Goal: Task Accomplishment & Management: Complete application form

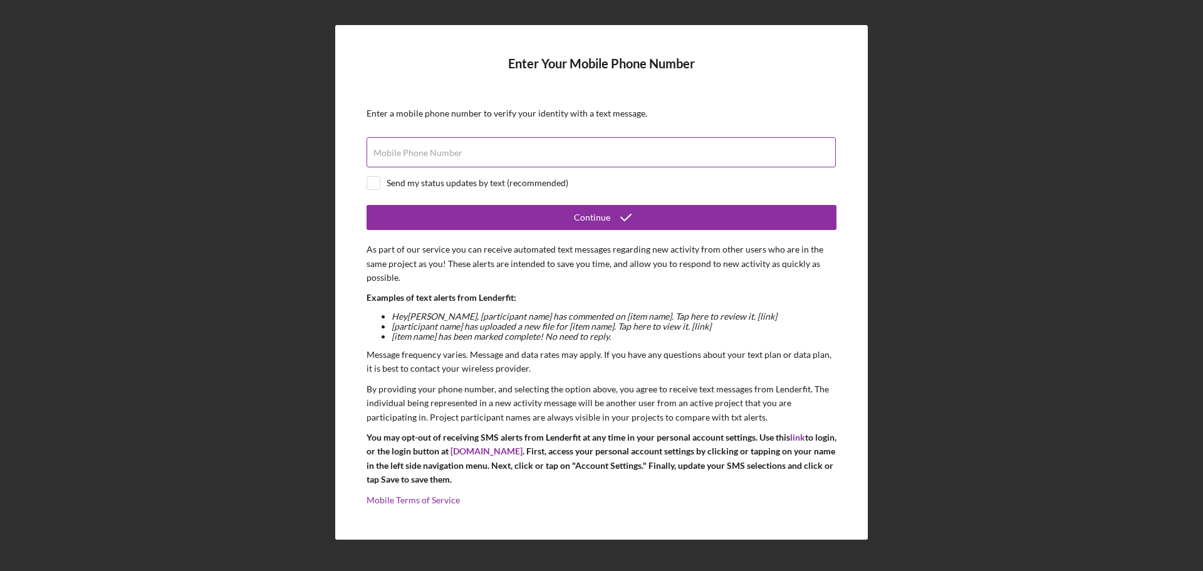
click at [451, 155] on label "Mobile Phone Number" at bounding box center [417, 153] width 89 height 10
click at [451, 155] on input "Mobile Phone Number" at bounding box center [601, 152] width 469 height 30
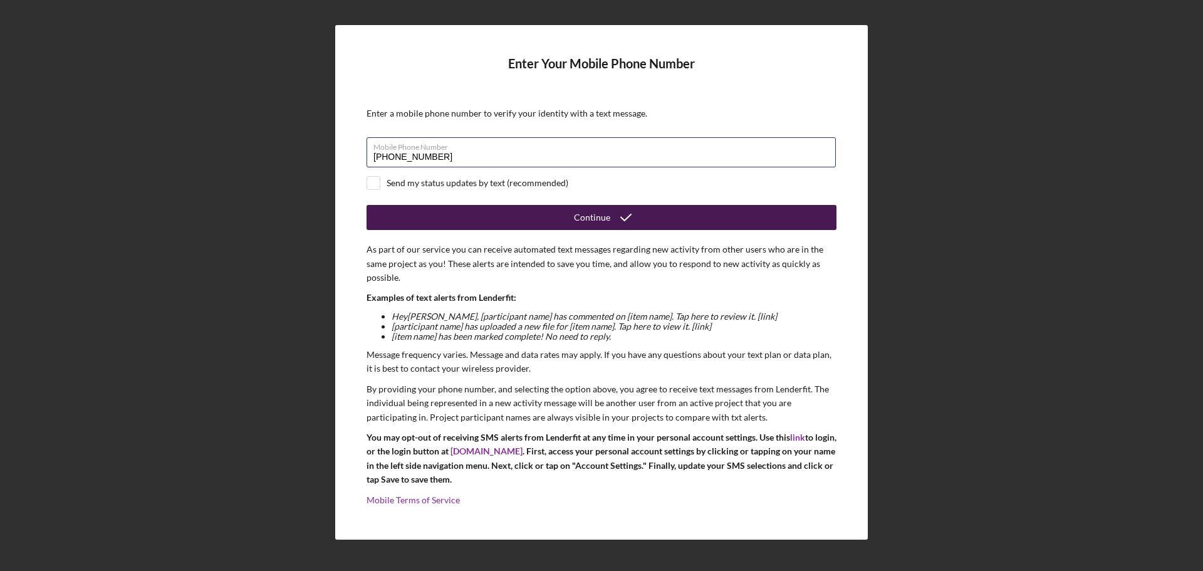
type input "[PHONE_NUMBER]"
click at [600, 218] on div "Continue" at bounding box center [592, 217] width 36 height 25
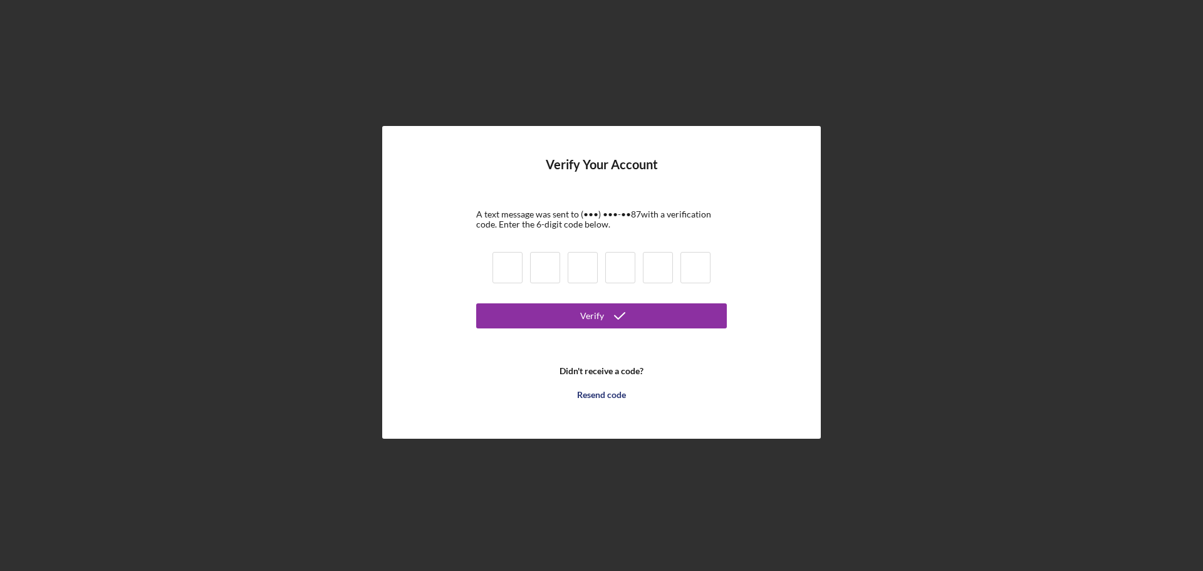
click at [511, 271] on input at bounding box center [507, 267] width 30 height 31
type input "3"
type input "7"
type input "2"
type input "0"
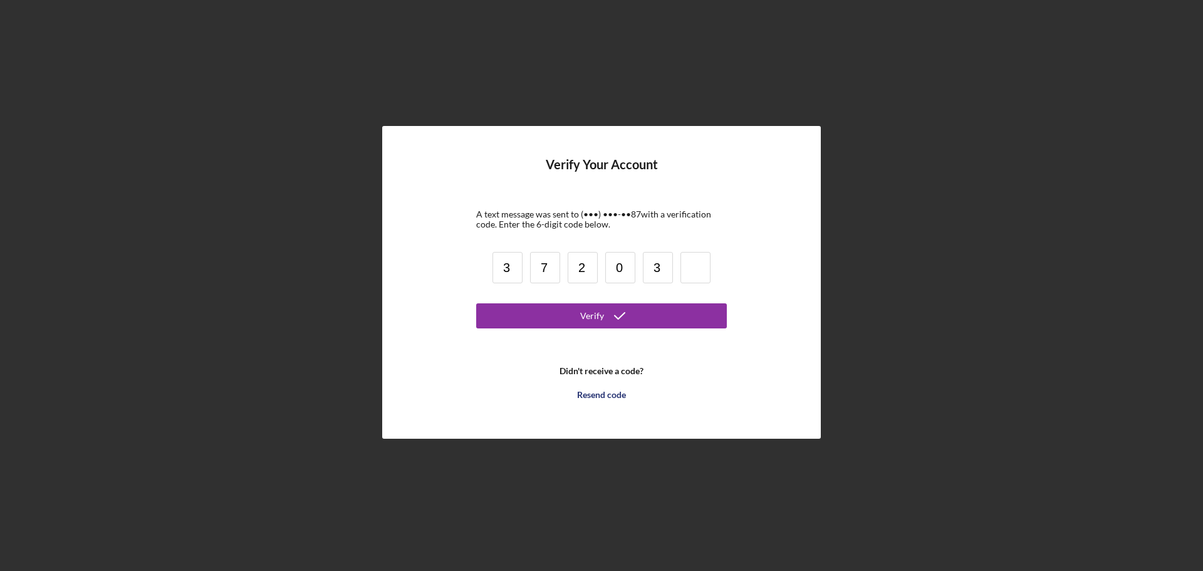
type input "3"
type input "8"
click at [590, 319] on div "Verify" at bounding box center [592, 315] width 24 height 25
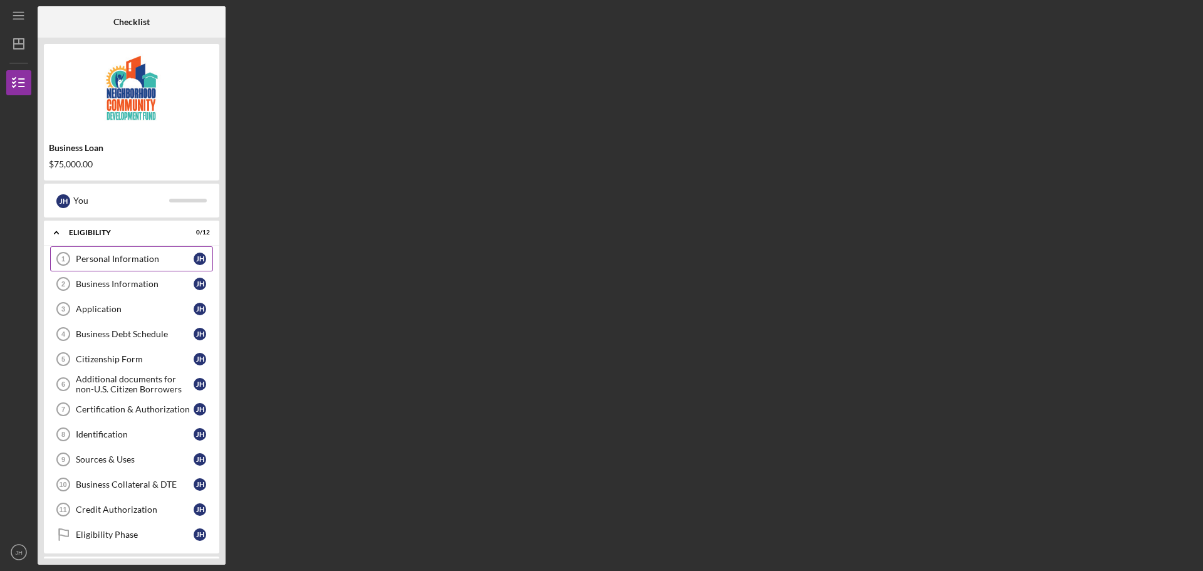
click at [109, 259] on div "Personal Information" at bounding box center [135, 259] width 118 height 10
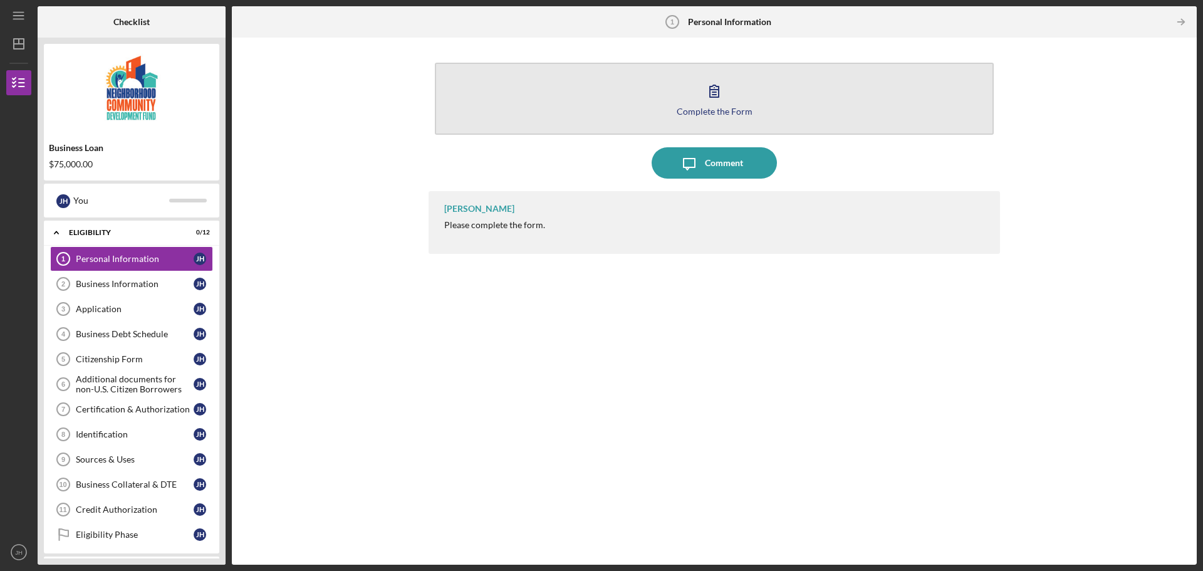
click at [720, 95] on icon "button" at bounding box center [714, 90] width 31 height 31
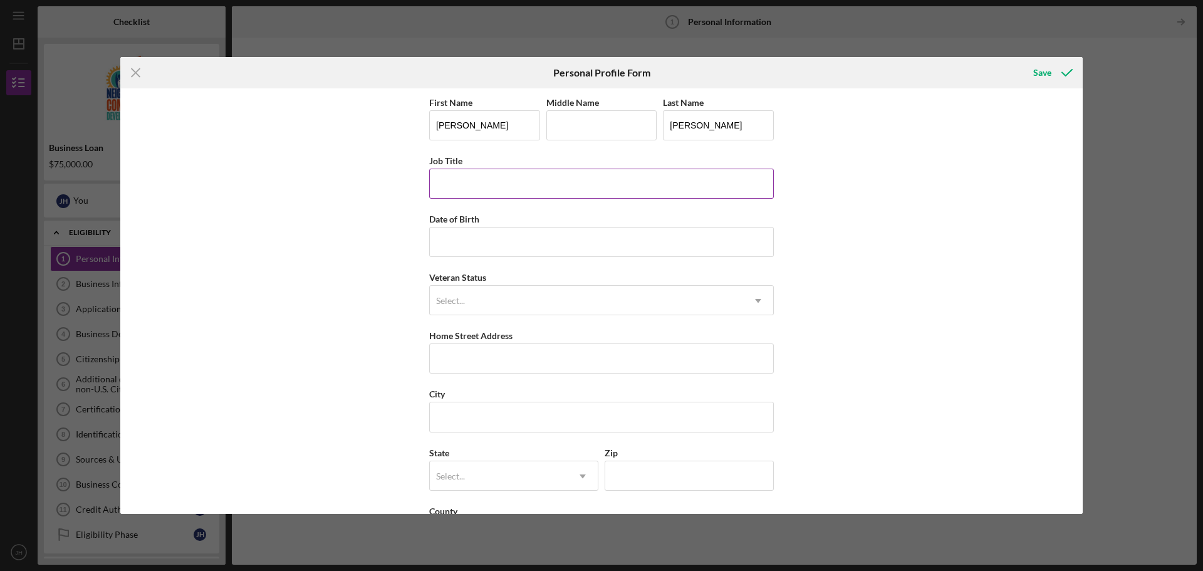
click at [528, 185] on input "Job Title" at bounding box center [601, 184] width 345 height 30
type input "Owner"
type input "[DATE]"
click at [764, 300] on icon "Icon/Dropdown Arrow" at bounding box center [758, 301] width 30 height 30
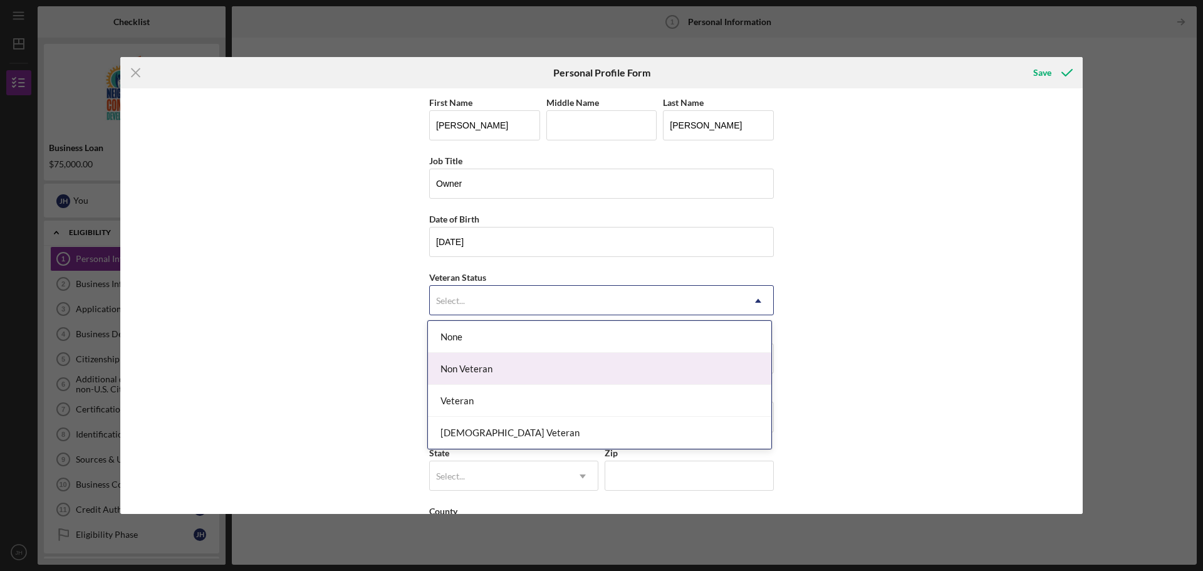
click at [487, 372] on div "Non Veteran" at bounding box center [599, 369] width 343 height 32
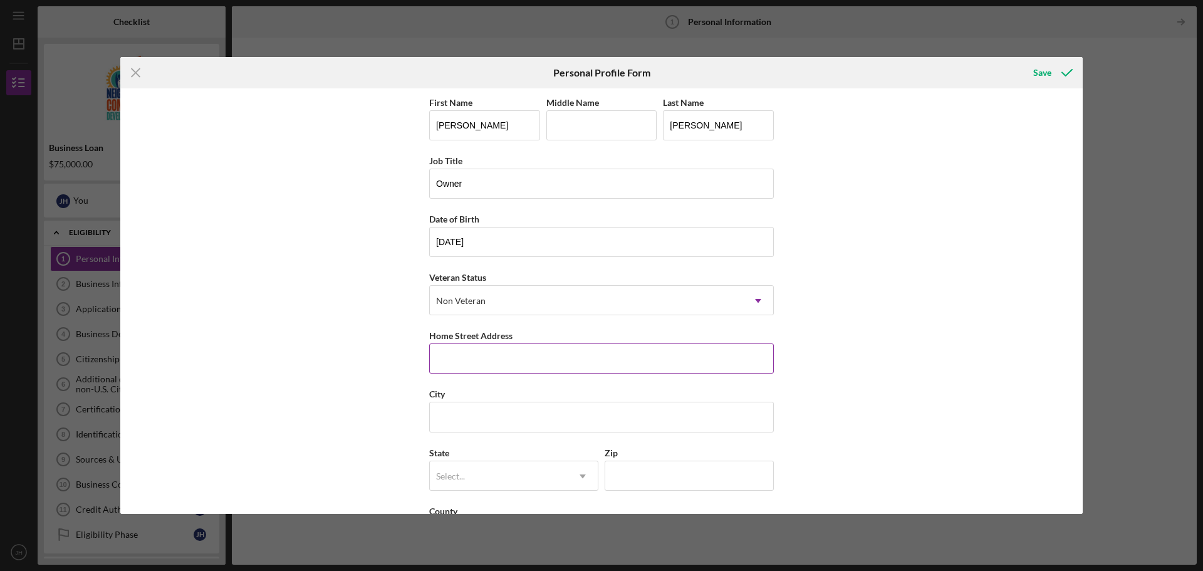
click at [488, 362] on input "Home Street Address" at bounding box center [601, 358] width 345 height 30
type input "[STREET_ADDRESS][US_STATE]"
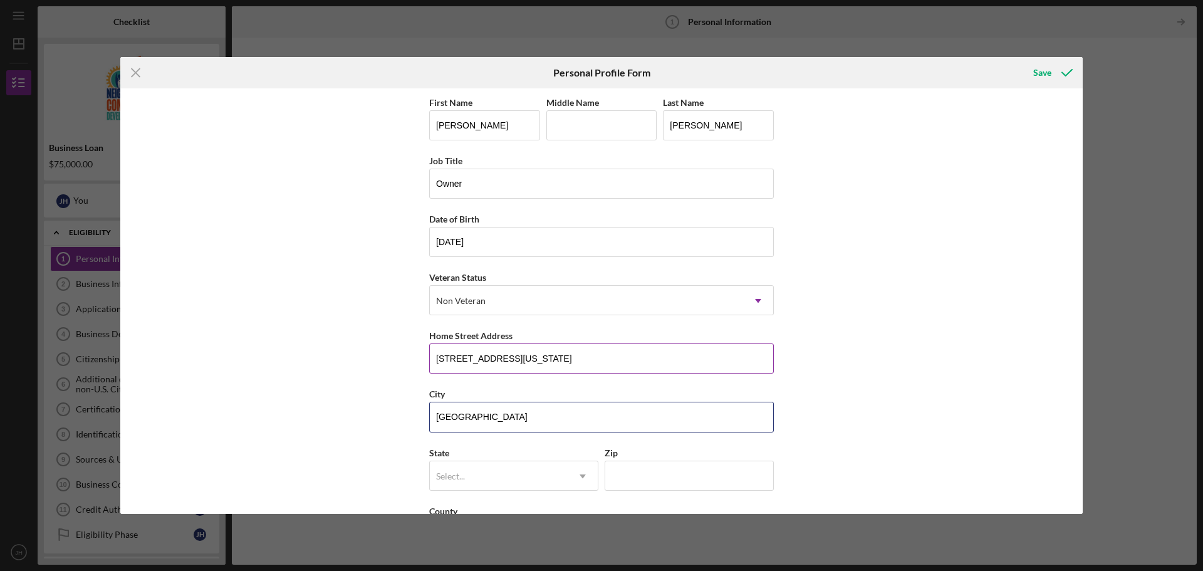
type input "[GEOGRAPHIC_DATA]"
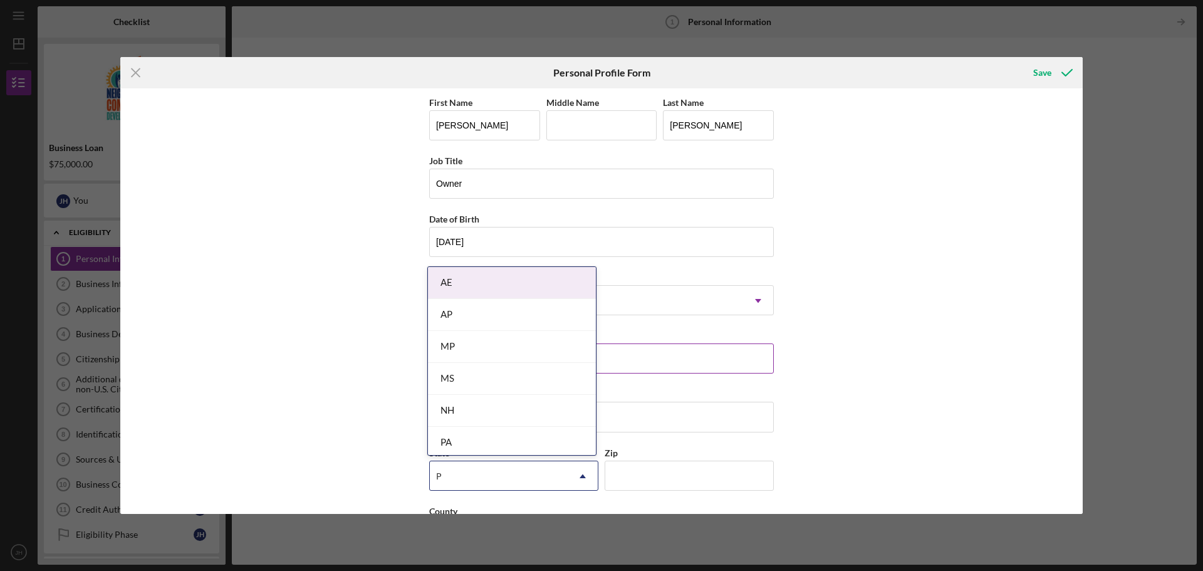
type input "PA"
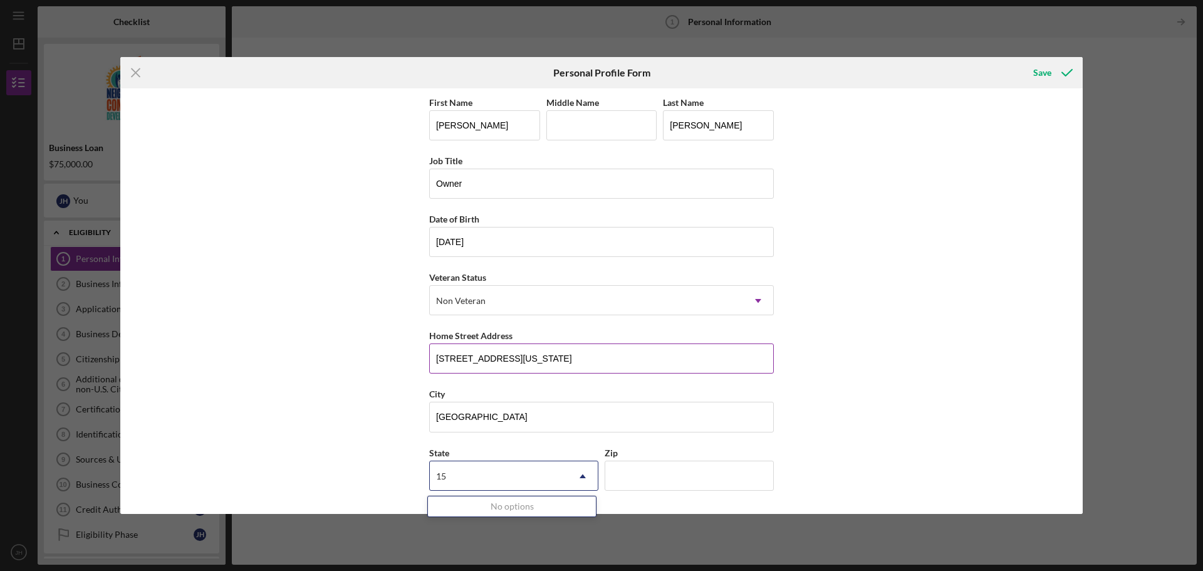
type input "1"
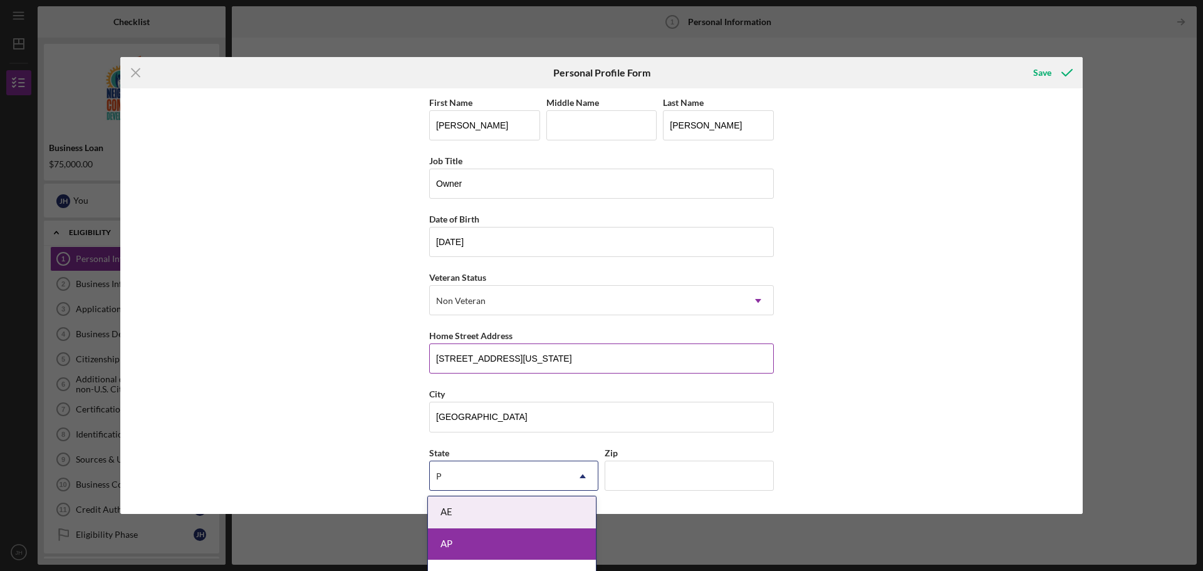
type input "PA"
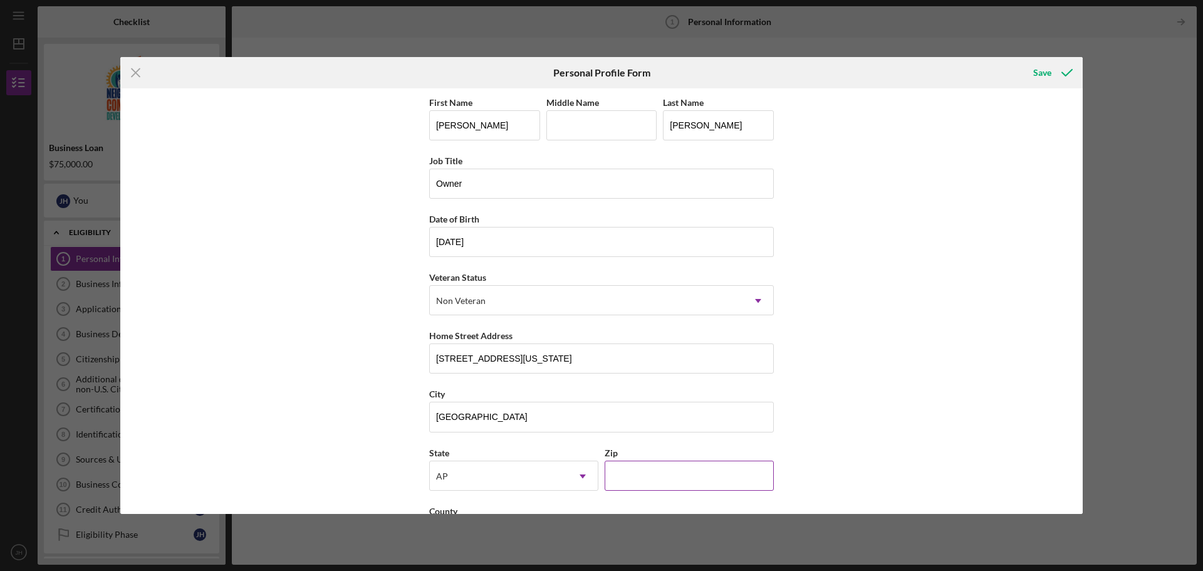
click at [625, 476] on input "Zip" at bounding box center [689, 475] width 169 height 30
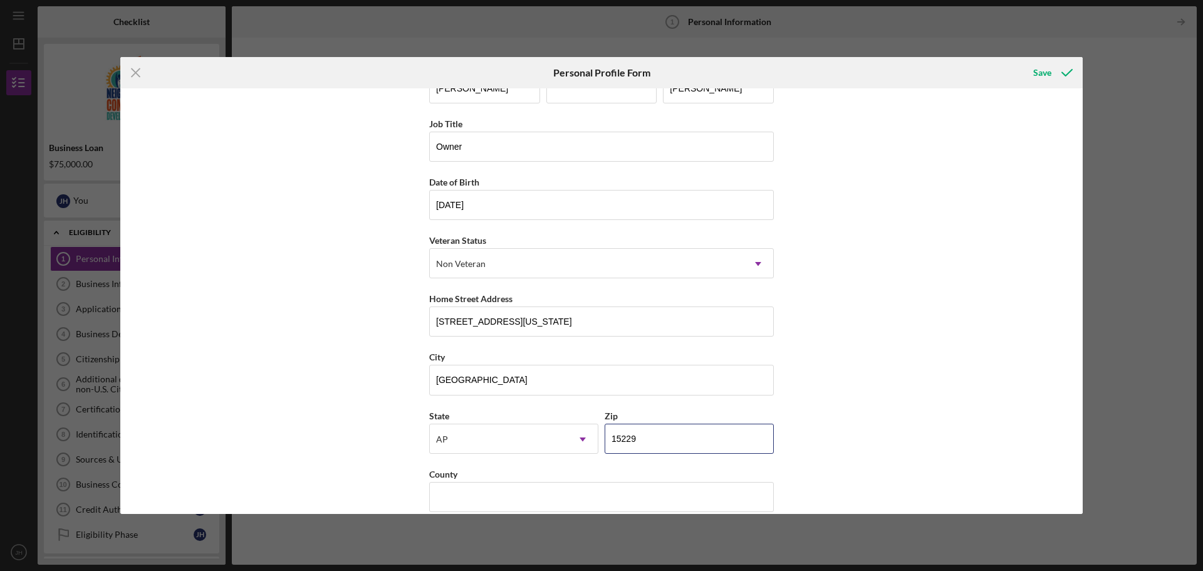
scroll to position [54, 0]
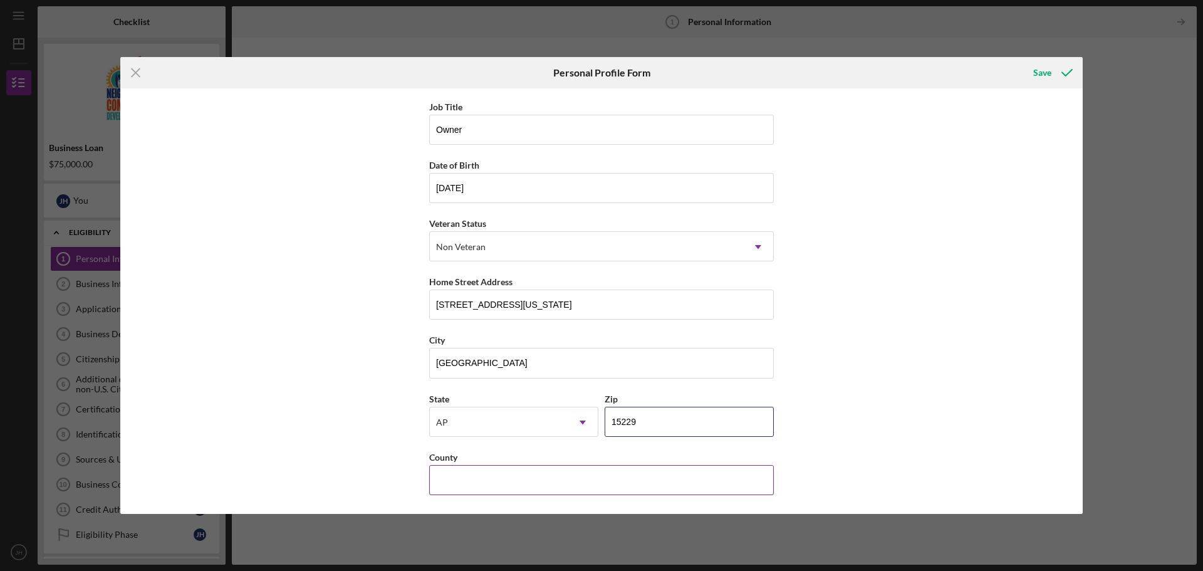
type input "15229"
click at [473, 490] on input "County" at bounding box center [601, 480] width 345 height 30
type input "Allegheny"
click at [1046, 71] on div "Save" at bounding box center [1042, 72] width 18 height 25
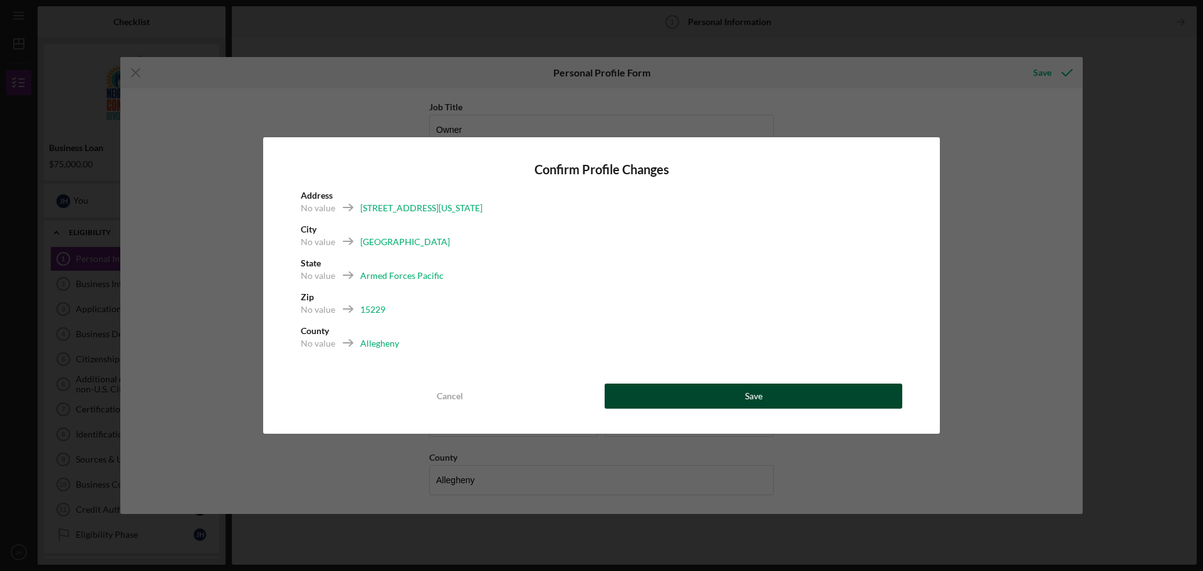
click at [761, 397] on div "Save" at bounding box center [754, 395] width 18 height 25
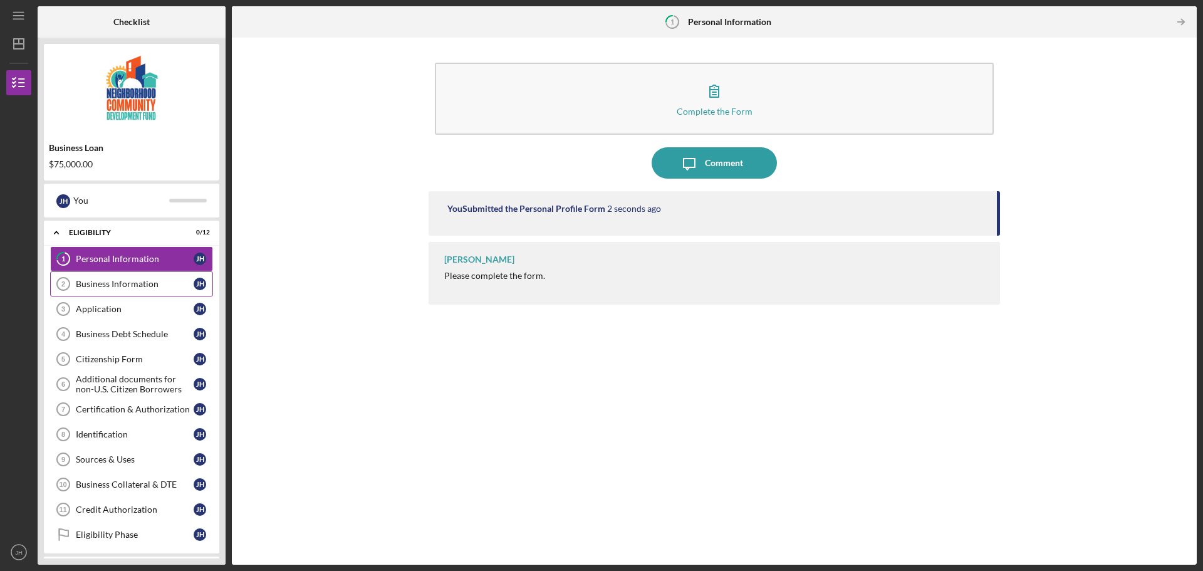
click at [101, 286] on div "Business Information" at bounding box center [135, 284] width 118 height 10
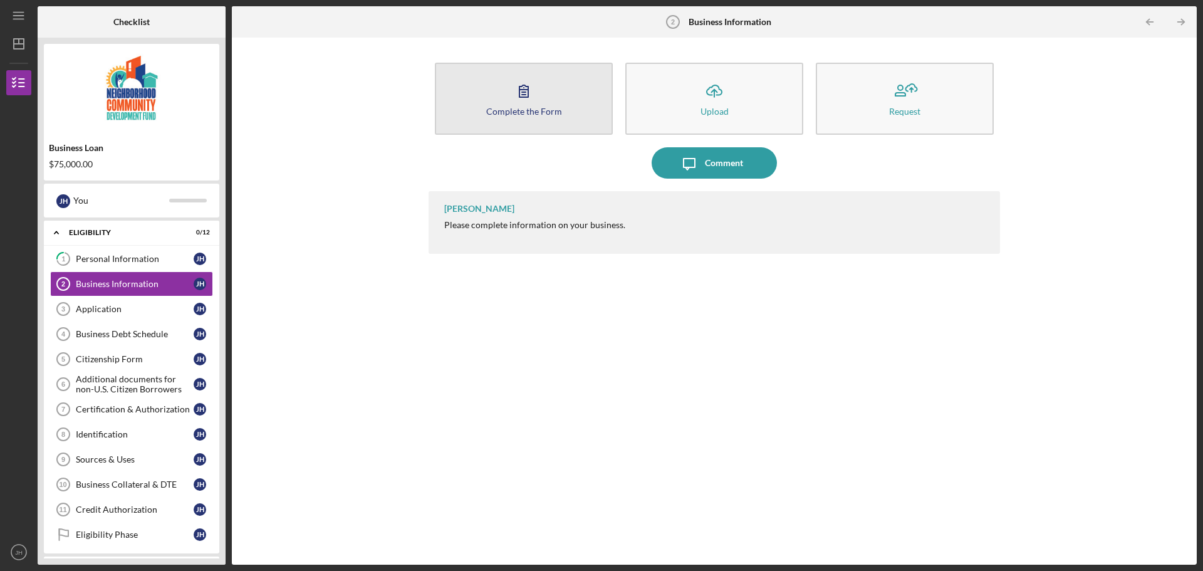
click at [529, 99] on icon "button" at bounding box center [523, 90] width 31 height 31
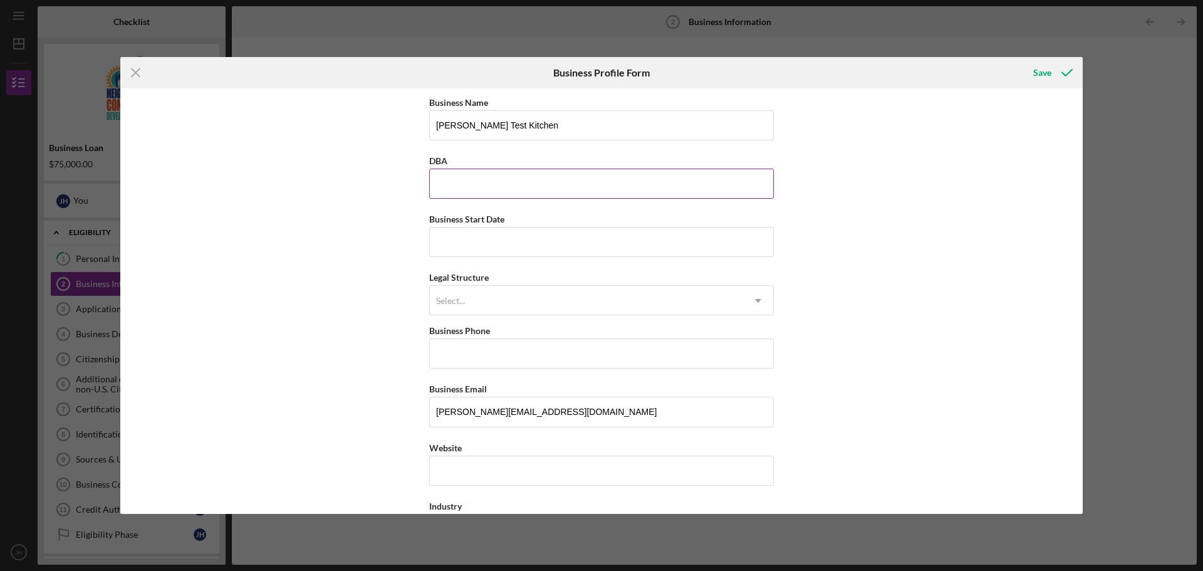
click at [507, 185] on input "DBA" at bounding box center [601, 184] width 345 height 30
click at [519, 123] on input "[PERSON_NAME] Test Kitchen" at bounding box center [601, 125] width 345 height 30
type input "[PERSON_NAME] Test Kitchen LLC"
click at [516, 242] on input "Business Start Date" at bounding box center [601, 242] width 345 height 30
type input "[DATE]"
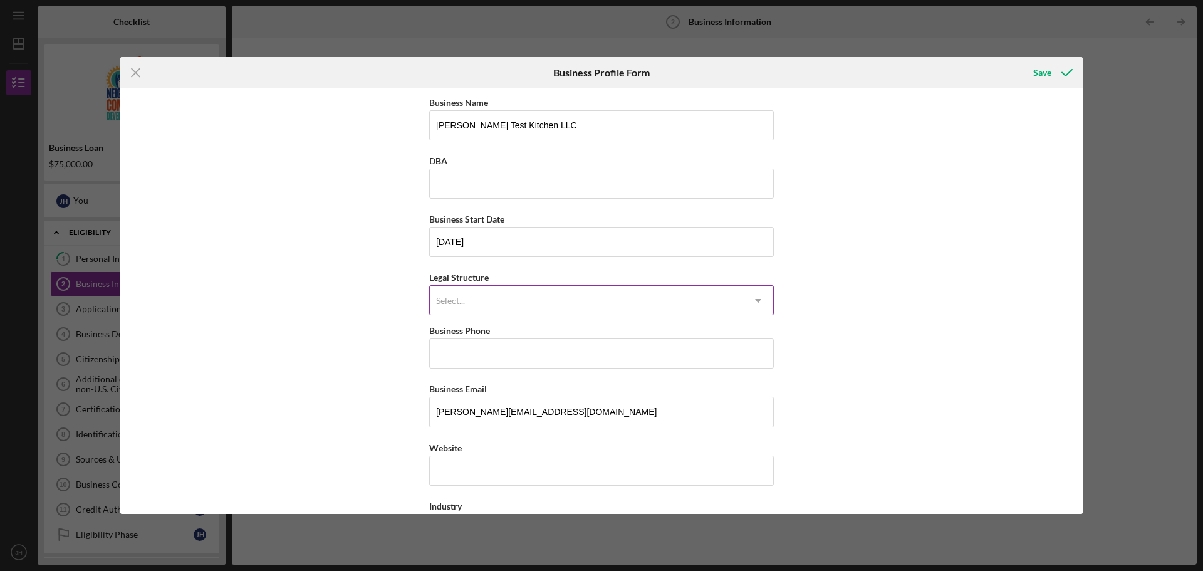
click at [668, 301] on div "Select..." at bounding box center [586, 300] width 313 height 29
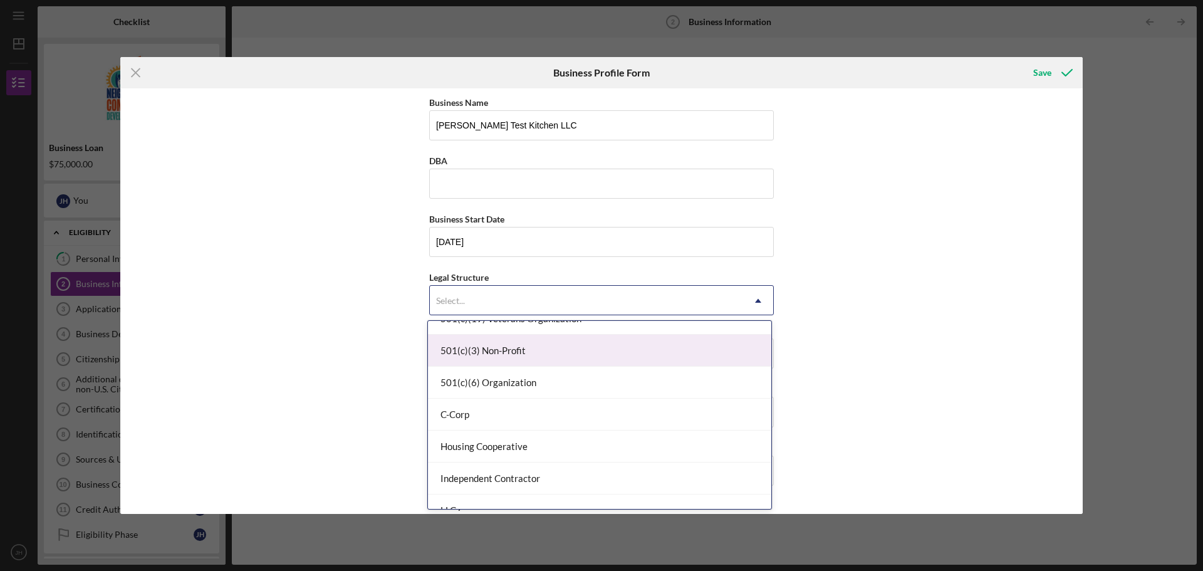
scroll to position [125, 0]
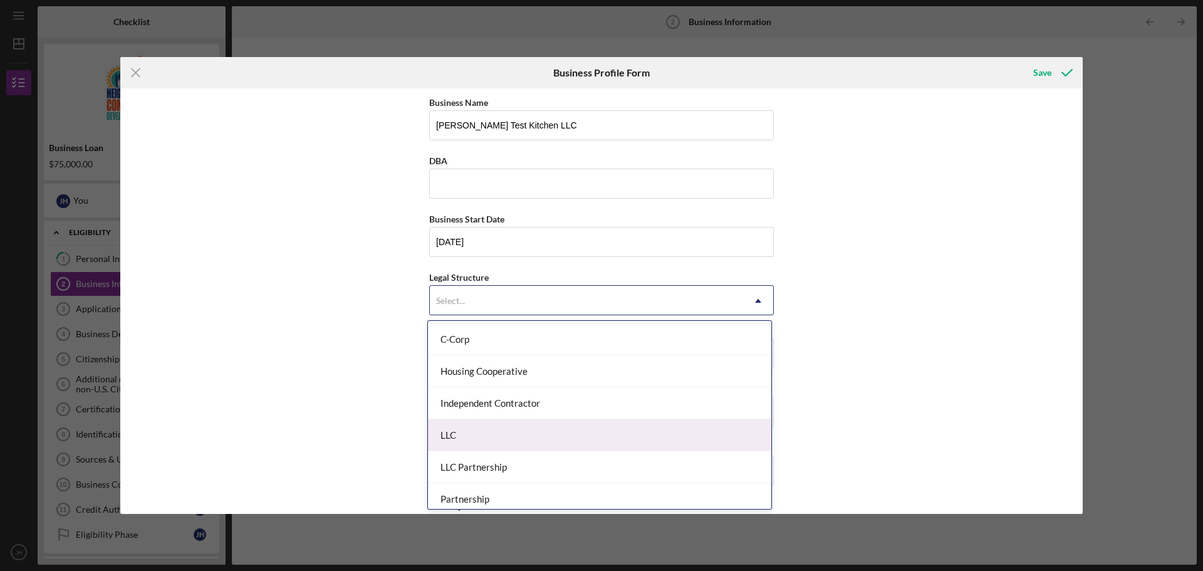
click at [489, 431] on div "LLC" at bounding box center [599, 435] width 343 height 32
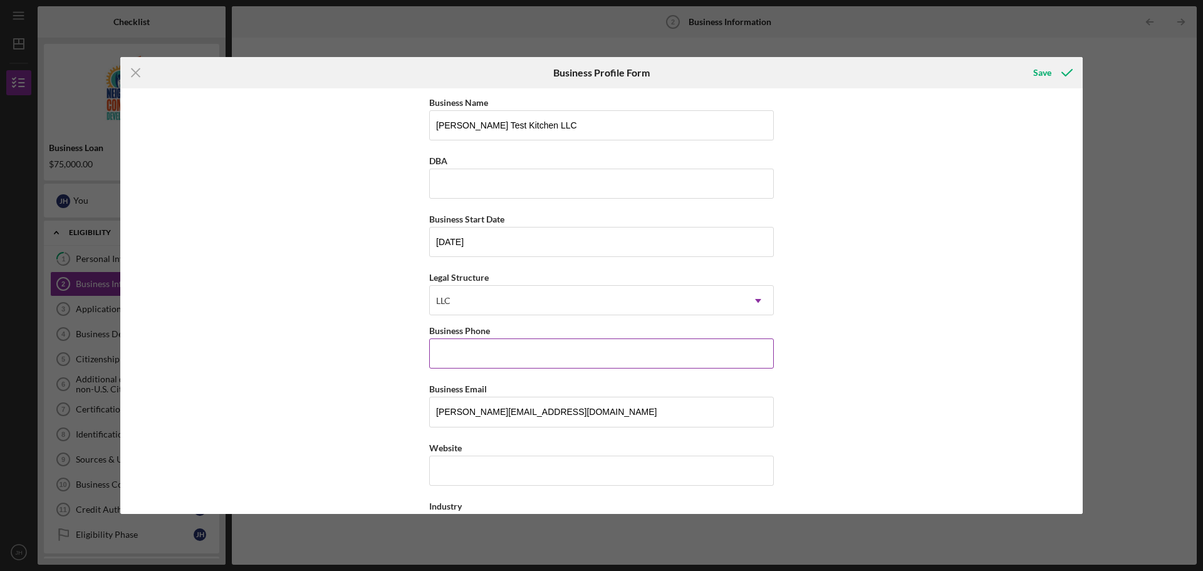
click at [471, 358] on input "Business Phone" at bounding box center [601, 353] width 345 height 30
type input "[PHONE_NUMBER]"
click at [1021, 60] on button "Save" at bounding box center [1052, 72] width 62 height 25
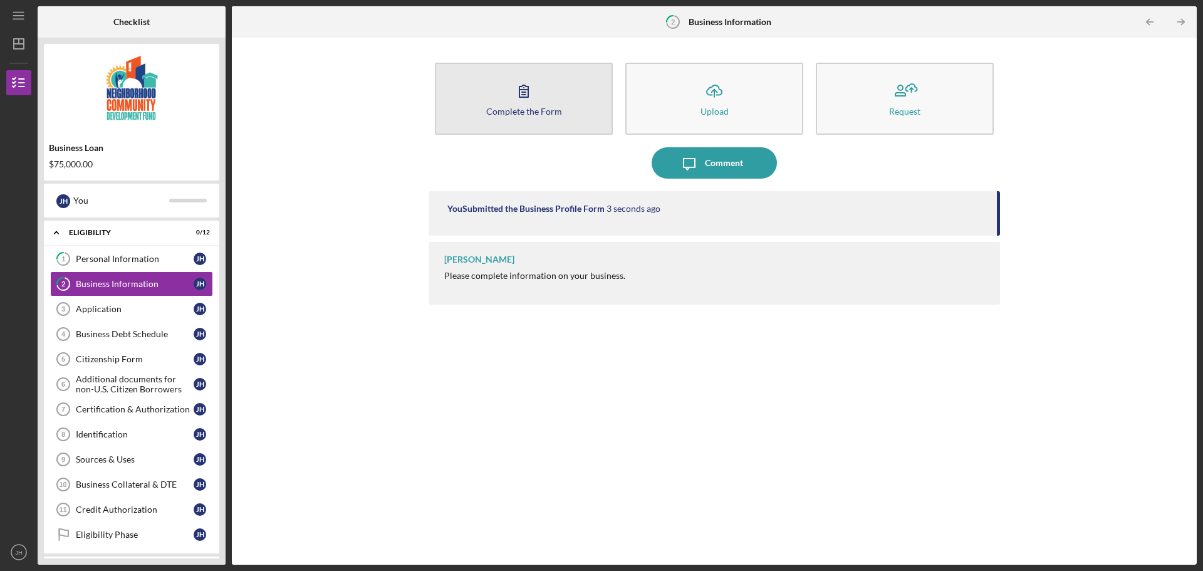
click at [532, 102] on icon "button" at bounding box center [523, 90] width 31 height 31
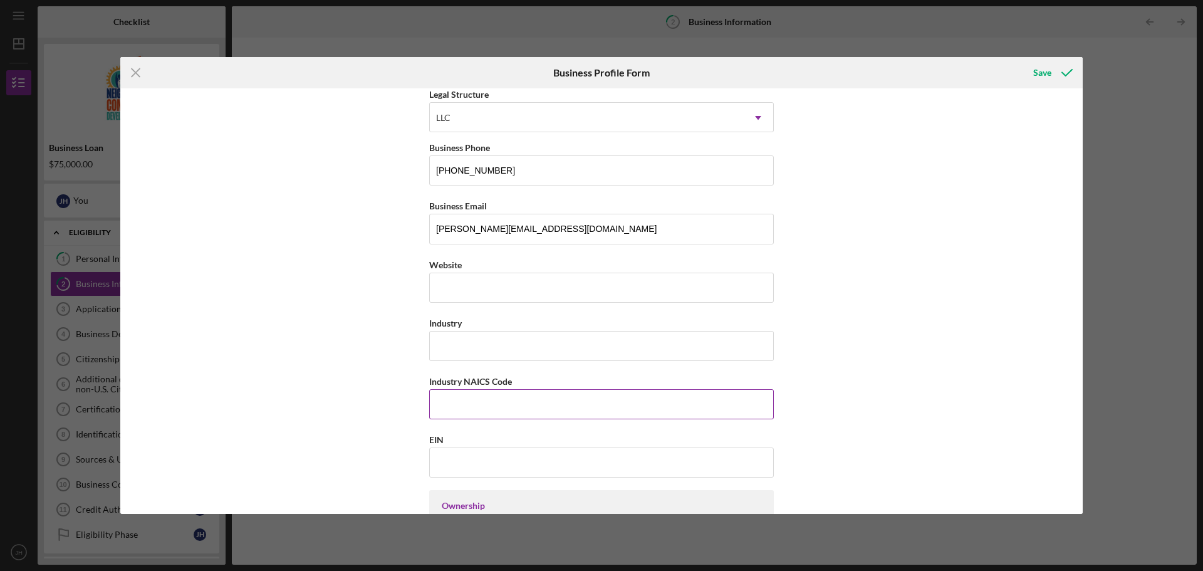
scroll to position [188, 0]
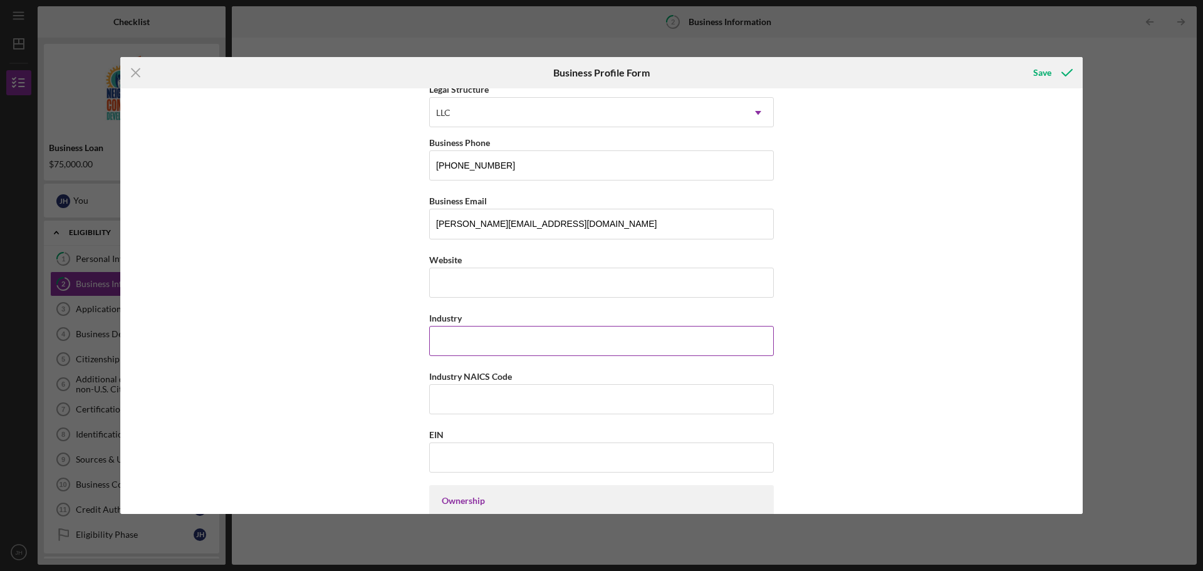
click at [471, 342] on input "Industry" at bounding box center [601, 341] width 345 height 30
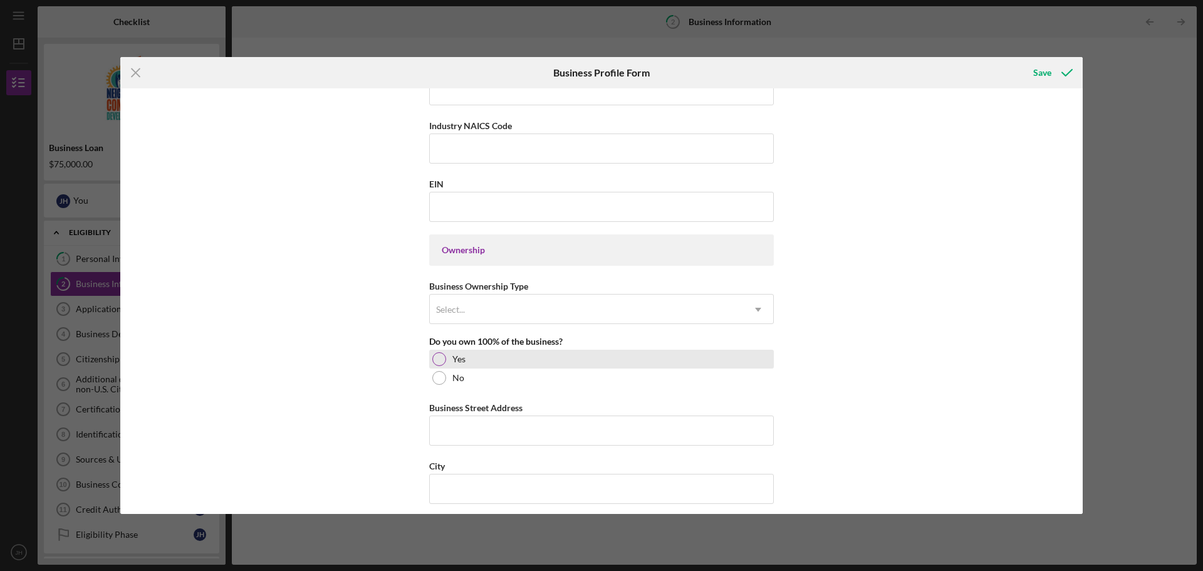
click at [441, 357] on div at bounding box center [439, 359] width 14 height 14
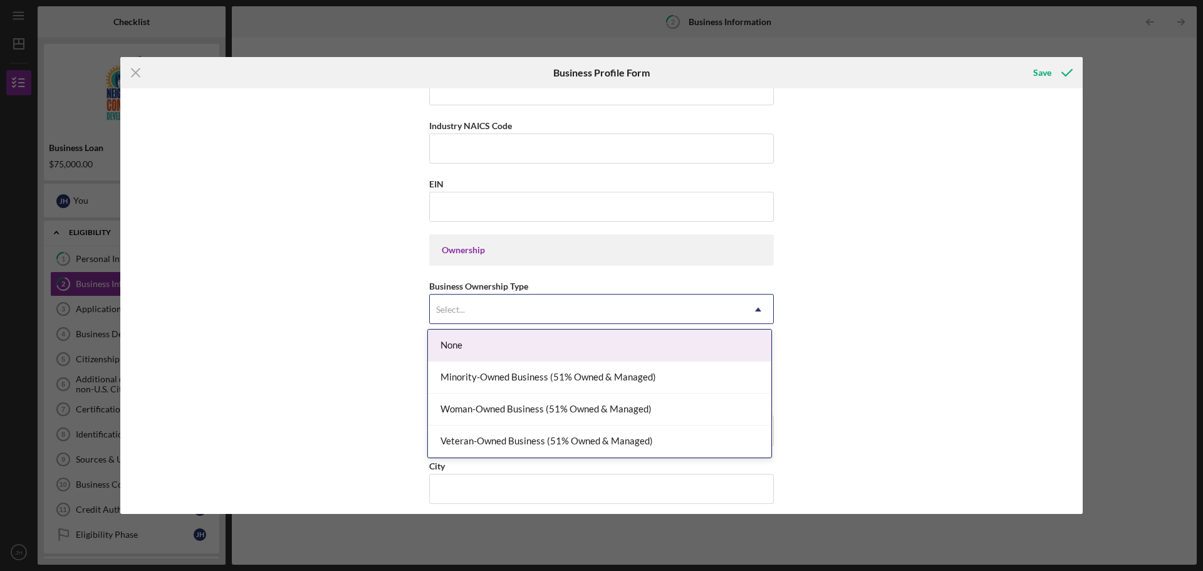
click at [538, 319] on div "Select..." at bounding box center [586, 309] width 313 height 29
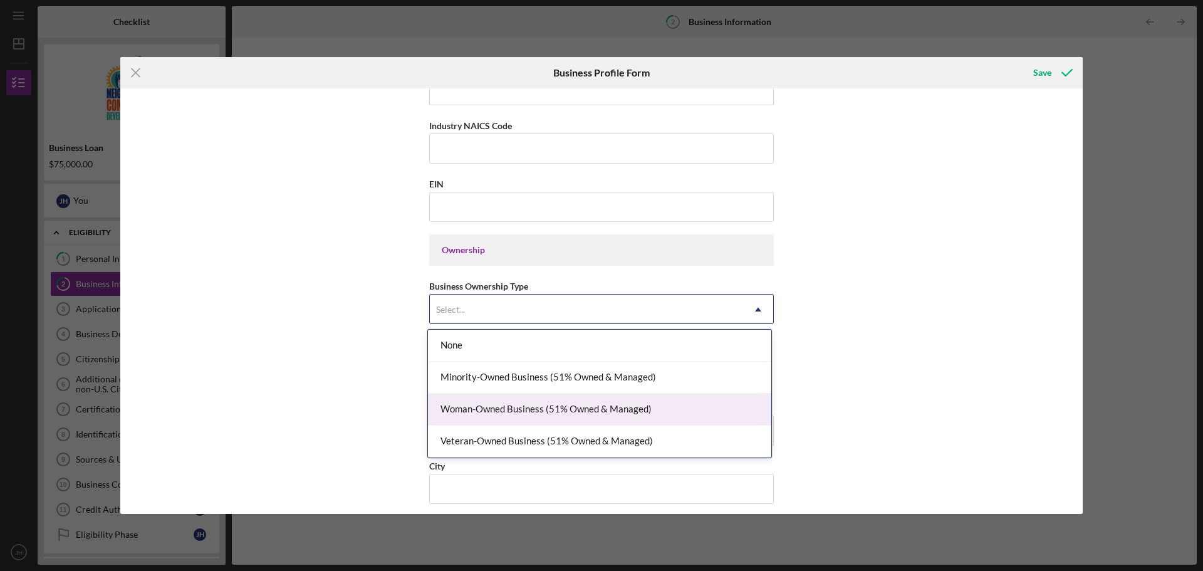
click at [534, 410] on div "Woman-Owned Business (51% Owned & Managed)" at bounding box center [599, 409] width 343 height 32
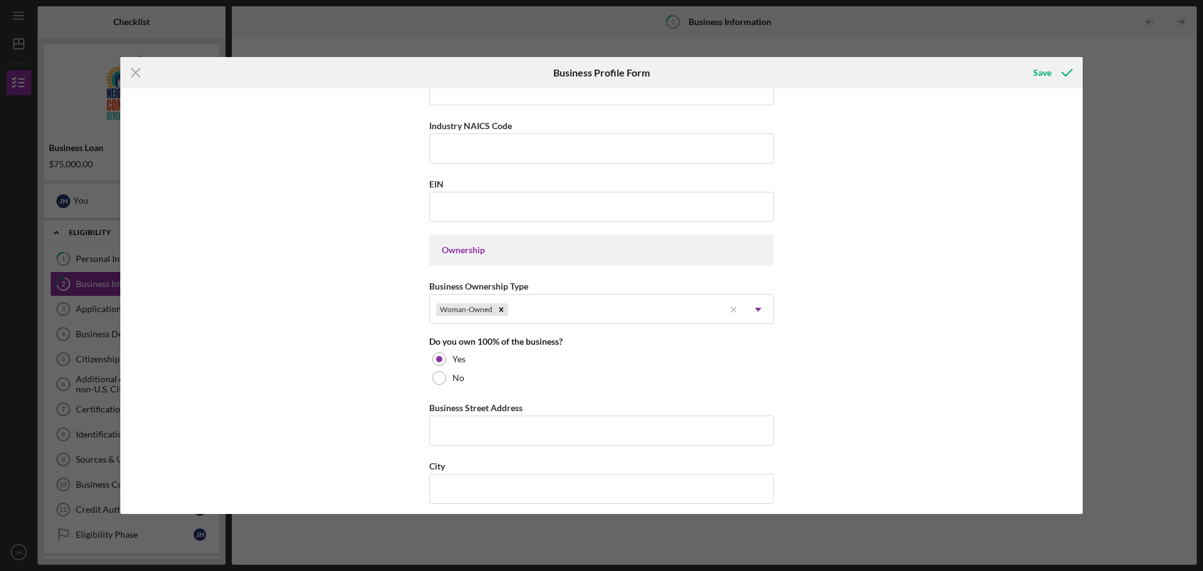
scroll to position [689, 0]
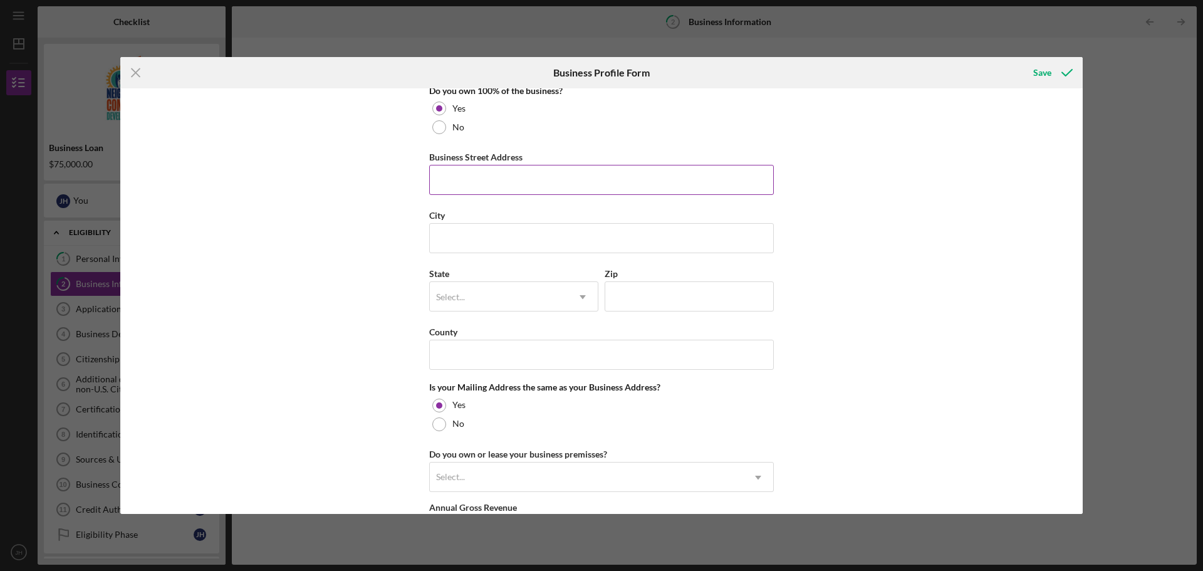
click at [480, 179] on input "Business Street Address" at bounding box center [601, 180] width 345 height 30
type input "[STREET_ADDRESS]"
type input "[GEOGRAPHIC_DATA]"
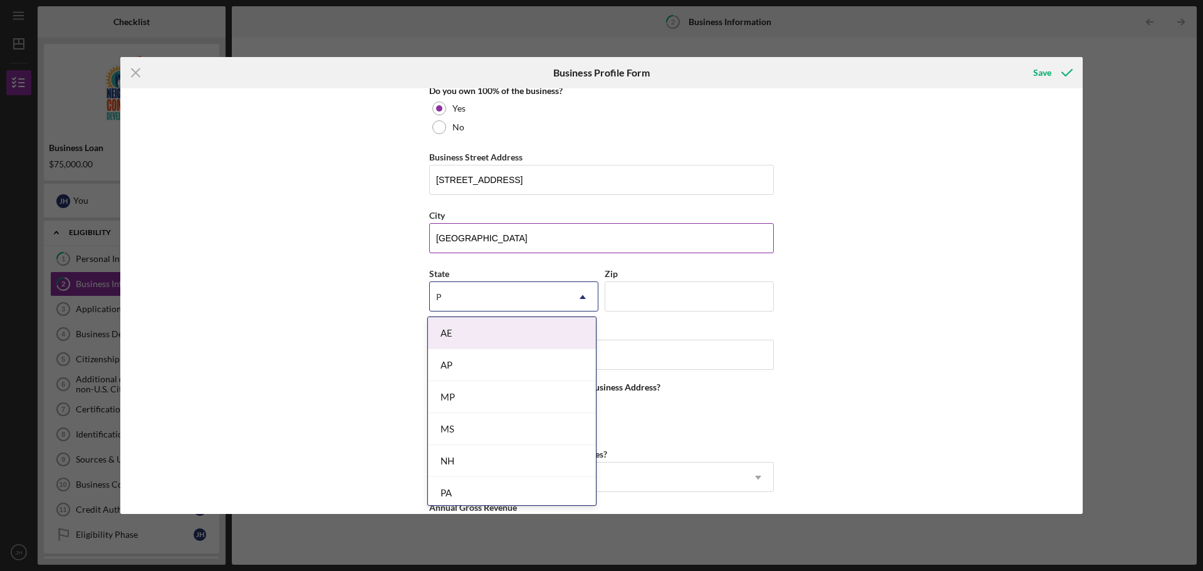
type input "PA"
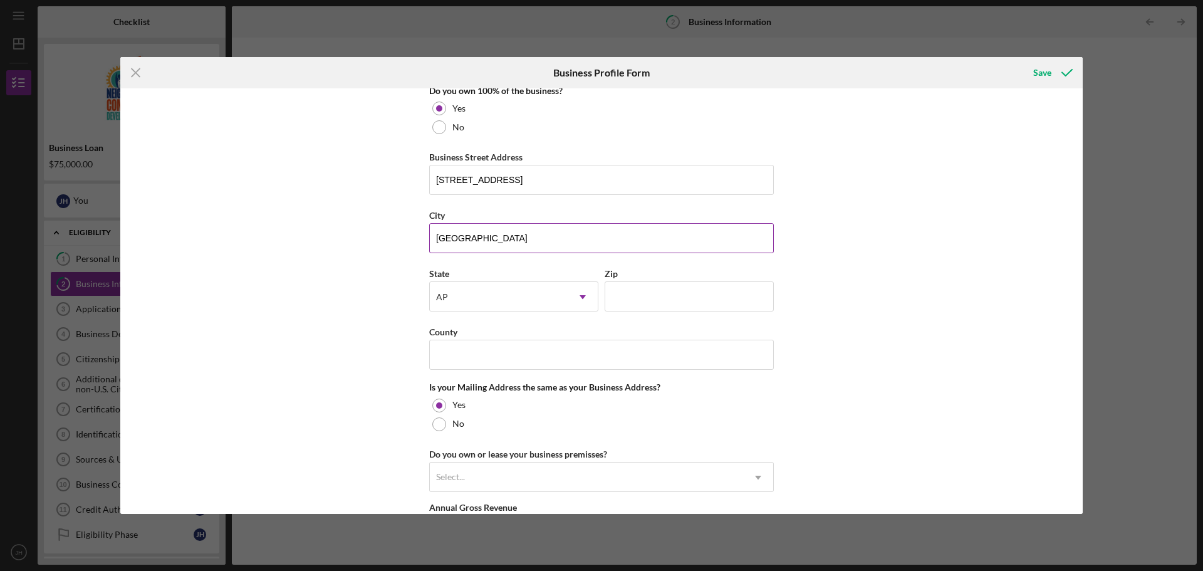
type input "1"
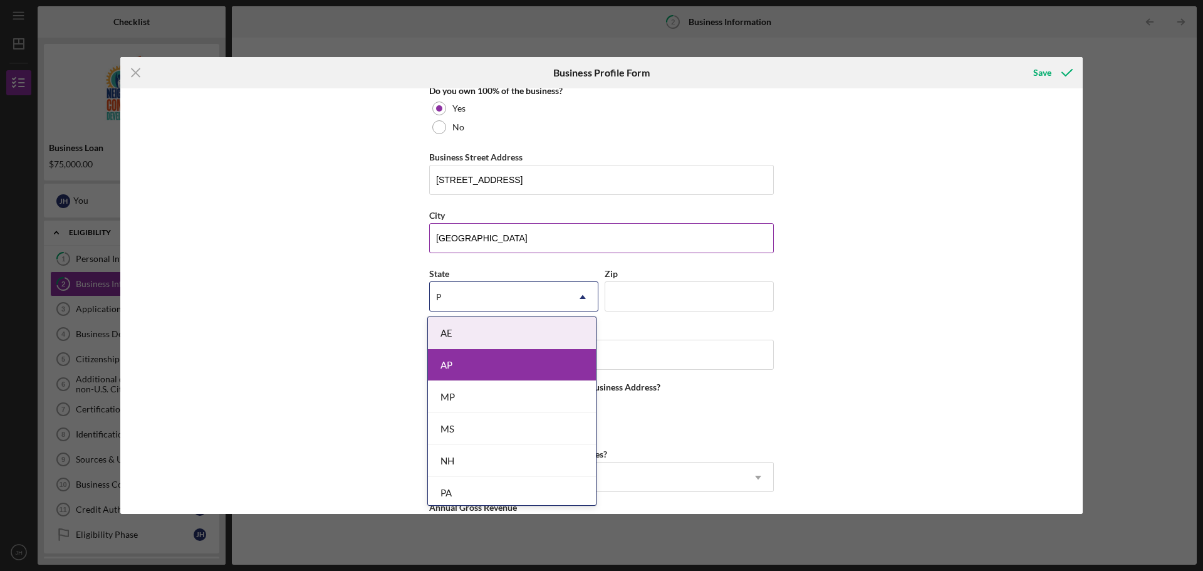
type input "PA"
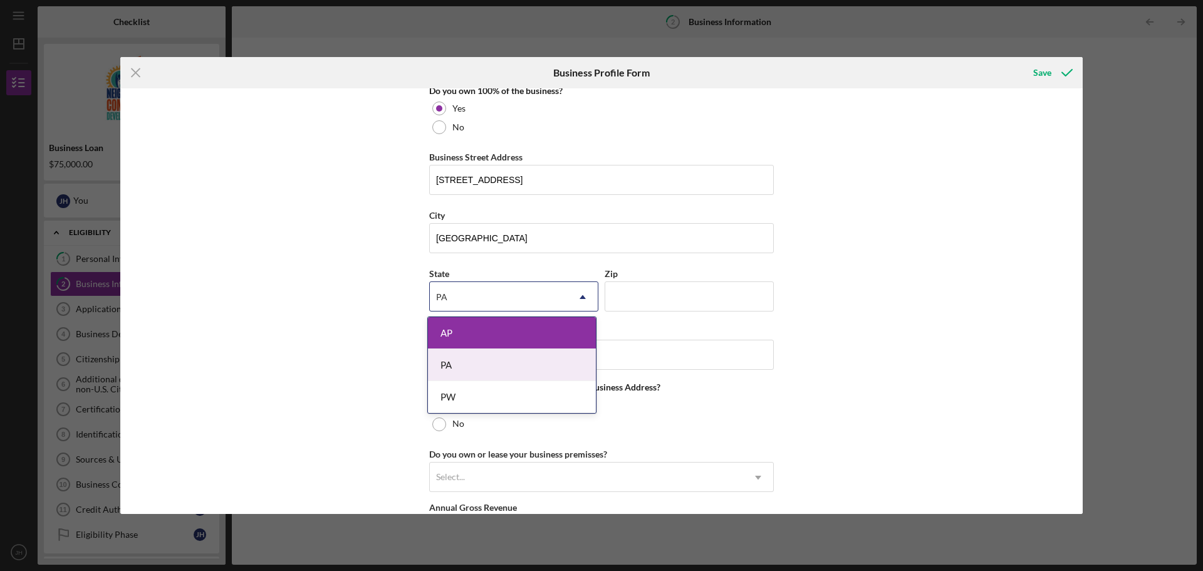
click at [455, 375] on div "PA" at bounding box center [512, 365] width 168 height 32
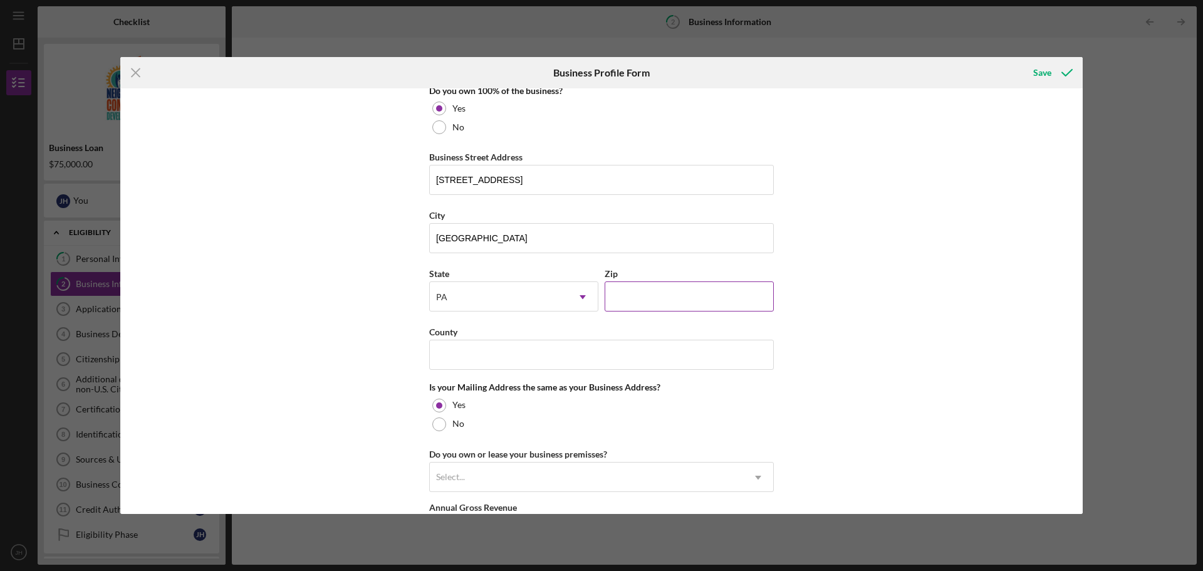
drag, startPoint x: 677, startPoint y: 299, endPoint x: 684, endPoint y: 304, distance: 8.4
click at [677, 299] on input "Zip" at bounding box center [689, 296] width 169 height 30
type input "15222"
click at [500, 341] on input "County" at bounding box center [601, 355] width 345 height 30
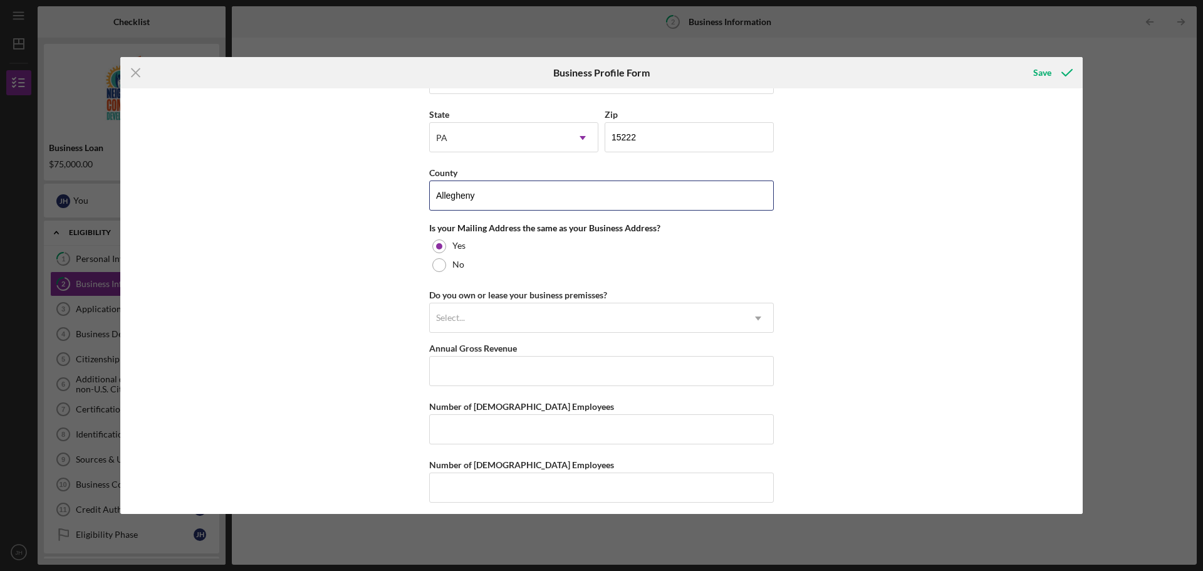
scroll to position [856, 0]
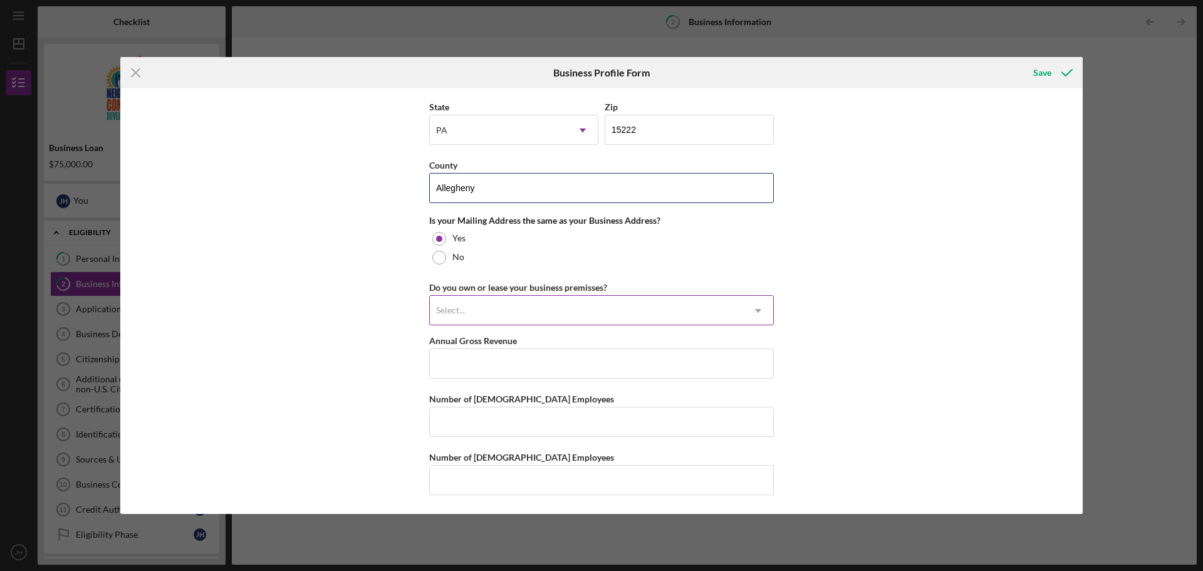
type input "Allegheny"
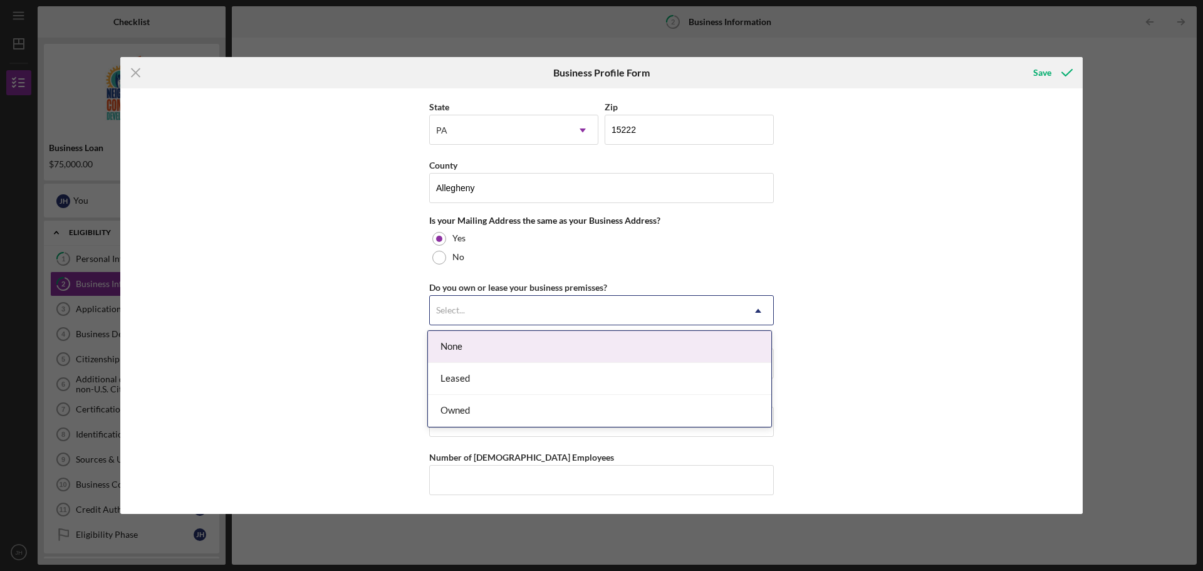
click at [643, 312] on div "Select..." at bounding box center [586, 310] width 313 height 29
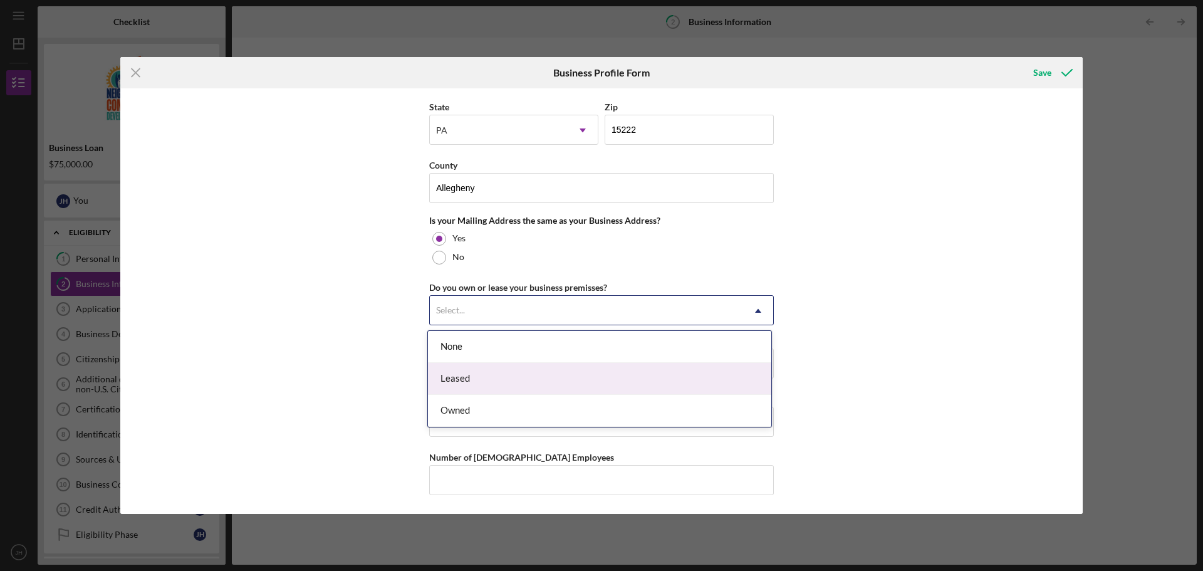
click at [482, 377] on div "Leased" at bounding box center [599, 379] width 343 height 32
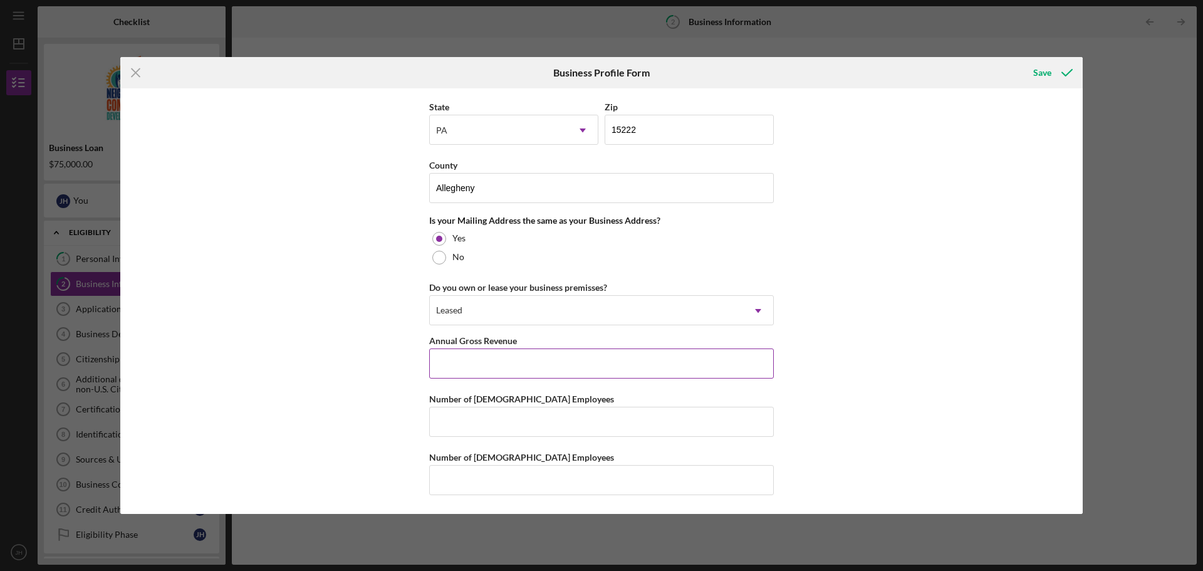
click at [494, 367] on input "Annual Gross Revenue" at bounding box center [601, 363] width 345 height 30
type input "$150,000"
click at [504, 408] on input "Number of [DEMOGRAPHIC_DATA] Employees" at bounding box center [601, 422] width 345 height 30
type input "2"
drag, startPoint x: 481, startPoint y: 482, endPoint x: 494, endPoint y: 478, distance: 13.1
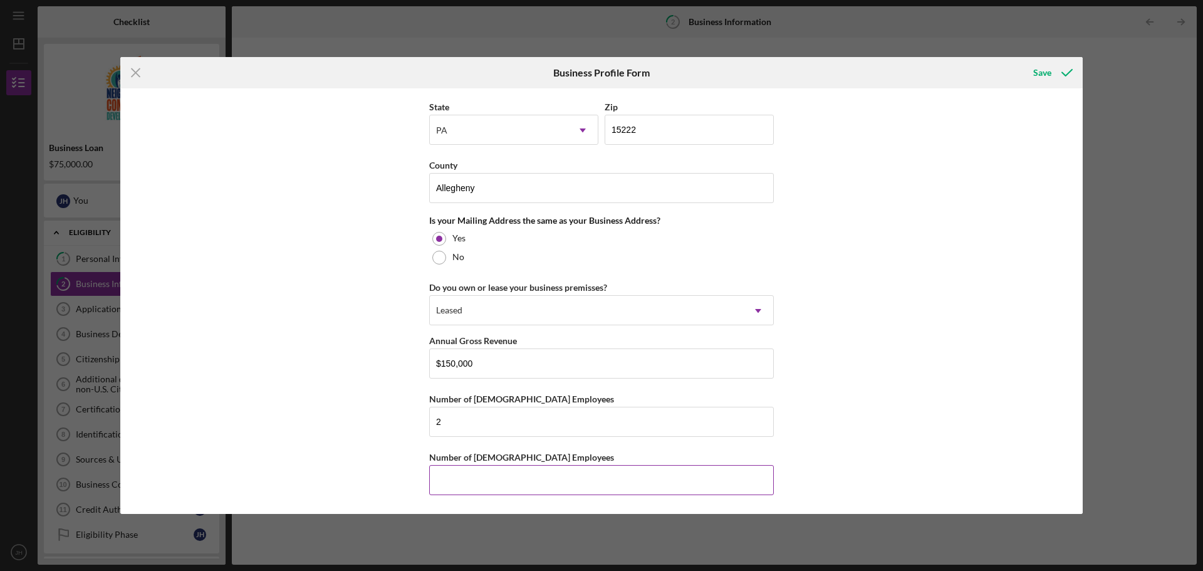
click at [482, 482] on input "Number of [DEMOGRAPHIC_DATA] Employees" at bounding box center [601, 480] width 345 height 30
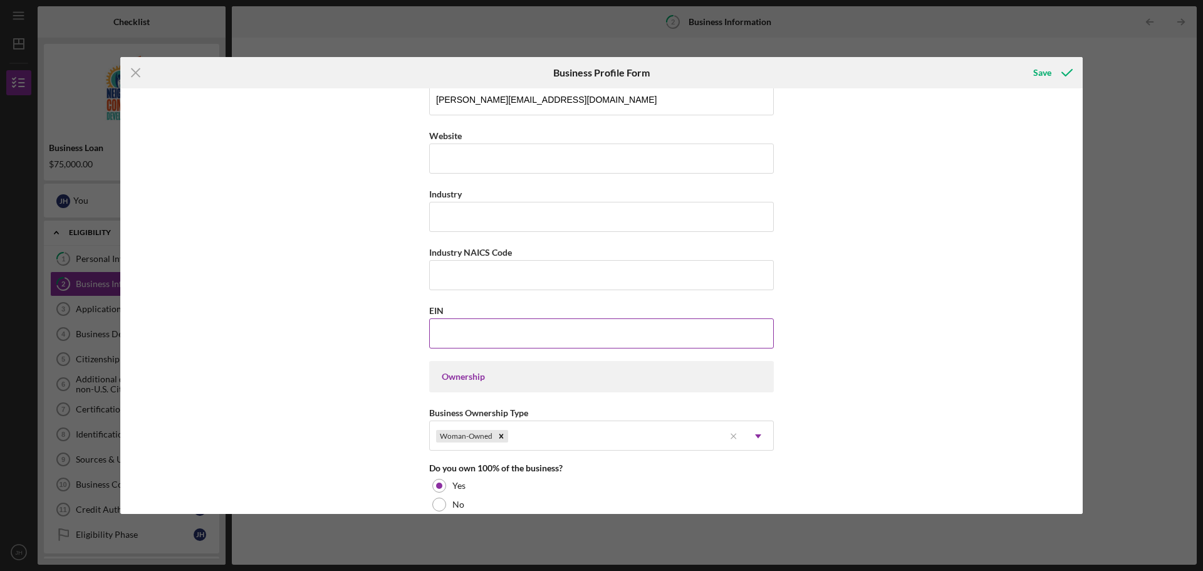
scroll to position [439, 0]
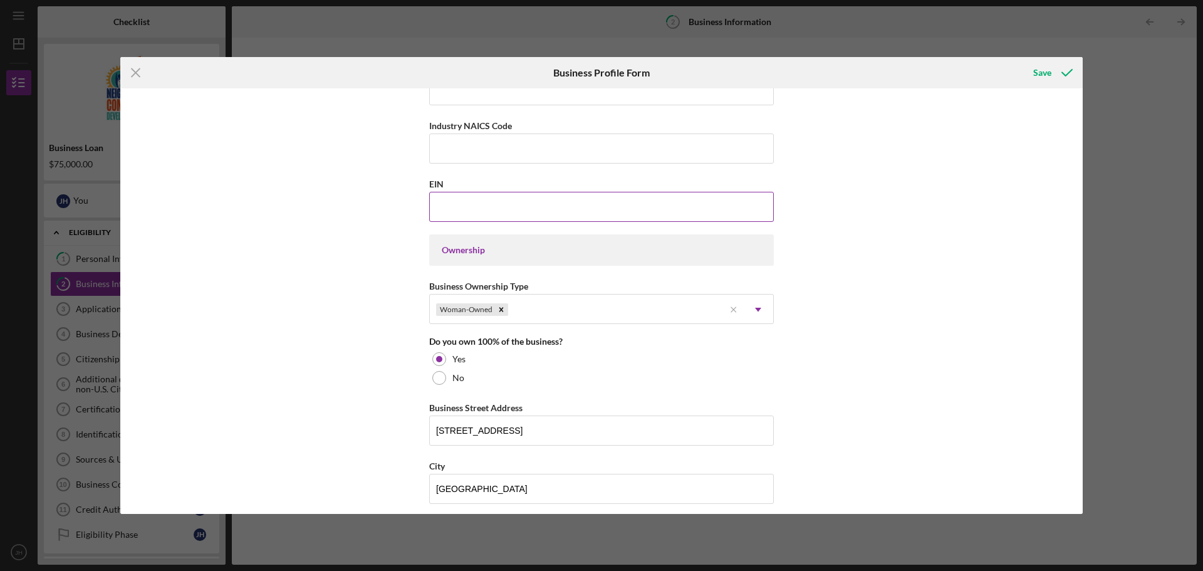
type input "1"
click at [461, 216] on input "EIN" at bounding box center [601, 207] width 345 height 30
type input "[US_EMPLOYER_IDENTIFICATION_NUMBER]"
click at [1095, 370] on div "Icon/Menu Close Business Profile Form Save Business Name [PERSON_NAME] Test Kit…" at bounding box center [601, 285] width 1203 height 571
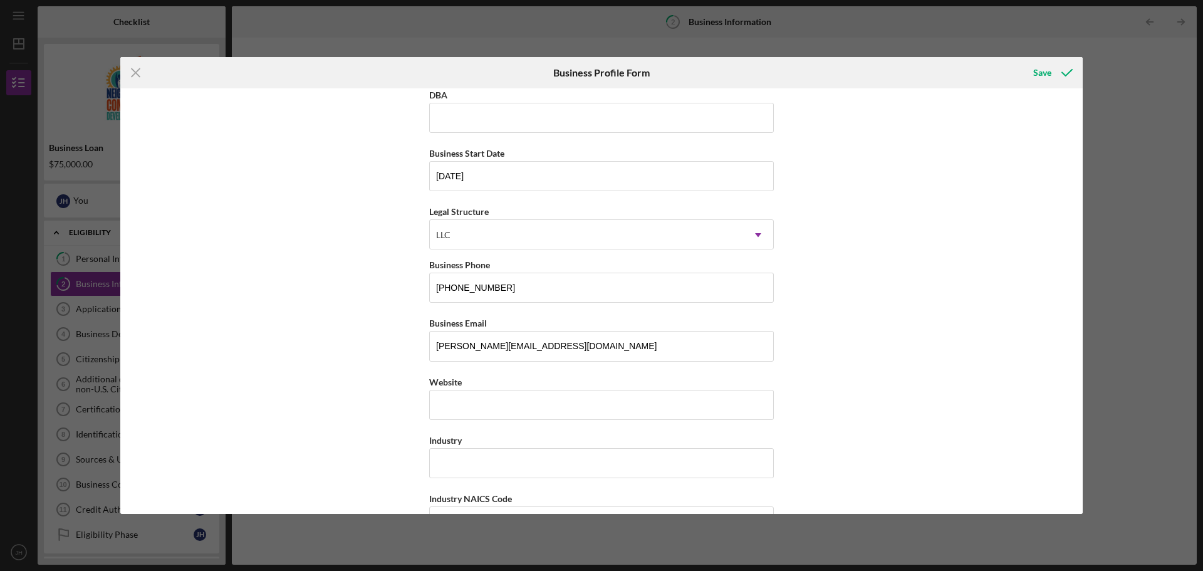
scroll to position [0, 0]
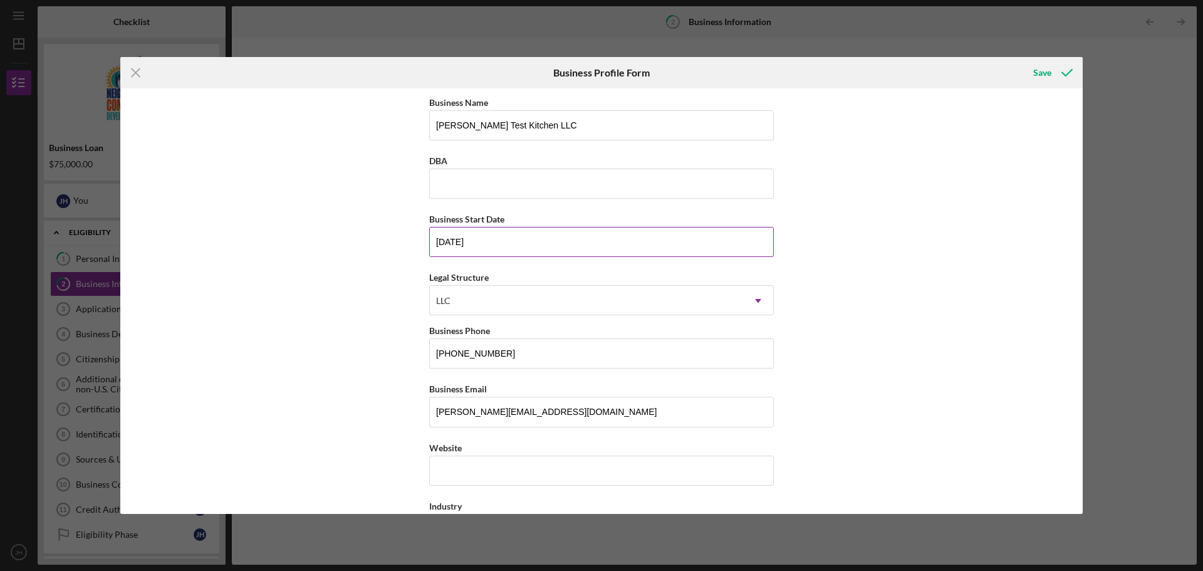
drag, startPoint x: 508, startPoint y: 230, endPoint x: 500, endPoint y: 239, distance: 12.4
click at [507, 231] on input "[DATE]" at bounding box center [601, 242] width 345 height 30
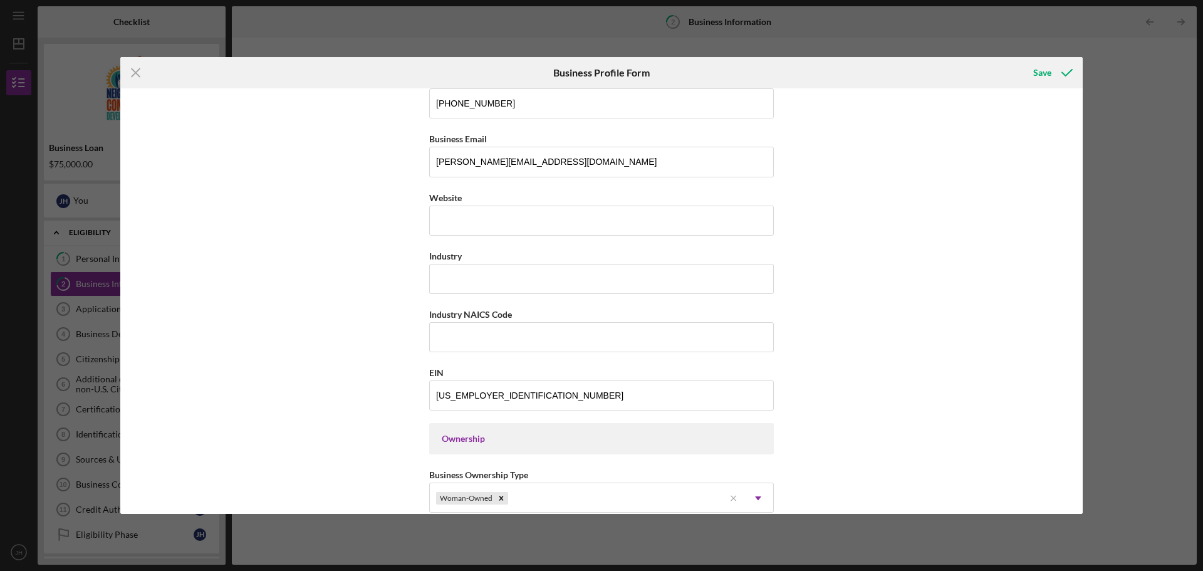
scroll to position [251, 0]
type input "[DATE]"
click at [460, 279] on input "Industry" at bounding box center [601, 278] width 345 height 30
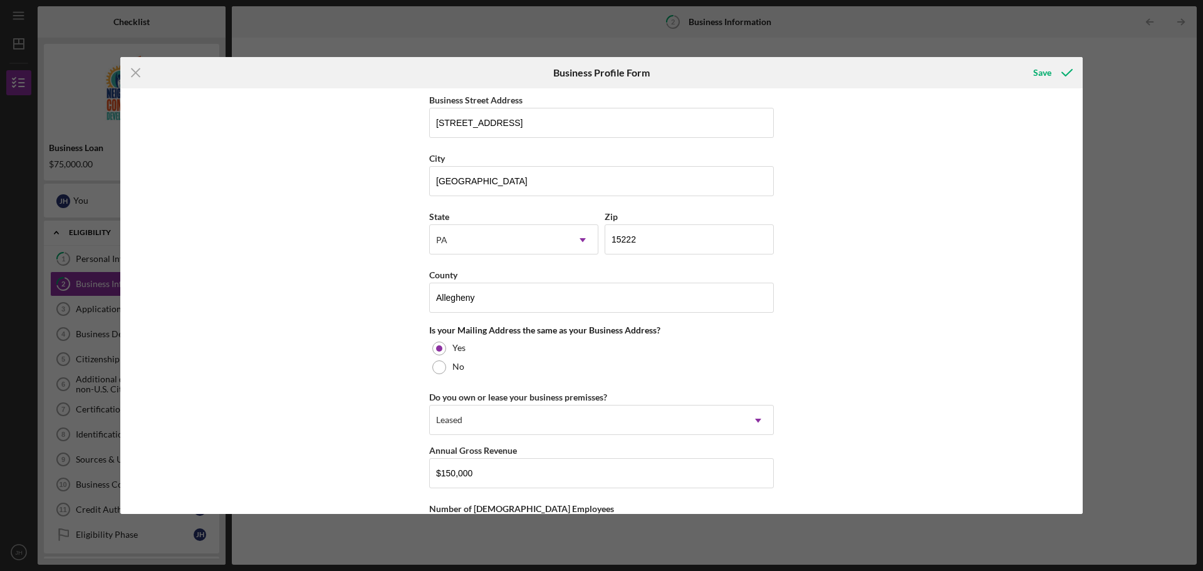
scroll to position [605, 0]
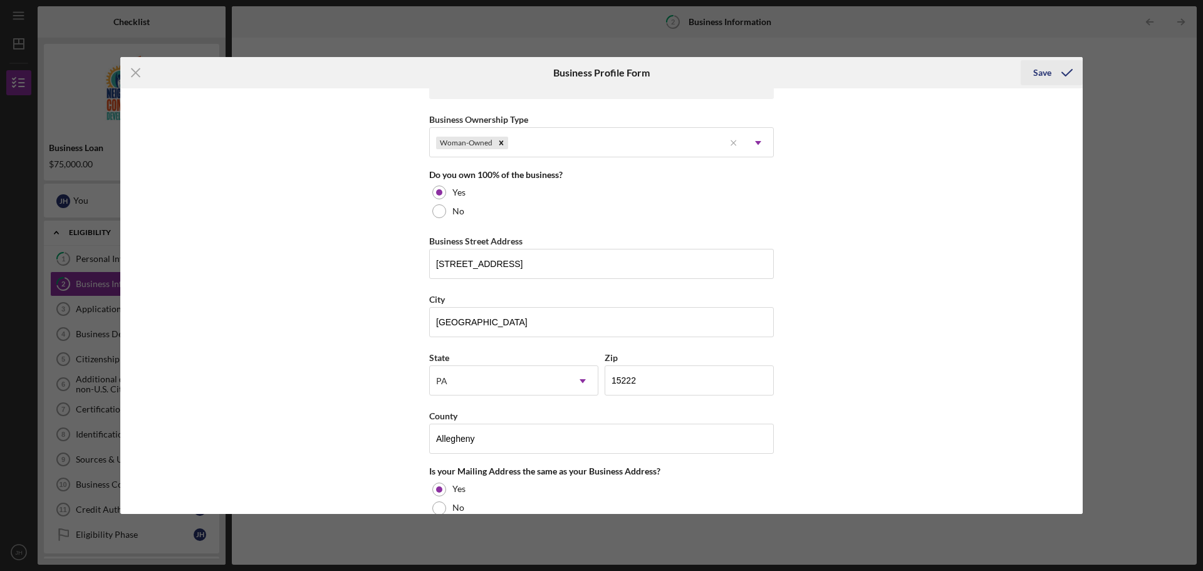
type input "Restuarant"
click at [1038, 73] on div "Save" at bounding box center [1042, 72] width 18 height 25
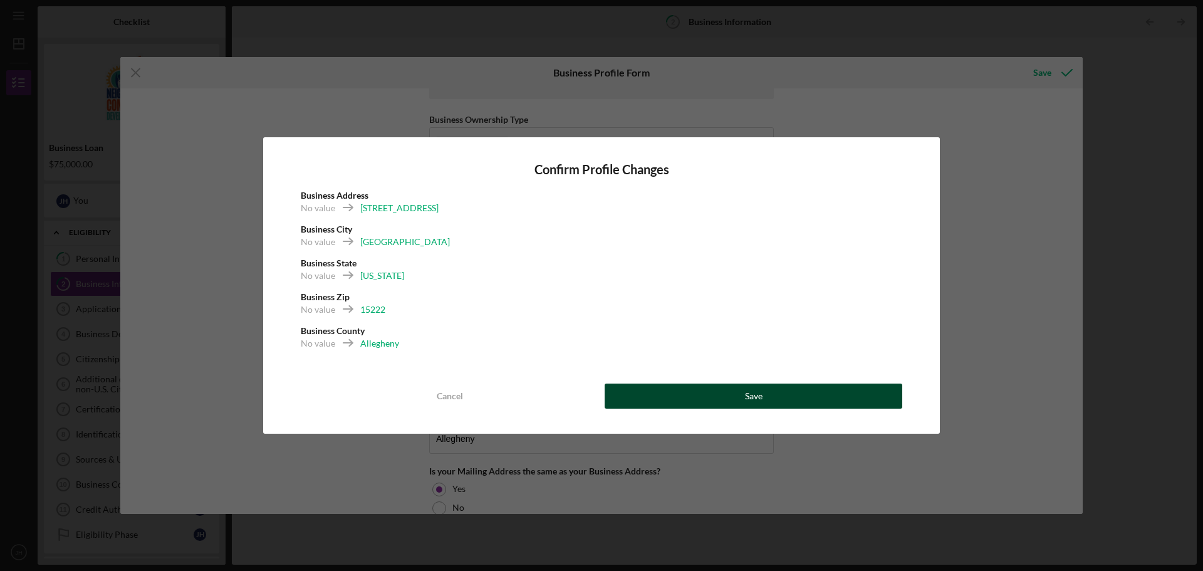
click at [738, 395] on button "Save" at bounding box center [754, 395] width 298 height 25
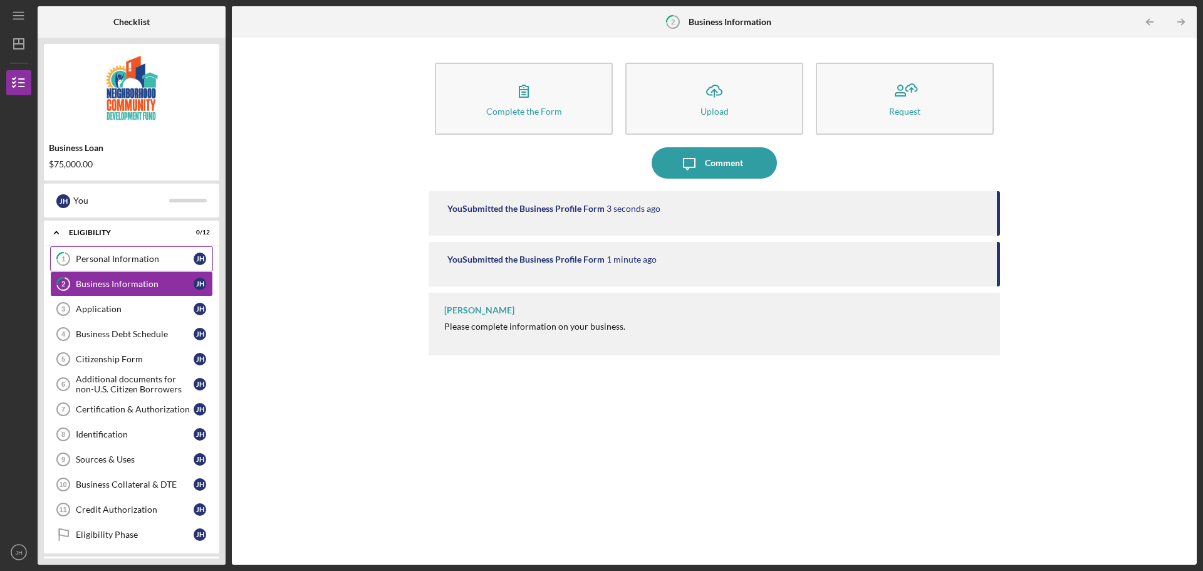
click at [118, 256] on div "Personal Information" at bounding box center [135, 259] width 118 height 10
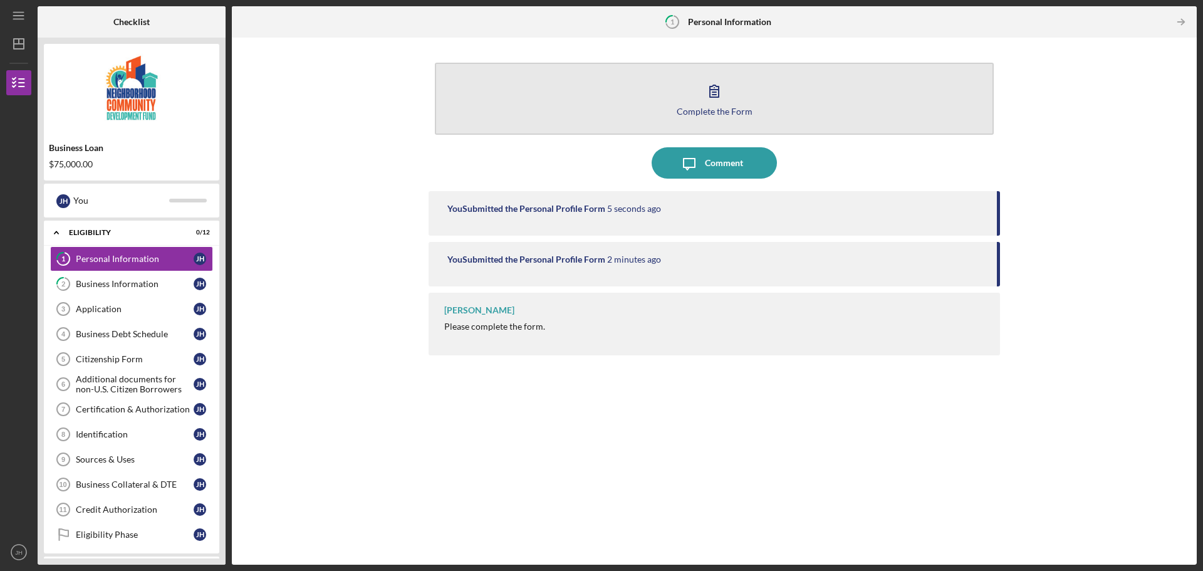
click at [722, 94] on icon "button" at bounding box center [714, 90] width 31 height 31
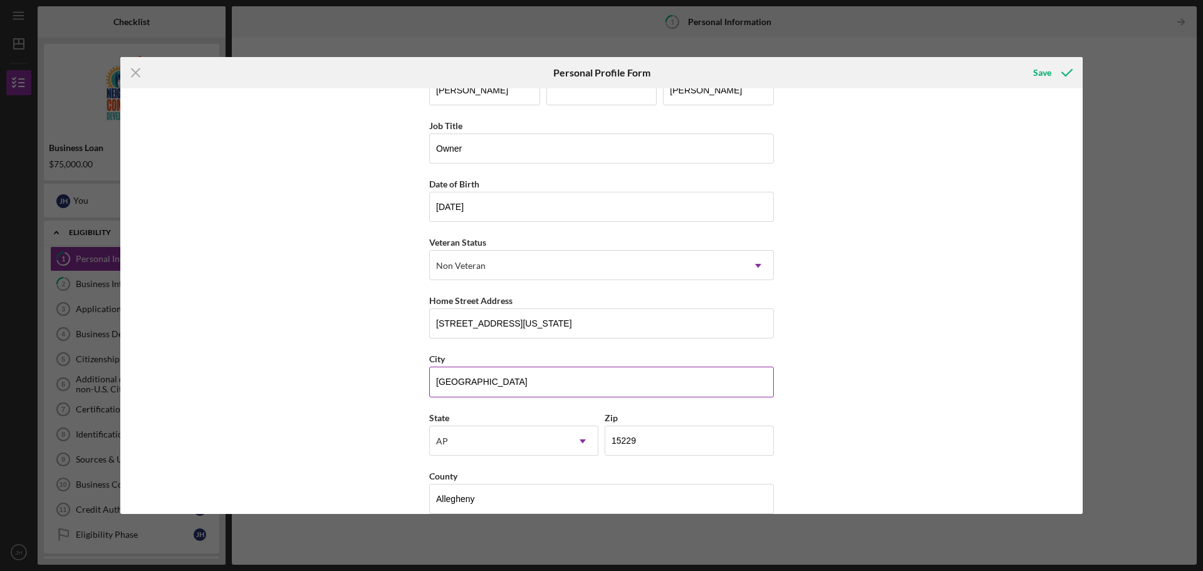
scroll to position [54, 0]
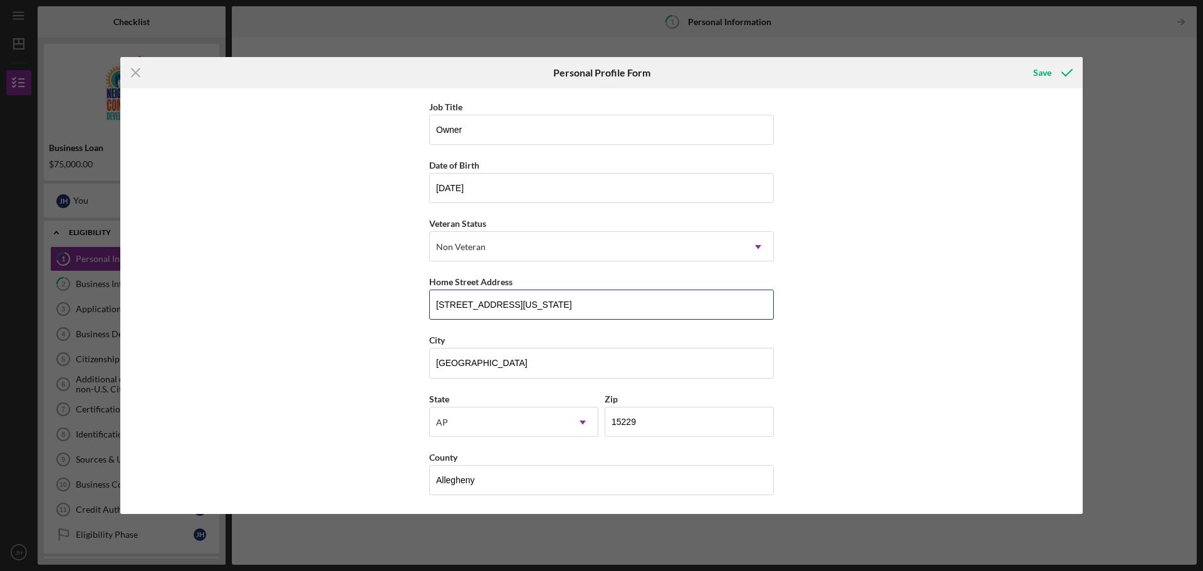
drag, startPoint x: 519, startPoint y: 306, endPoint x: 384, endPoint y: 306, distance: 134.7
click at [384, 306] on div "First Name [PERSON_NAME] Middle Name Last Name [PERSON_NAME] Job Title Owner Da…" at bounding box center [601, 300] width 962 height 425
type input "[STREET_ADDRESS]"
click at [1045, 73] on div "Save" at bounding box center [1042, 72] width 18 height 25
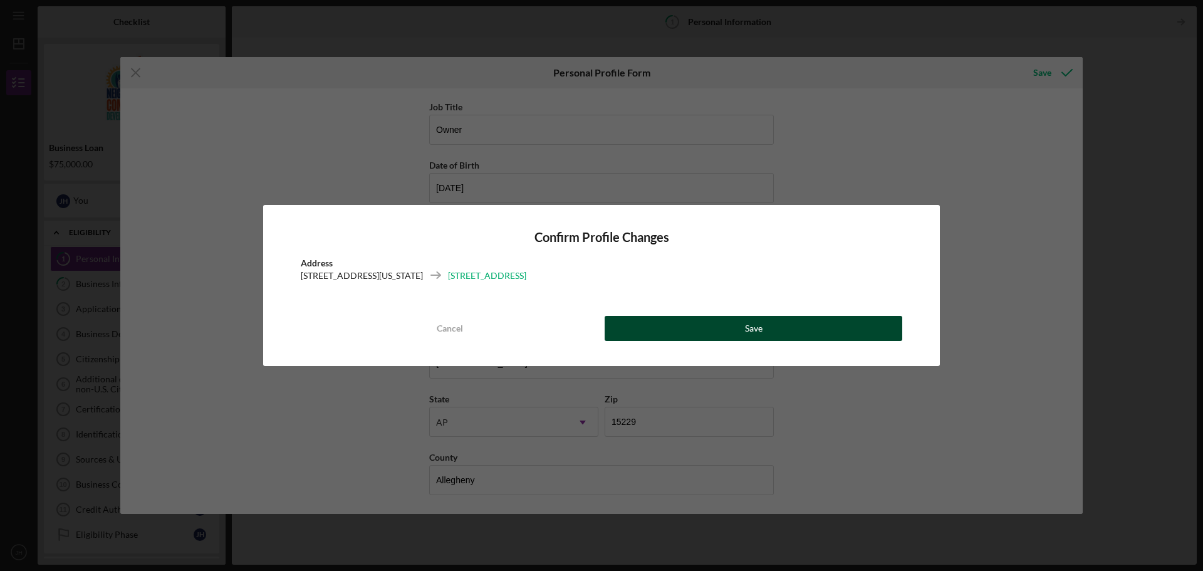
click at [751, 329] on div "Save" at bounding box center [754, 328] width 18 height 25
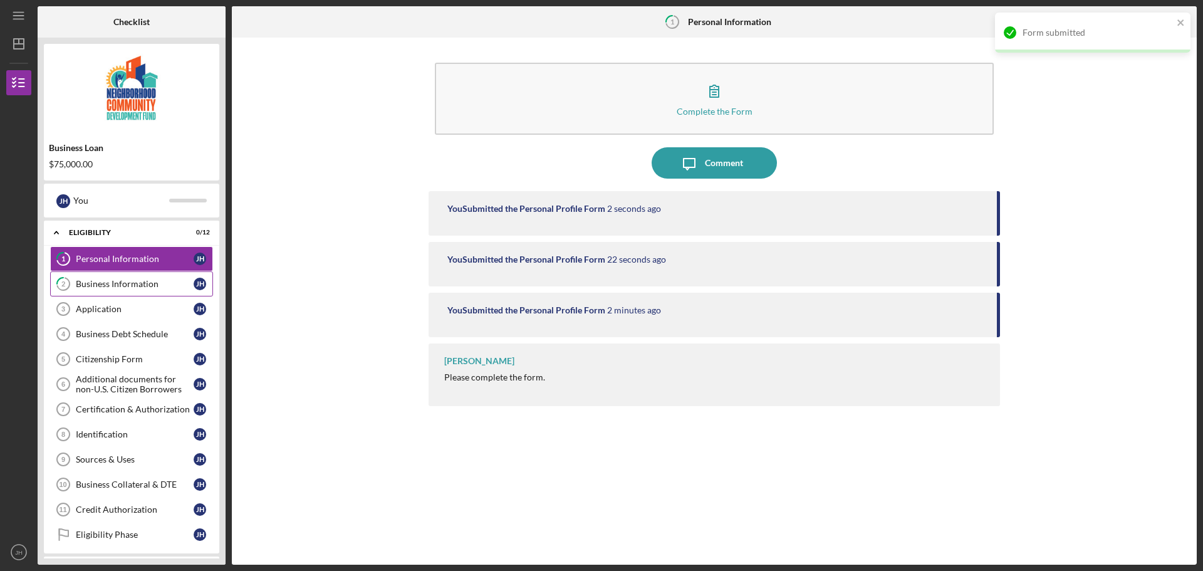
click at [109, 285] on div "Business Information" at bounding box center [135, 284] width 118 height 10
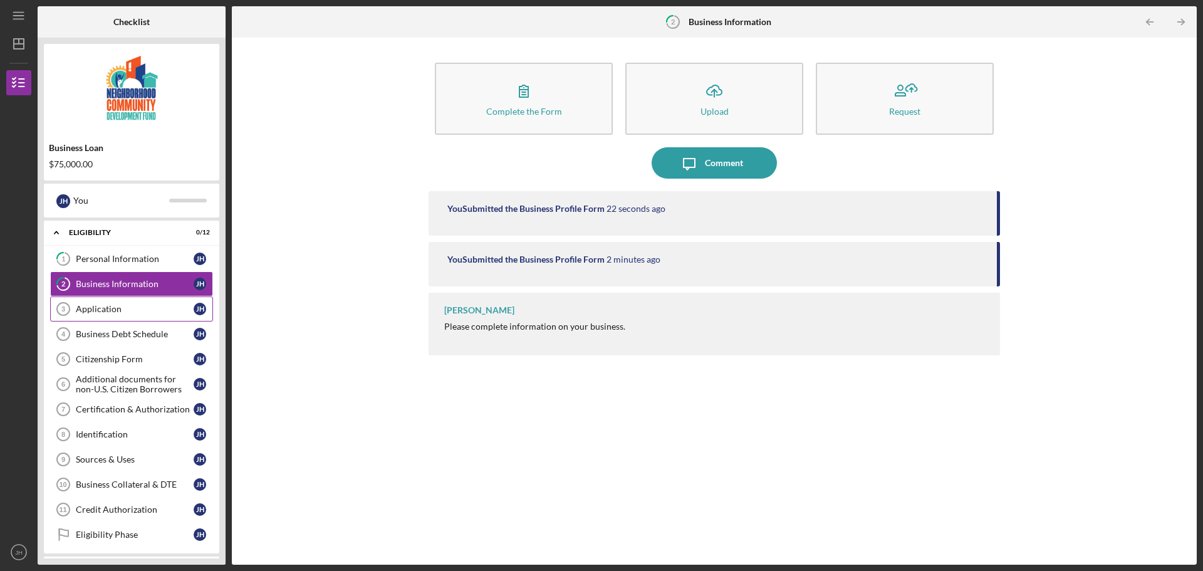
click at [93, 310] on div "Application" at bounding box center [135, 309] width 118 height 10
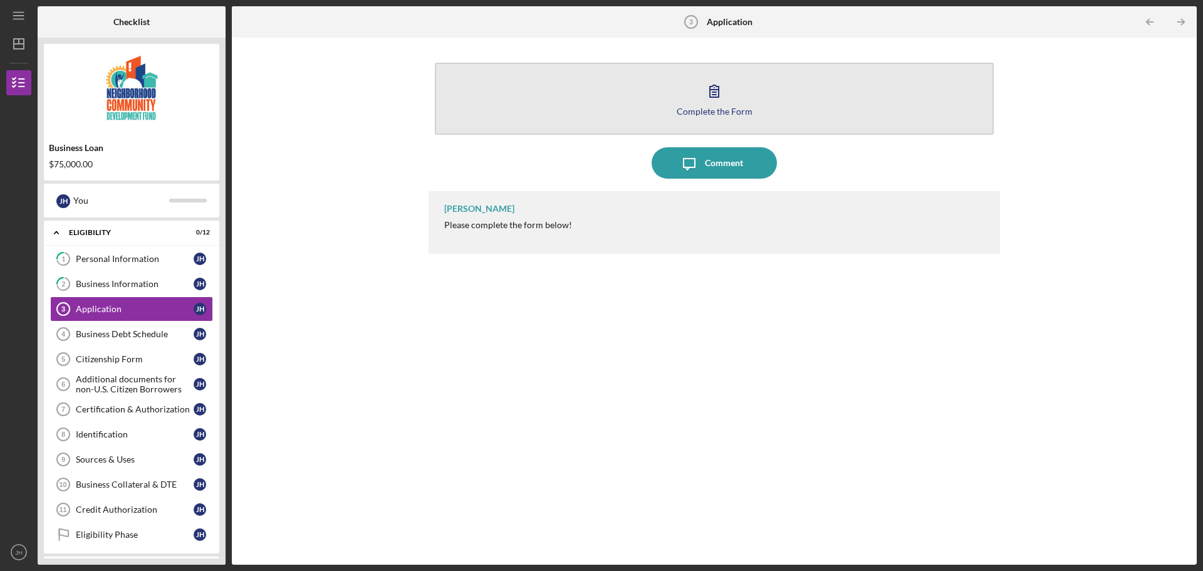
click at [715, 99] on icon "button" at bounding box center [714, 90] width 31 height 31
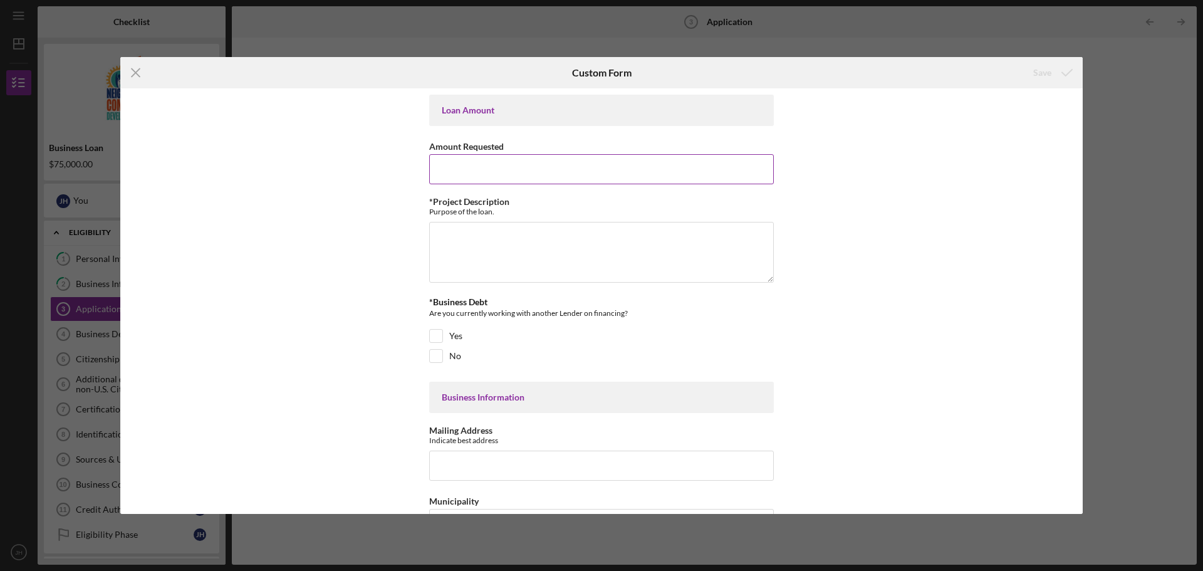
click at [482, 157] on input "Amount Requested" at bounding box center [601, 169] width 345 height 30
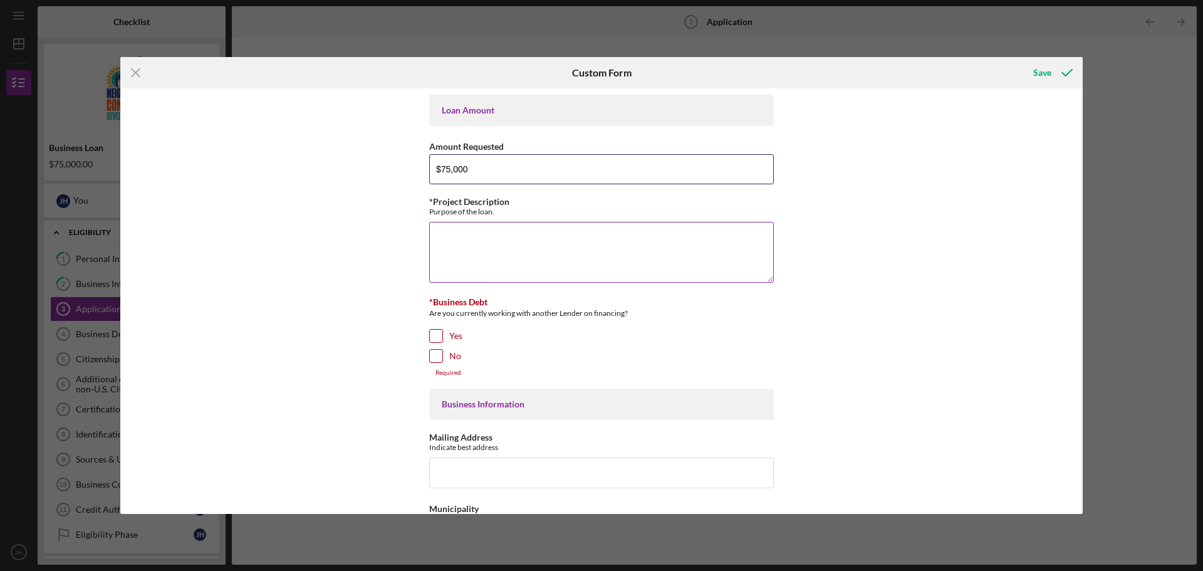
type input "$75,000"
click at [498, 234] on textarea "*Project Description" at bounding box center [601, 252] width 345 height 60
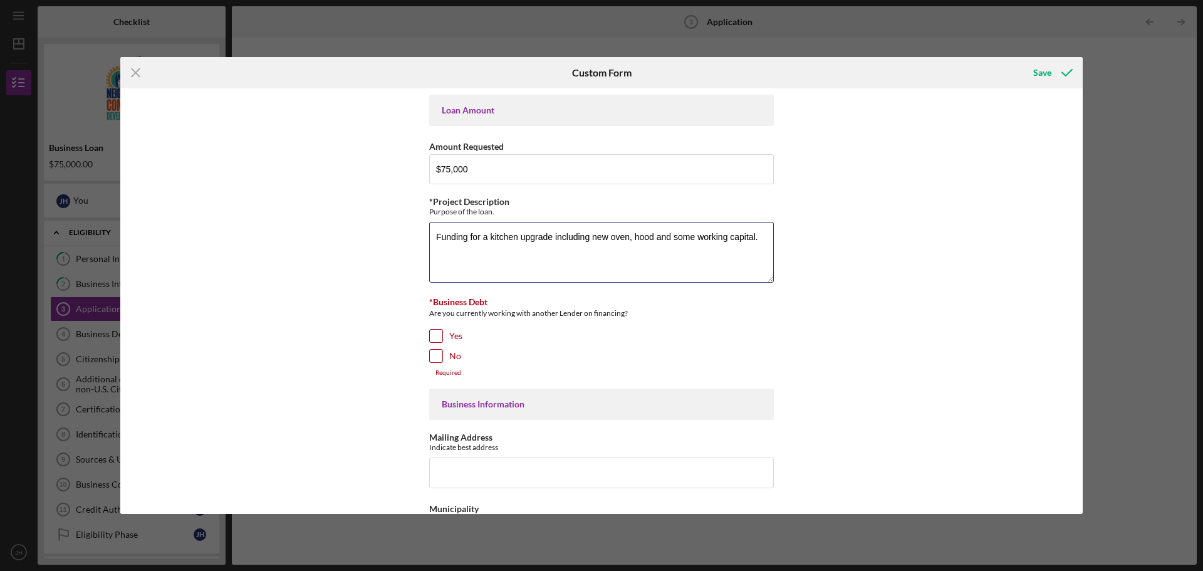
type textarea "Funding for a kitchen upgrade including new oven, hood and some working capital."
click at [437, 334] on input "Yes" at bounding box center [436, 336] width 13 height 13
checkbox input "true"
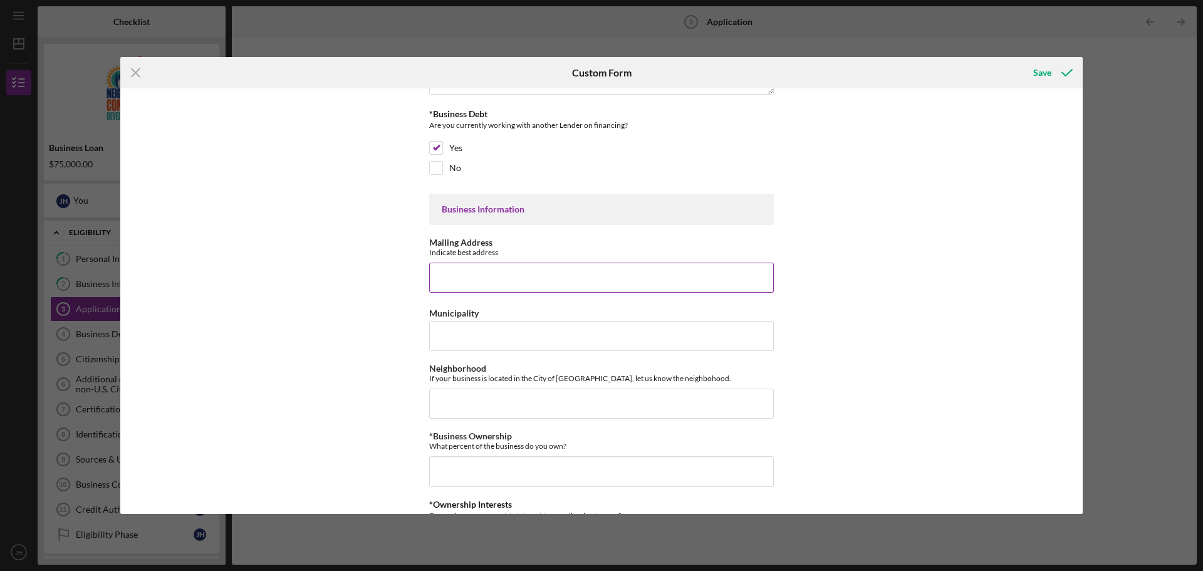
scroll to position [63, 0]
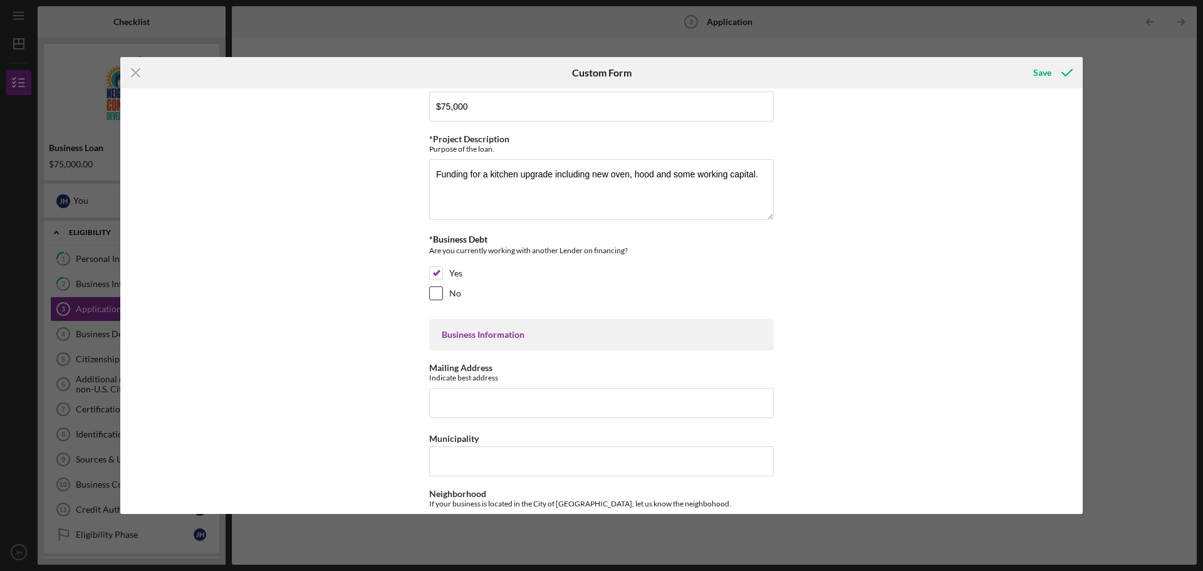
click at [439, 294] on input "No" at bounding box center [436, 293] width 13 height 13
checkbox input "true"
click at [437, 274] on input "Yes" at bounding box center [436, 273] width 13 height 13
checkbox input "false"
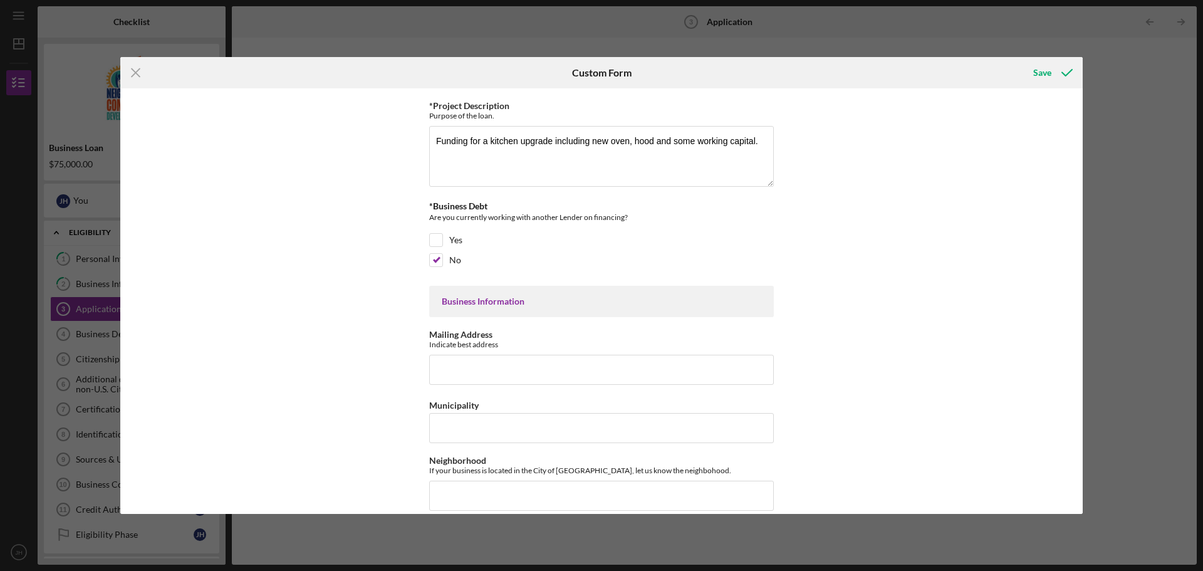
scroll to position [188, 0]
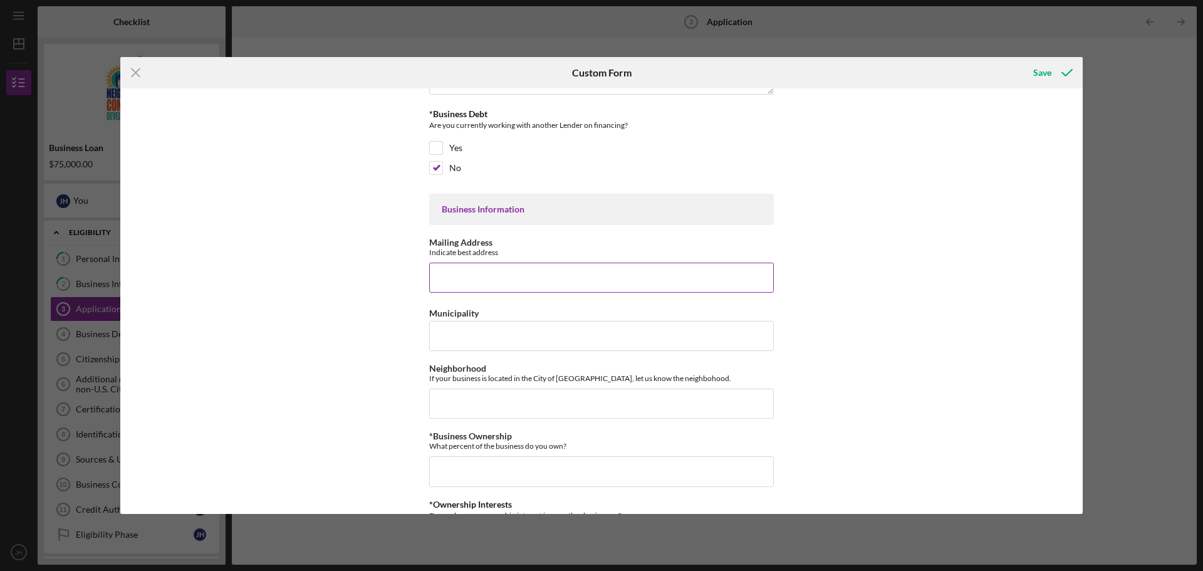
click at [492, 278] on input "Mailing Address" at bounding box center [601, 278] width 345 height 30
type input "[STREET_ADDRESS]"
type input "Downtown"
click at [467, 472] on input "*Business Ownership" at bounding box center [601, 471] width 345 height 30
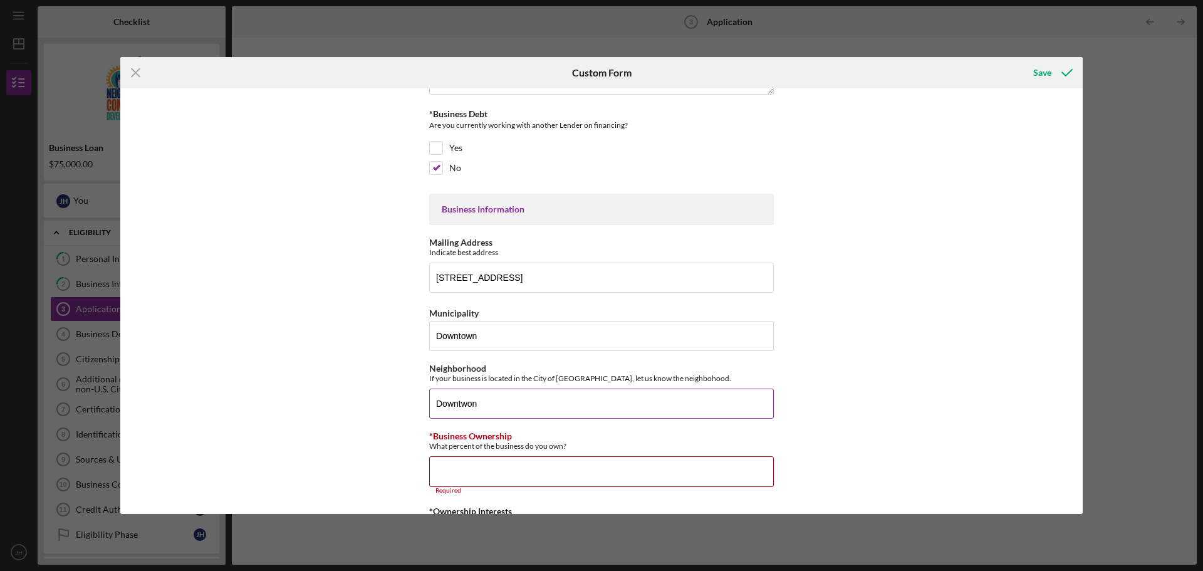
click at [486, 408] on input "Downtwon" at bounding box center [601, 403] width 345 height 30
type input "Downtown"
click at [493, 464] on input "*Business Ownership" at bounding box center [601, 471] width 345 height 30
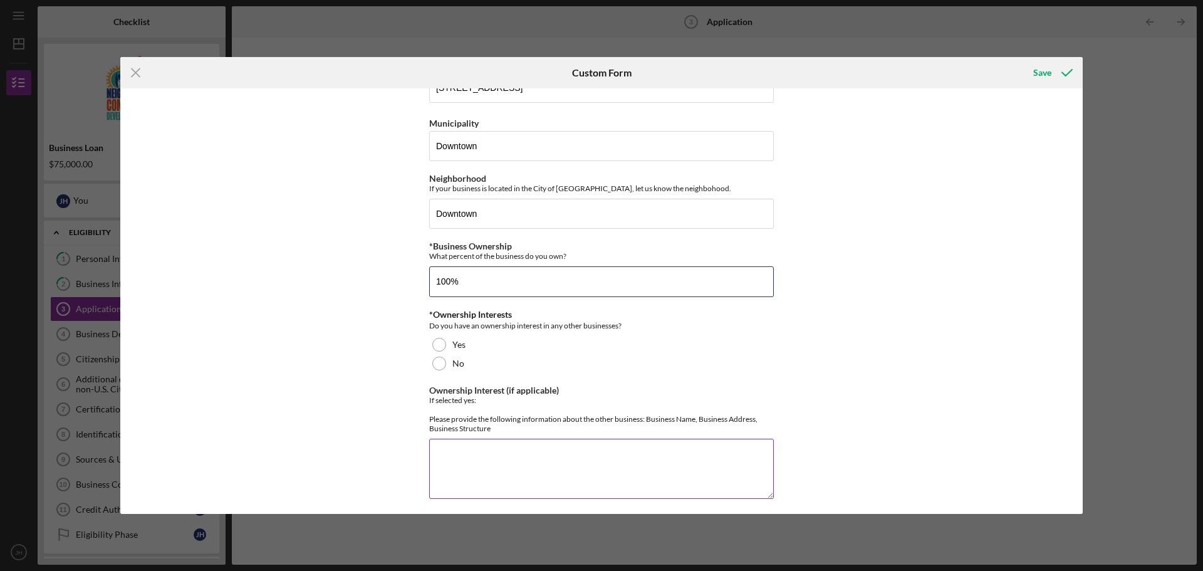
scroll to position [439, 0]
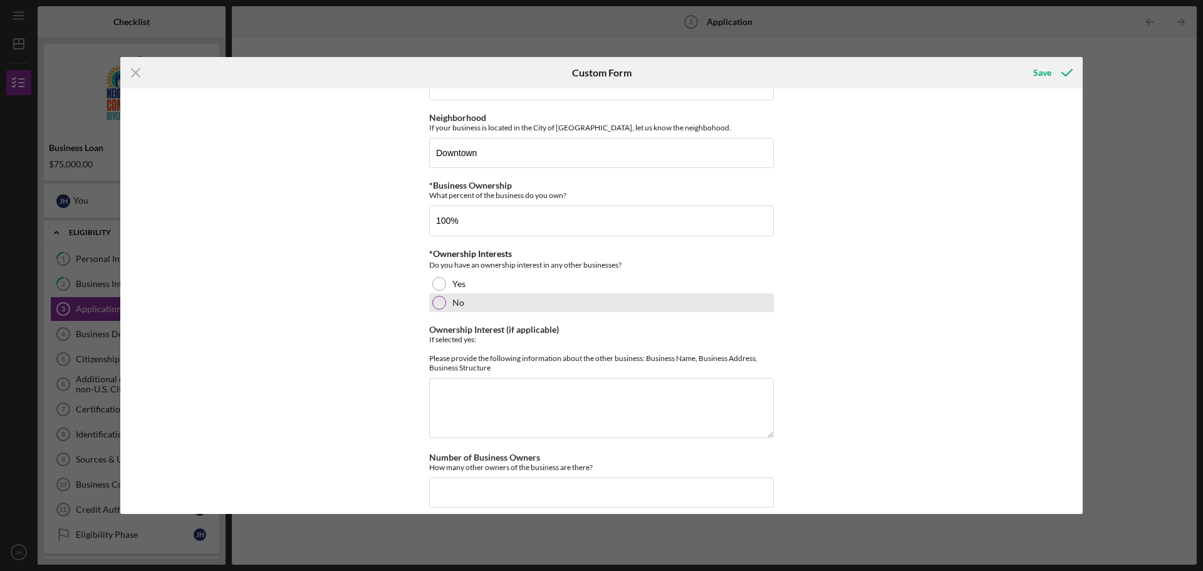
type input "100.00000%"
click at [442, 305] on div at bounding box center [439, 303] width 14 height 14
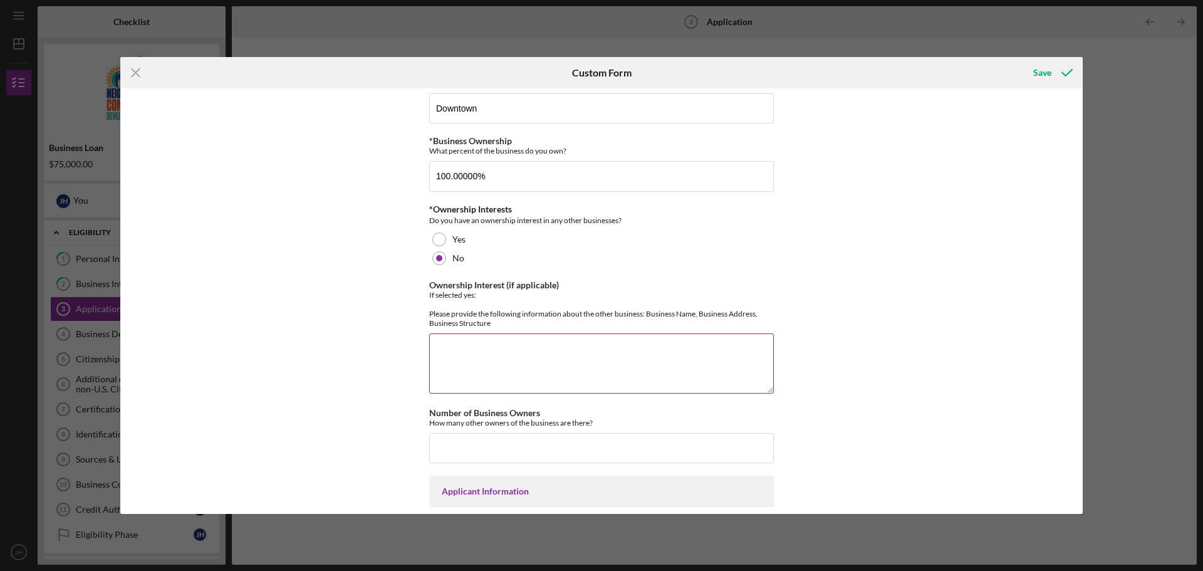
scroll to position [689, 0]
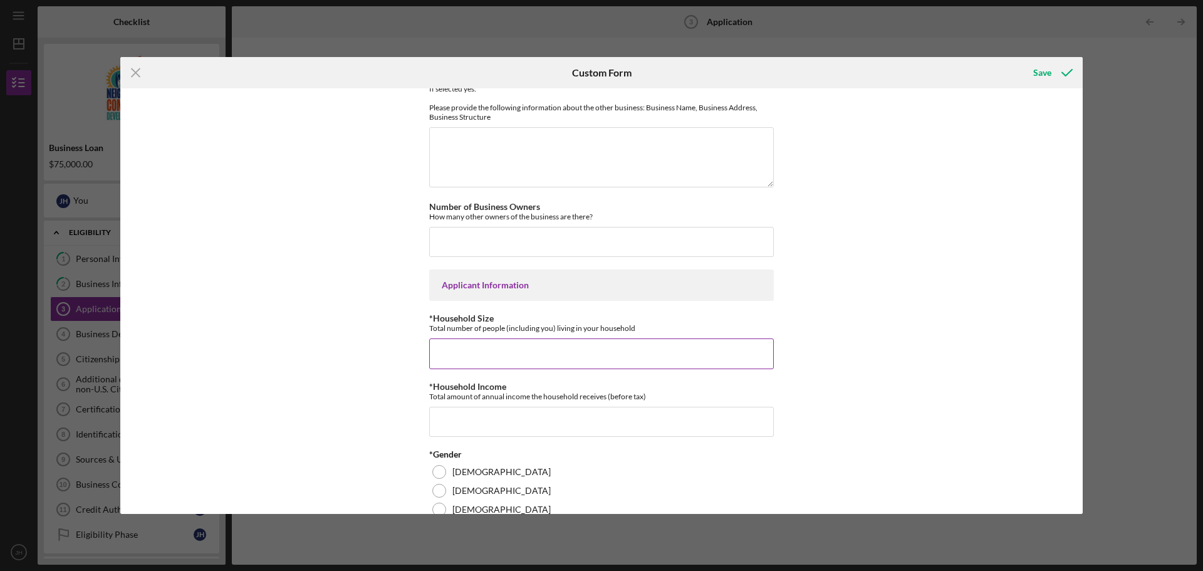
click at [486, 368] on input "*Household Size" at bounding box center [601, 353] width 345 height 30
type input "3"
click at [485, 437] on input "*Household Income" at bounding box center [601, 422] width 345 height 30
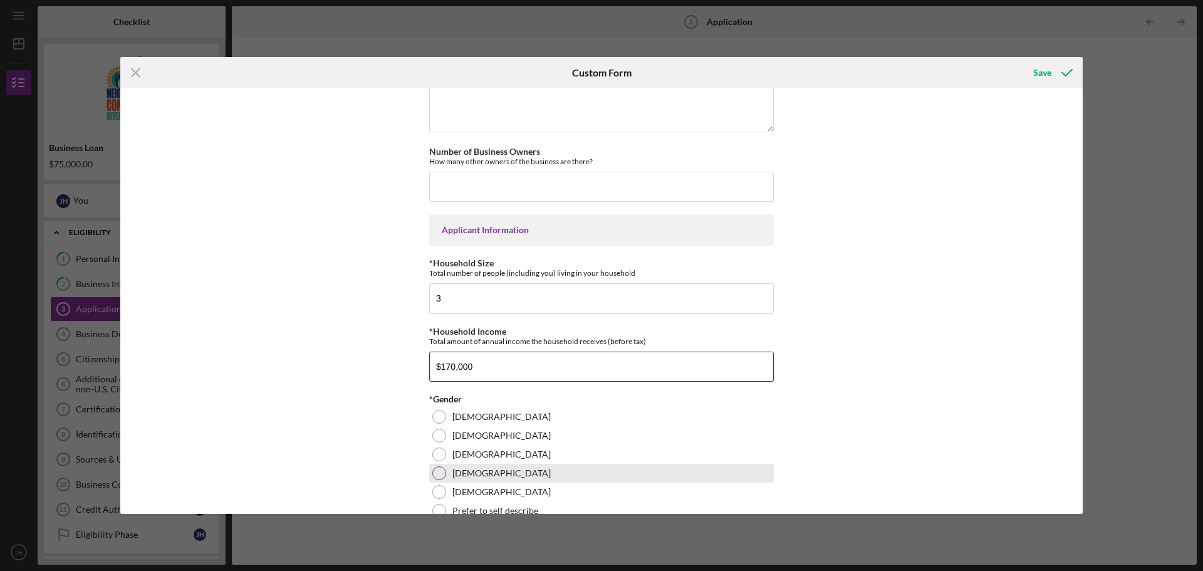
scroll to position [814, 0]
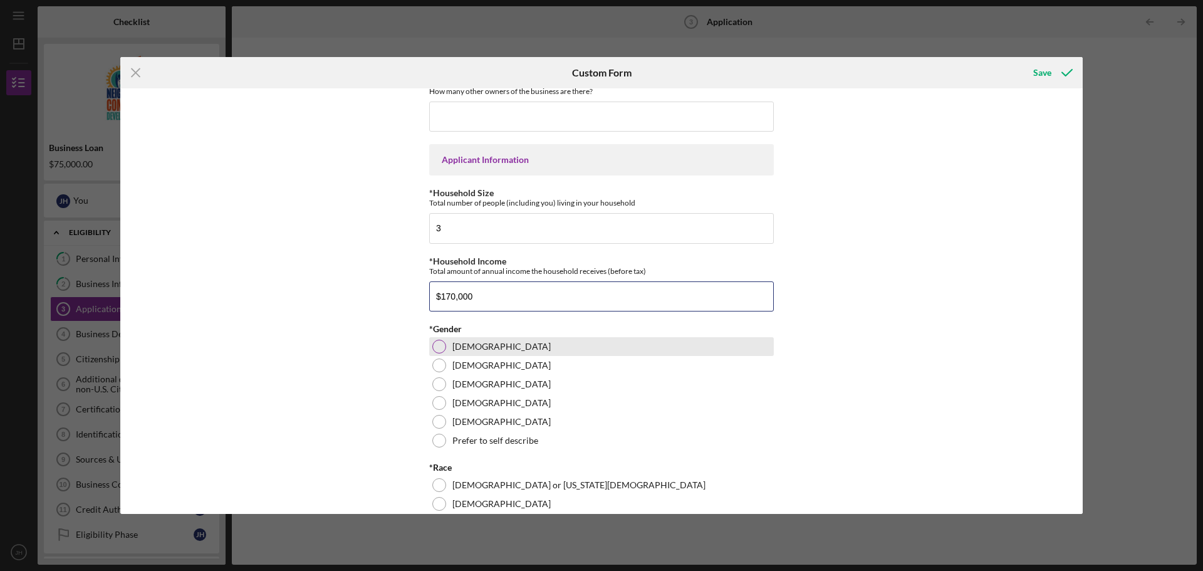
type input "$170,000"
click at [440, 353] on div at bounding box center [439, 347] width 14 height 14
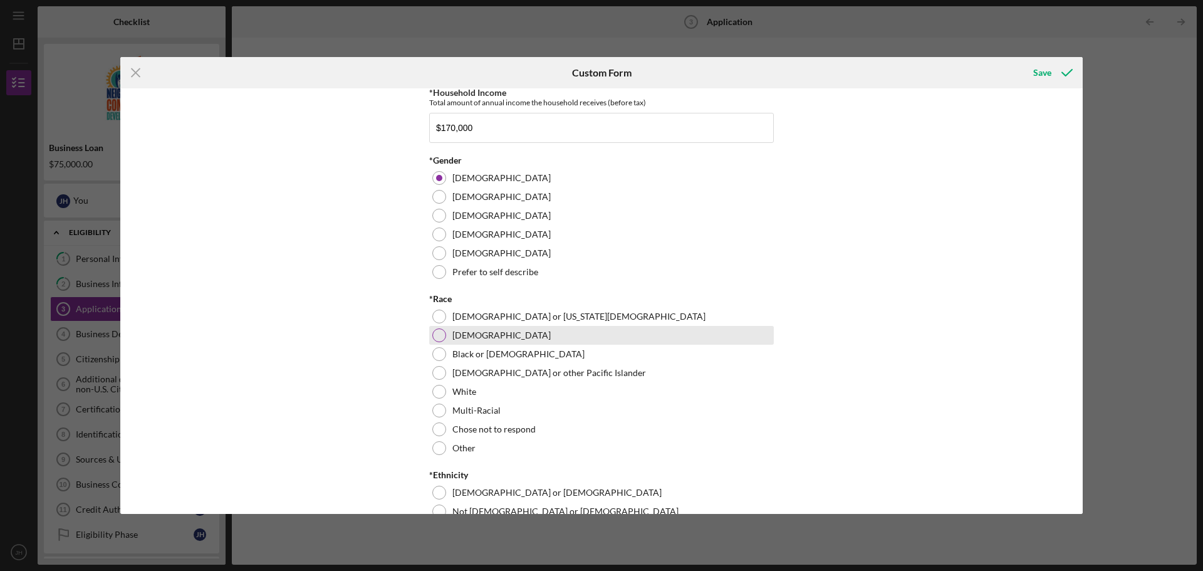
scroll to position [1002, 0]
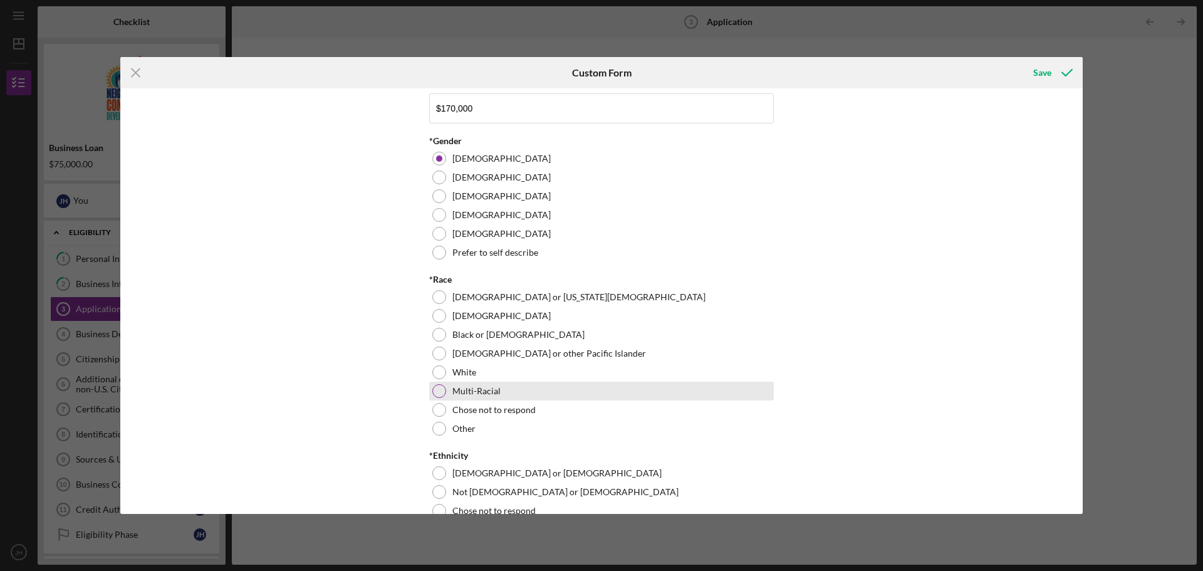
click at [437, 398] on div at bounding box center [439, 391] width 14 height 14
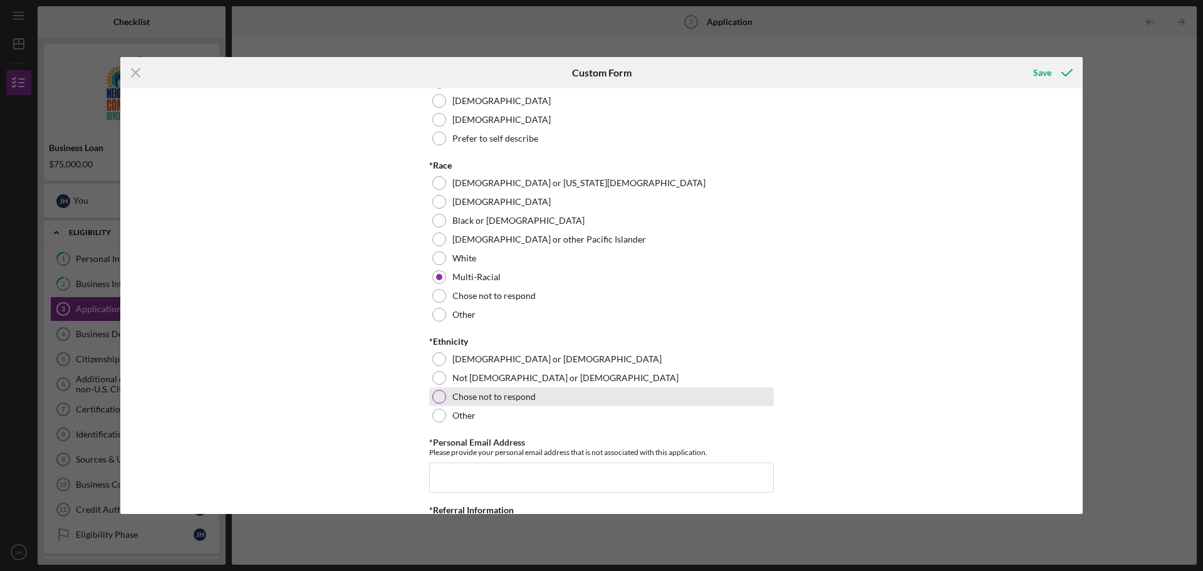
scroll to position [1128, 0]
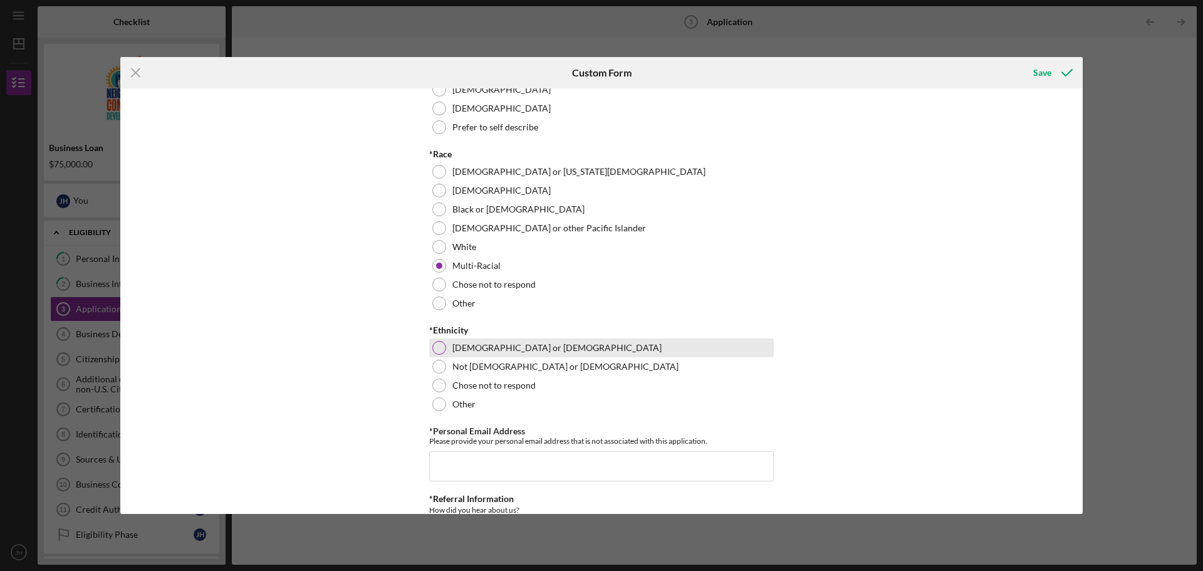
click at [439, 355] on div at bounding box center [439, 348] width 14 height 14
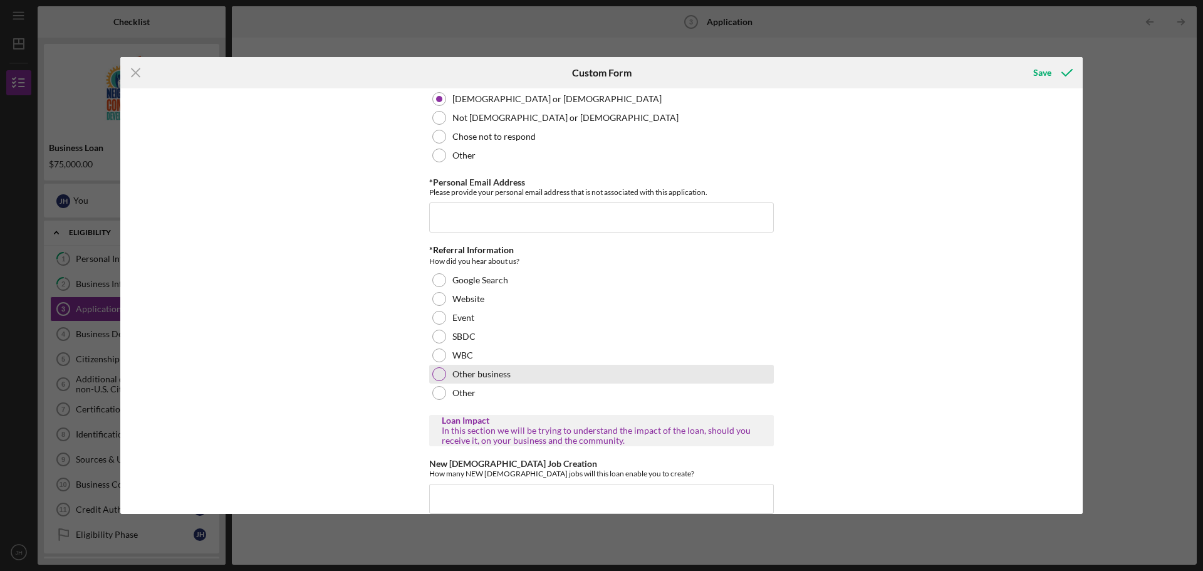
scroll to position [1378, 0]
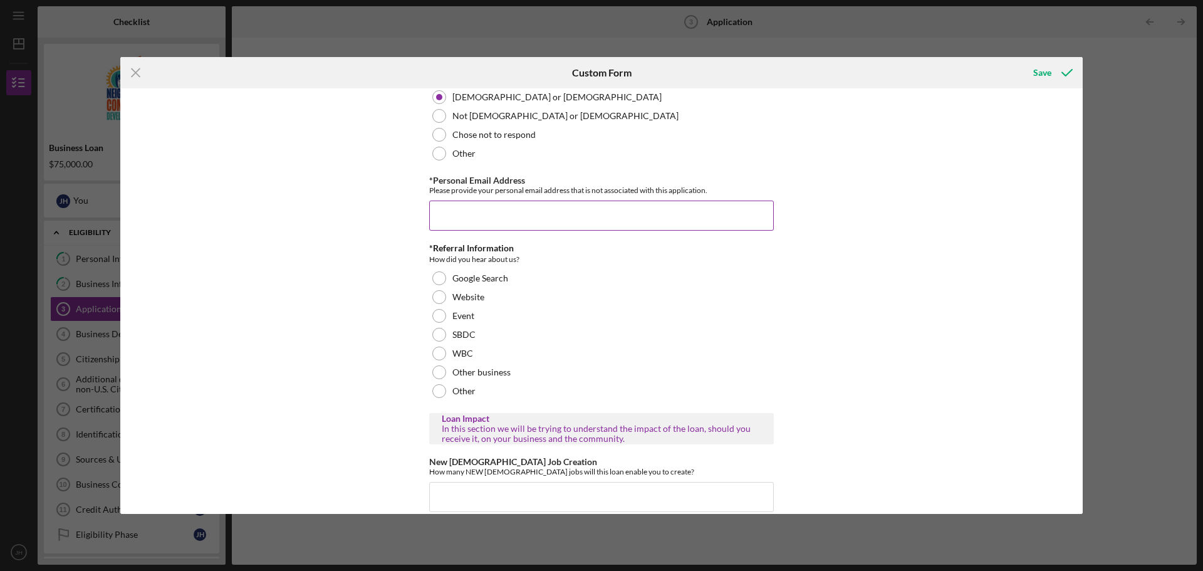
click at [487, 231] on input "*Personal Email Address" at bounding box center [601, 215] width 345 height 30
type input "[EMAIL_ADDRESS][DOMAIN_NAME]"
click at [438, 398] on div at bounding box center [439, 391] width 14 height 14
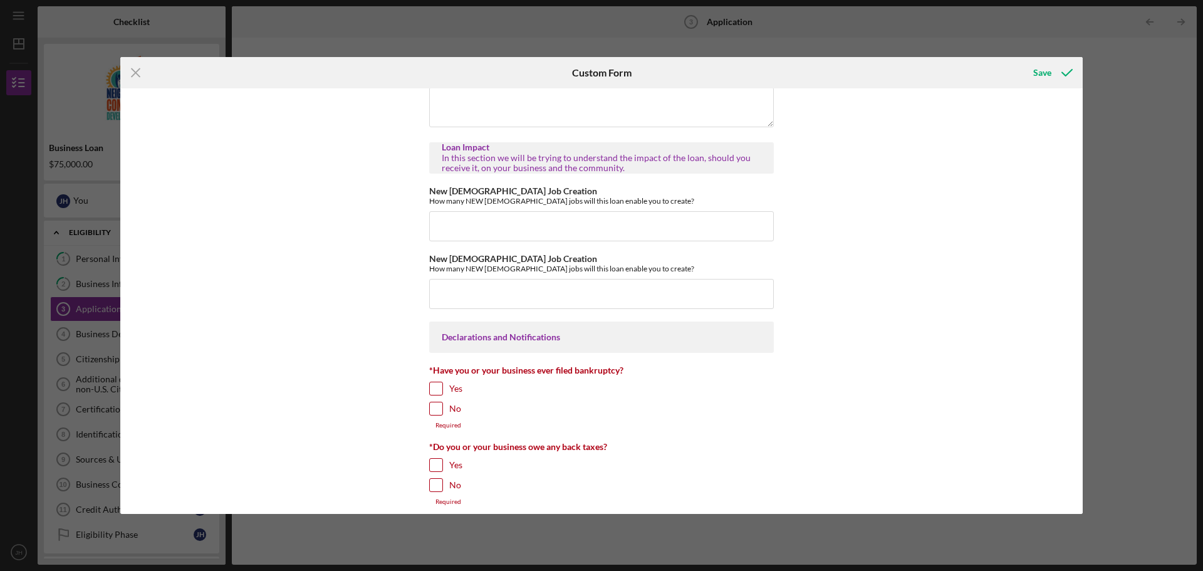
scroll to position [1566, 0]
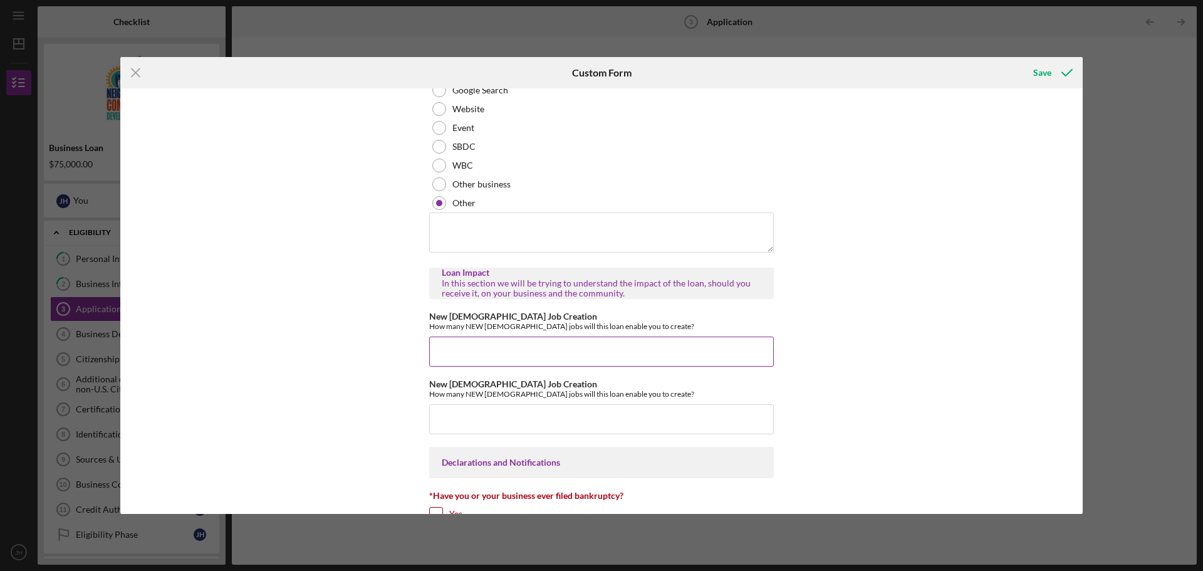
click at [524, 367] on input "New [DEMOGRAPHIC_DATA] Job Creation" at bounding box center [601, 351] width 345 height 30
type input "2"
click at [532, 433] on input "New [DEMOGRAPHIC_DATA] Job Creation" at bounding box center [601, 419] width 345 height 30
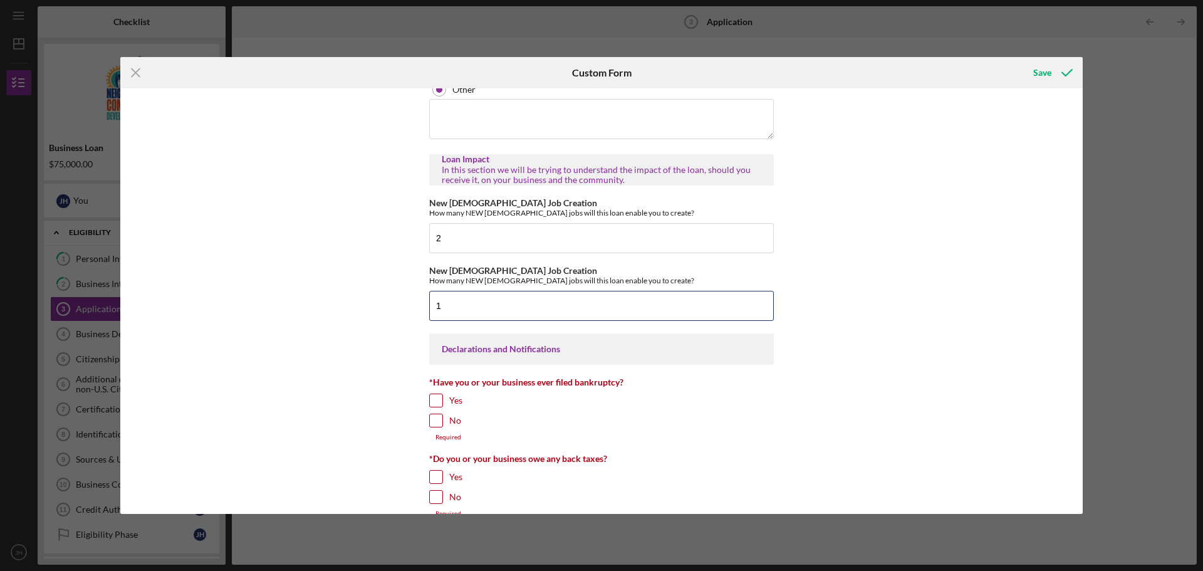
scroll to position [1692, 0]
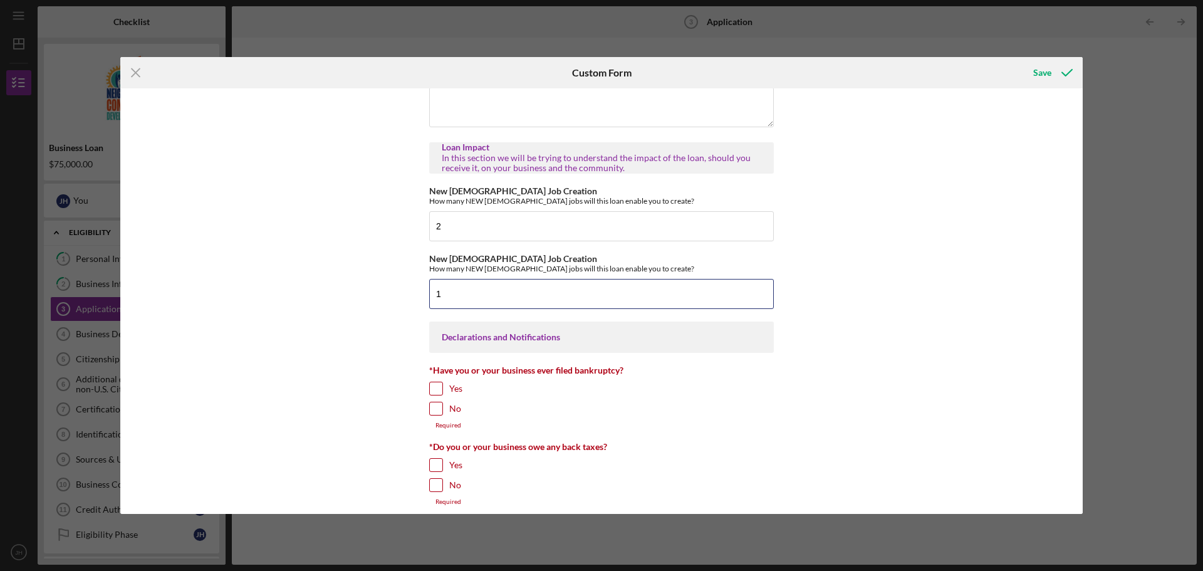
type input "1"
click at [435, 415] on input "No" at bounding box center [436, 408] width 13 height 13
checkbox input "true"
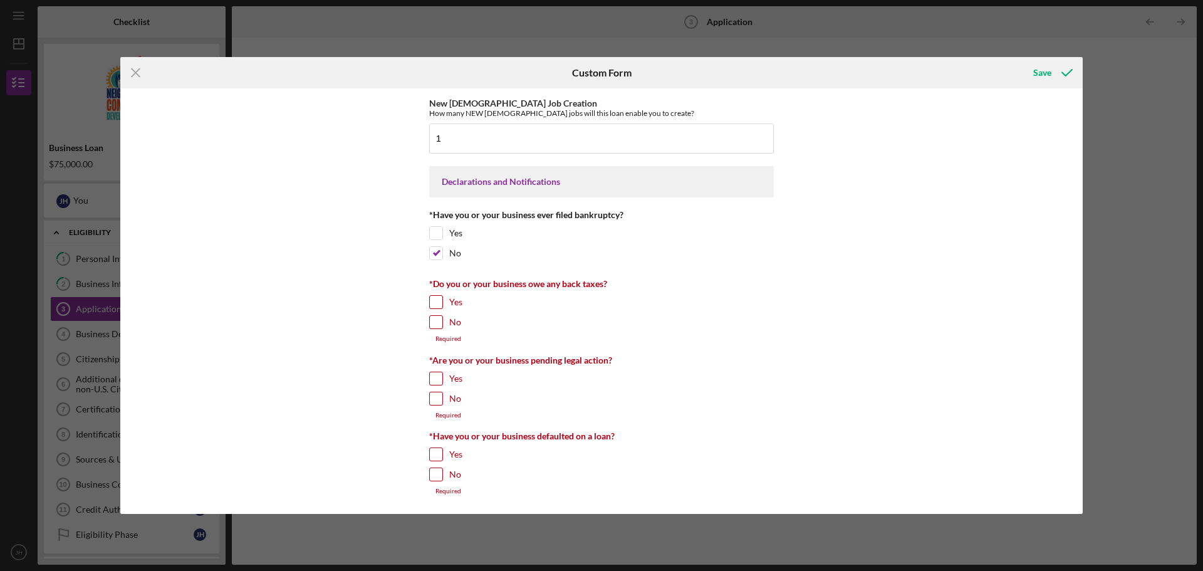
scroll to position [1866, 0]
click at [437, 322] on input "No" at bounding box center [436, 322] width 13 height 13
checkbox input "true"
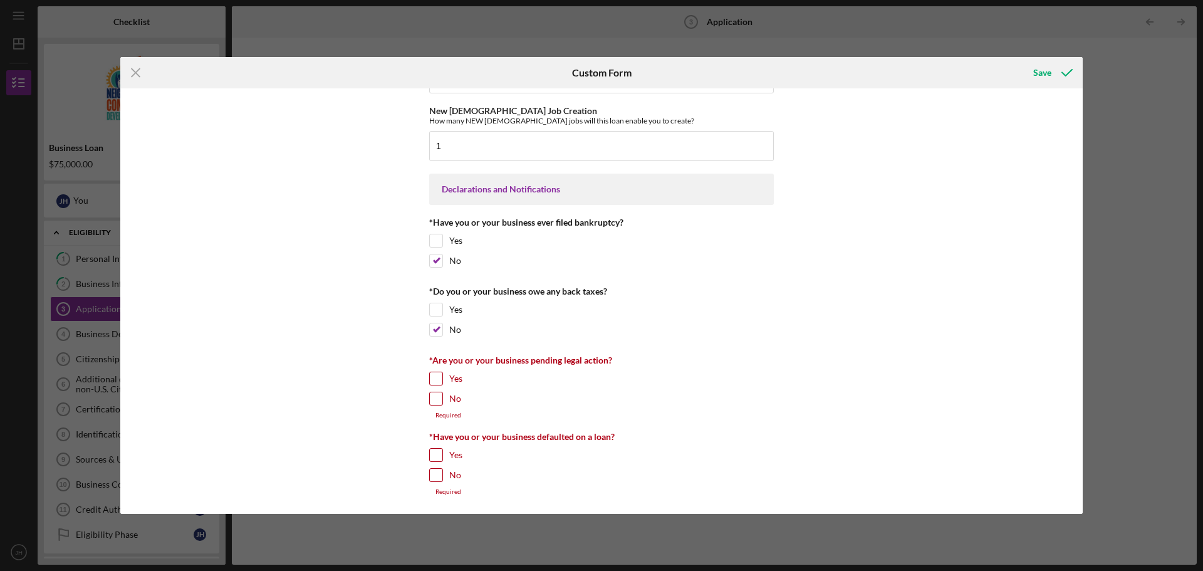
click at [432, 393] on input "No" at bounding box center [436, 398] width 13 height 13
checkbox input "true"
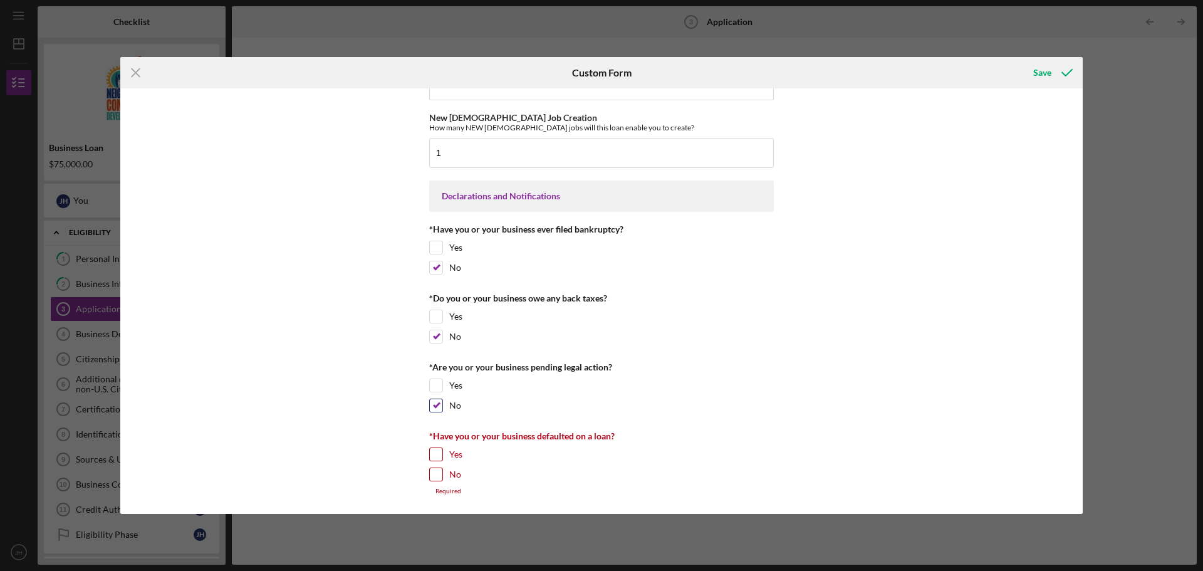
scroll to position [1851, 0]
click at [435, 476] on input "No" at bounding box center [436, 474] width 13 height 13
checkbox input "true"
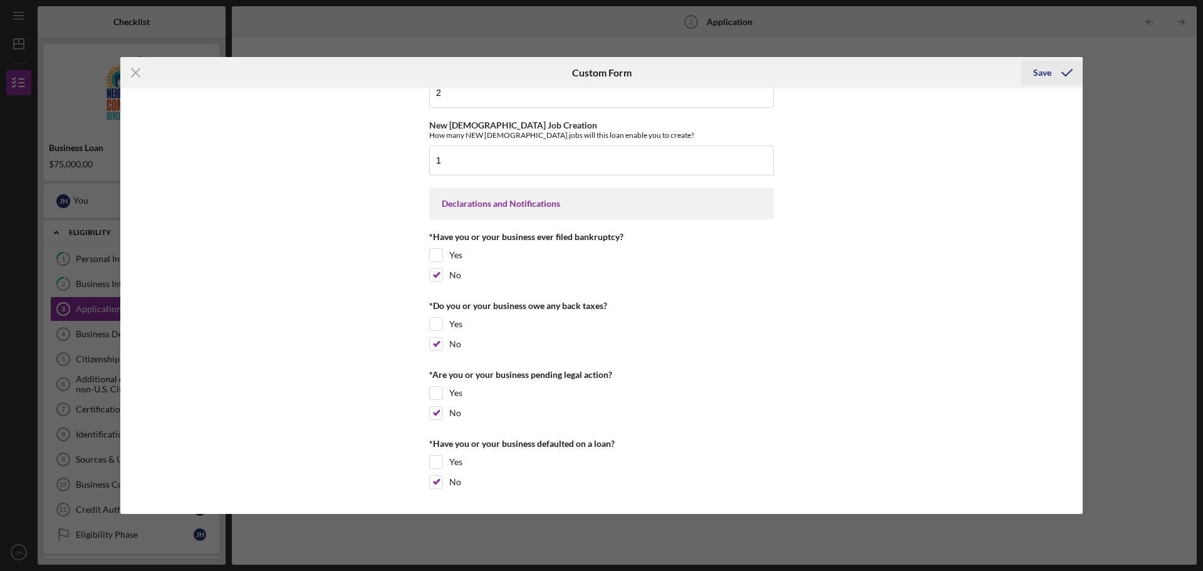
click at [1047, 71] on div "Save" at bounding box center [1042, 72] width 18 height 25
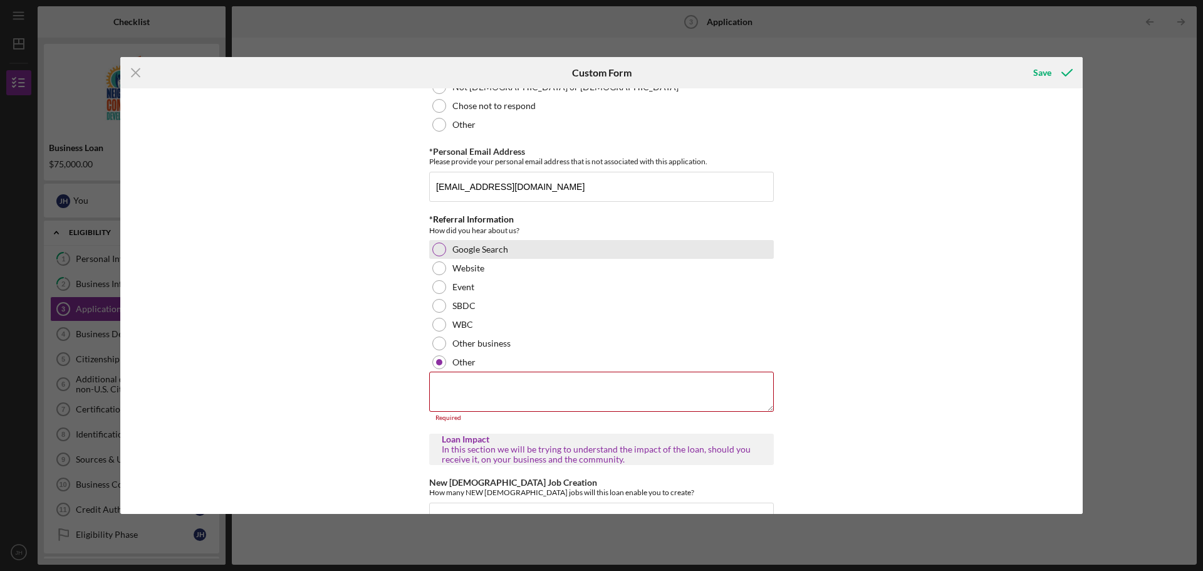
scroll to position [1396, 0]
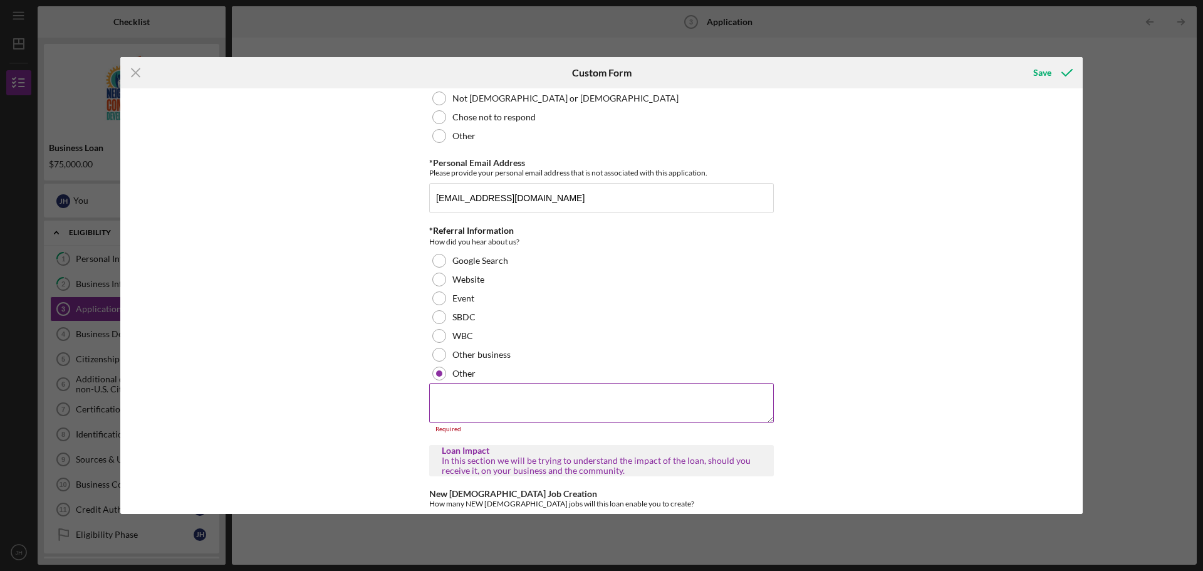
click at [473, 418] on textarea at bounding box center [601, 403] width 345 height 40
click at [435, 324] on div at bounding box center [439, 317] width 14 height 14
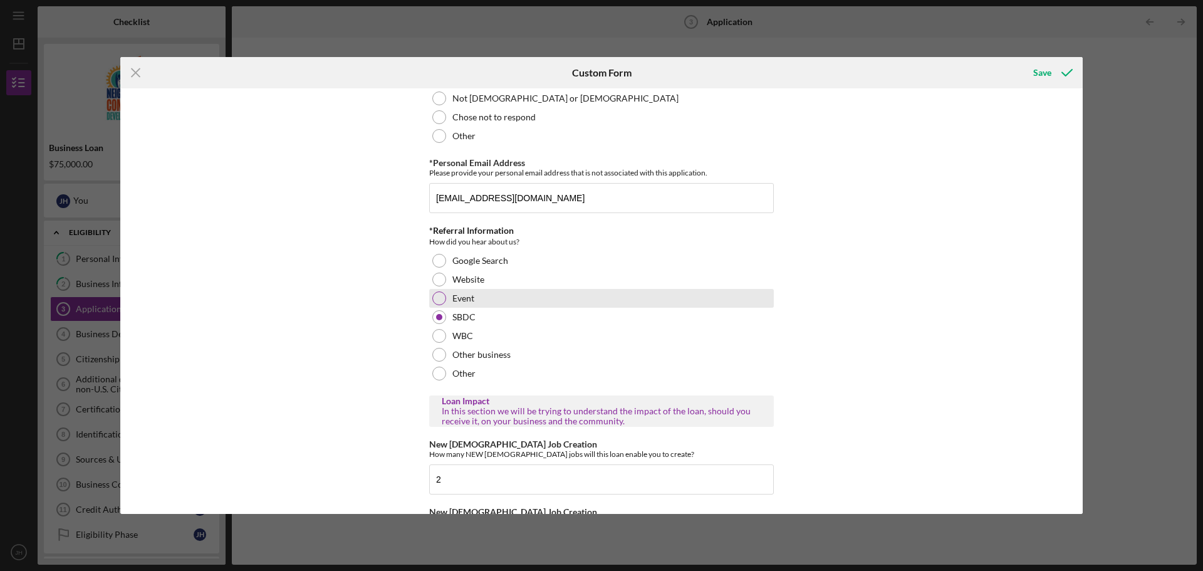
click at [440, 305] on div at bounding box center [439, 298] width 14 height 14
click at [1039, 75] on div "Save" at bounding box center [1042, 72] width 18 height 25
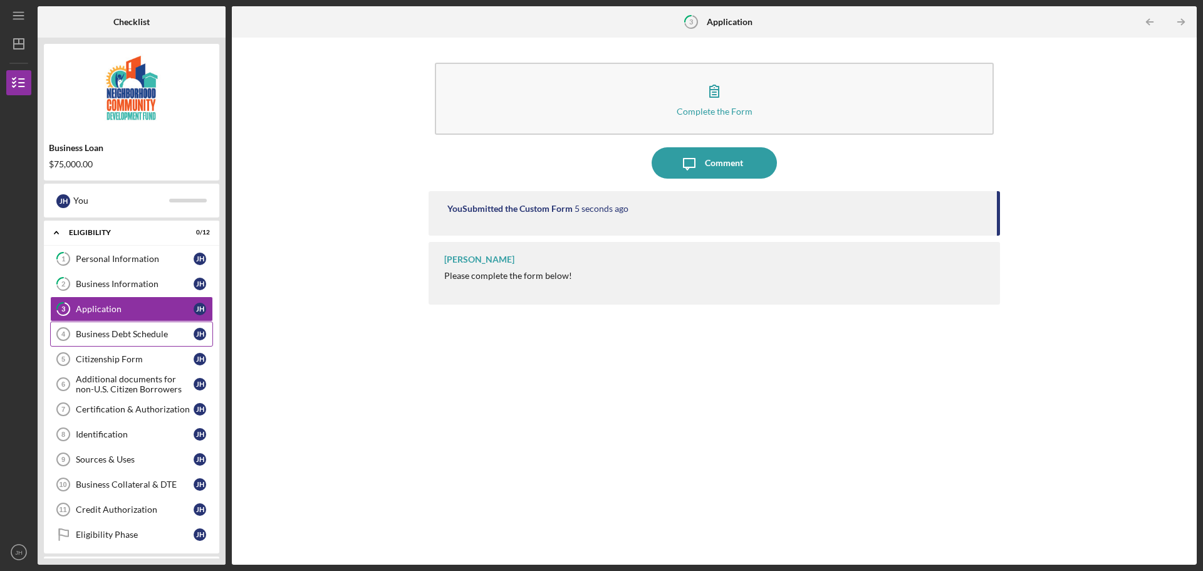
click at [103, 331] on div "Business Debt Schedule" at bounding box center [135, 334] width 118 height 10
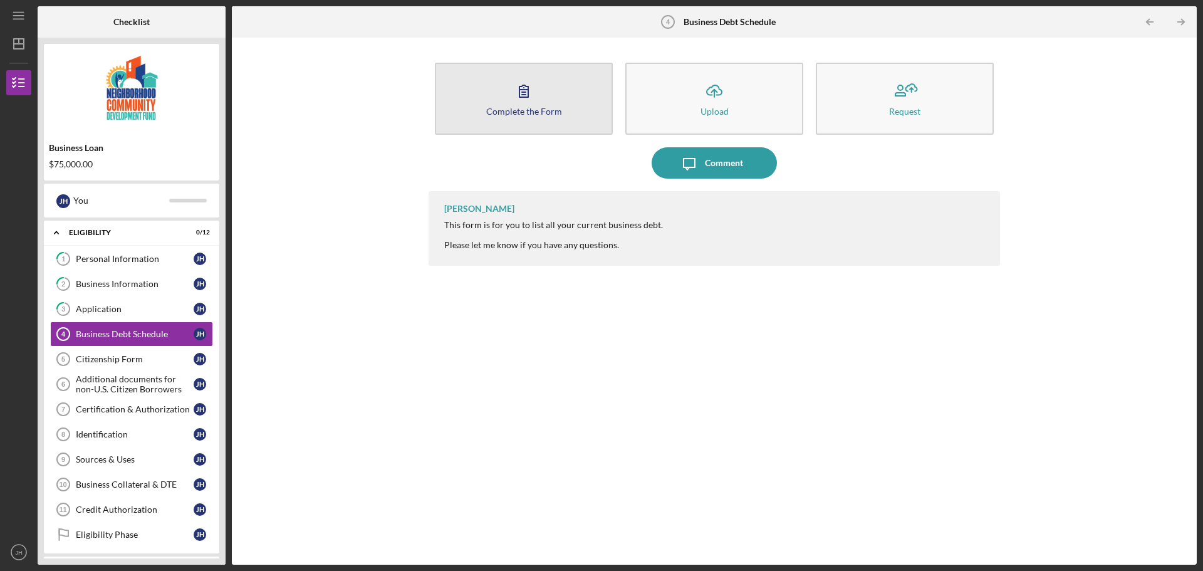
click at [530, 96] on icon "button" at bounding box center [523, 90] width 31 height 31
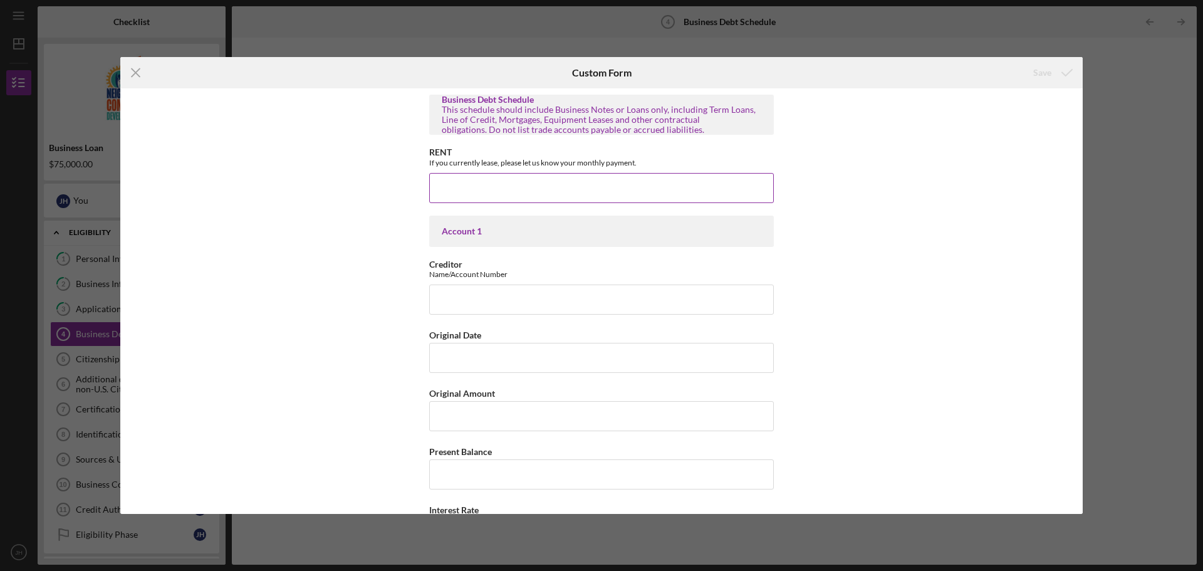
click at [500, 195] on input "RENT" at bounding box center [601, 188] width 345 height 30
type input "$1,200"
click at [491, 303] on input "Creditor" at bounding box center [601, 299] width 345 height 30
type input "SBA"
type input "[DATE]"
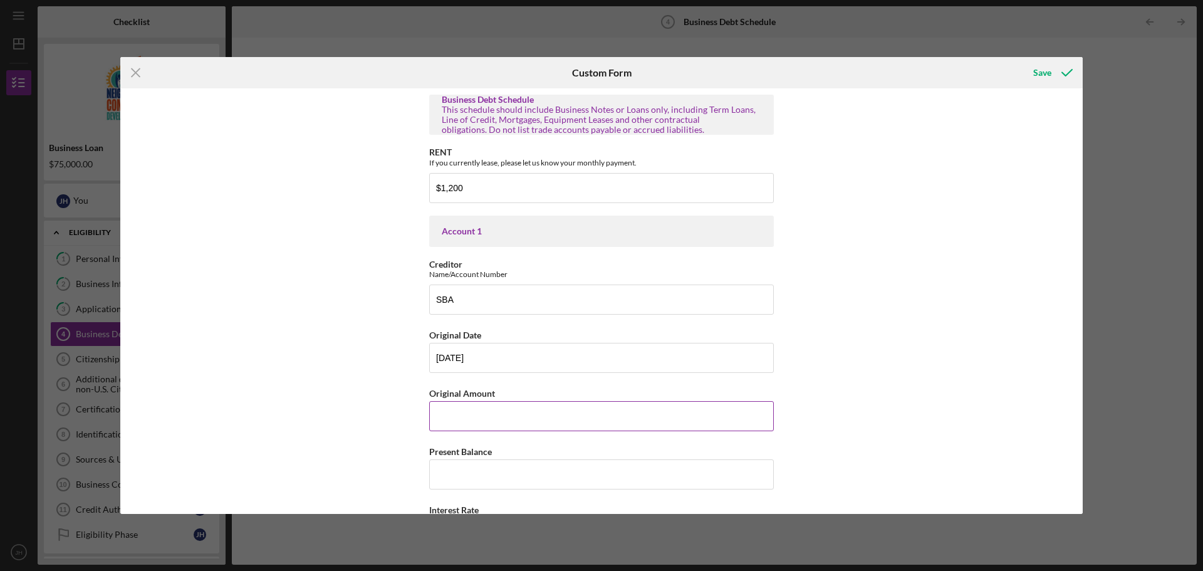
click at [452, 419] on input "Original Amount" at bounding box center [601, 416] width 345 height 30
type input "$20,000"
click at [457, 472] on input "Present Balance" at bounding box center [601, 474] width 345 height 30
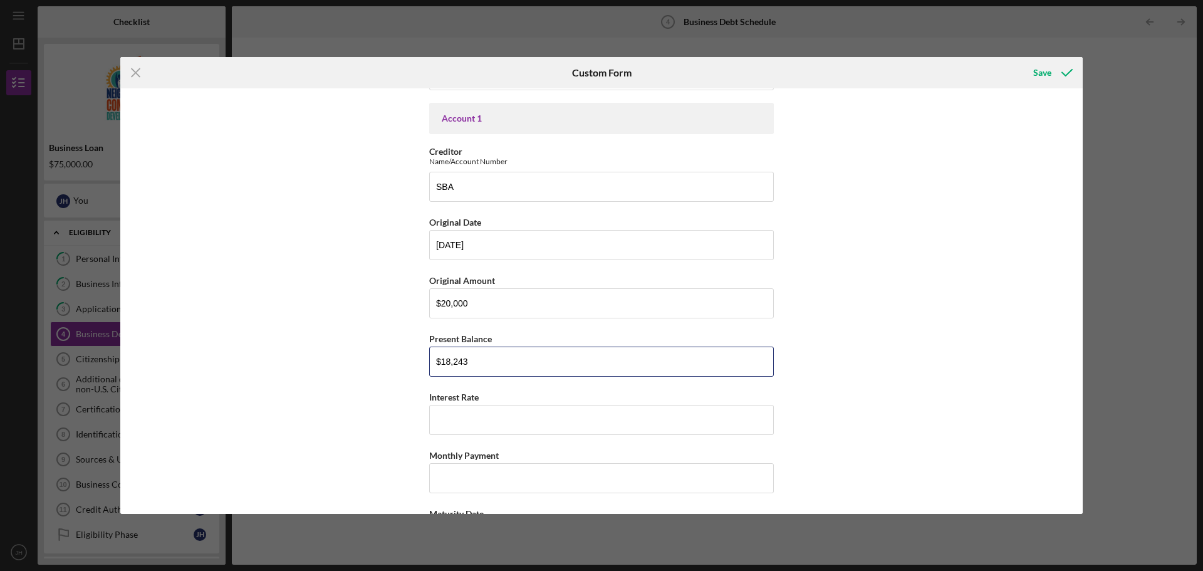
scroll to position [125, 0]
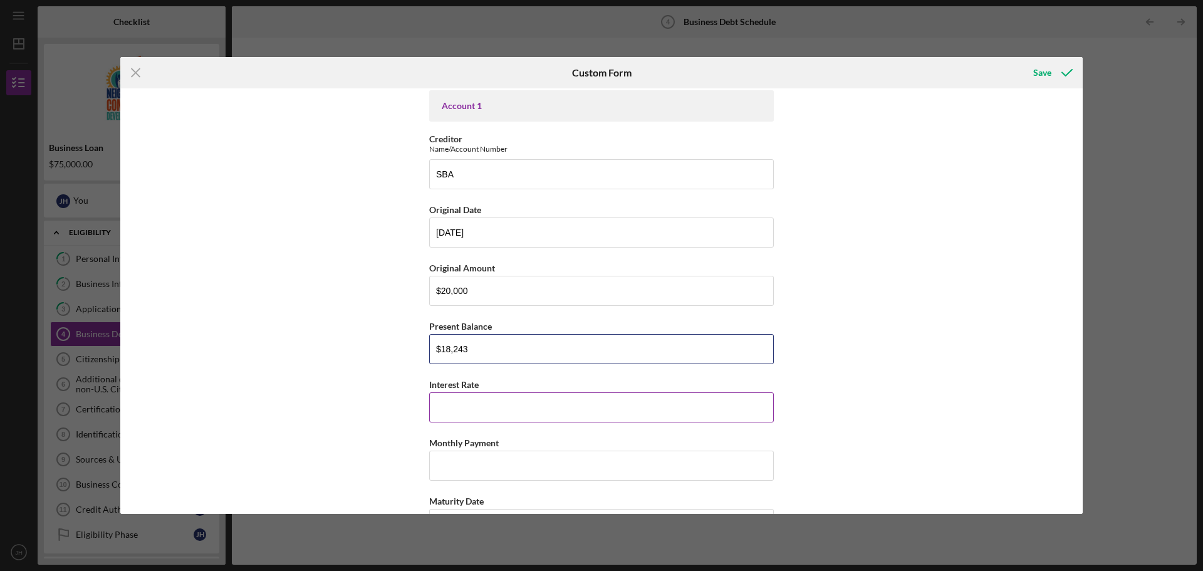
type input "$18,243"
click at [452, 412] on input "Interest Rate" at bounding box center [601, 407] width 345 height 30
type input "9%"
click at [446, 457] on input "Monthly Payment" at bounding box center [601, 465] width 345 height 30
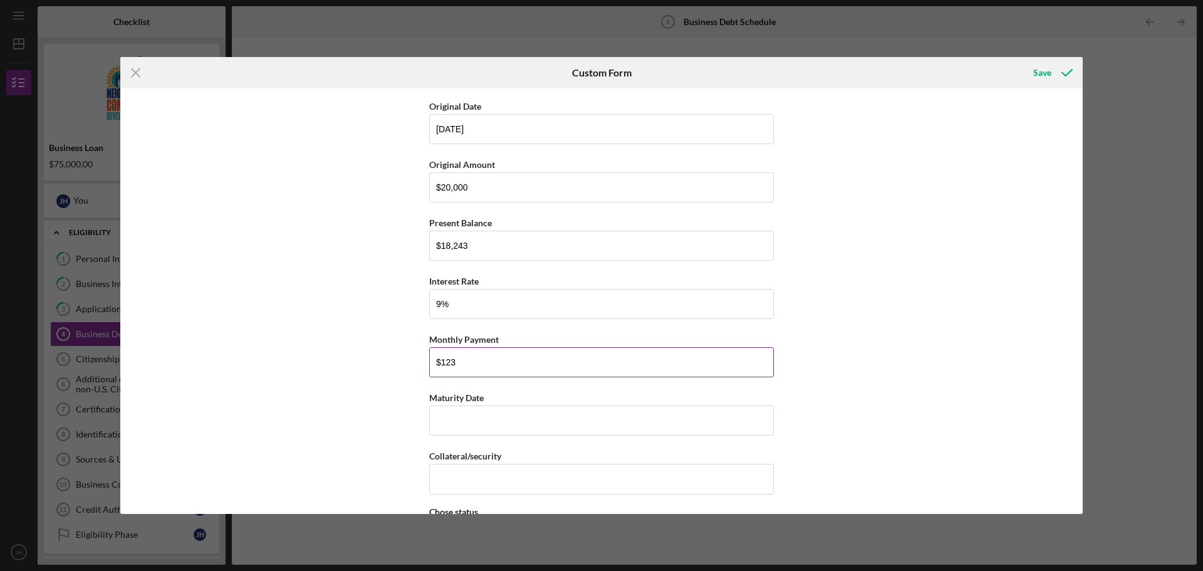
scroll to position [251, 0]
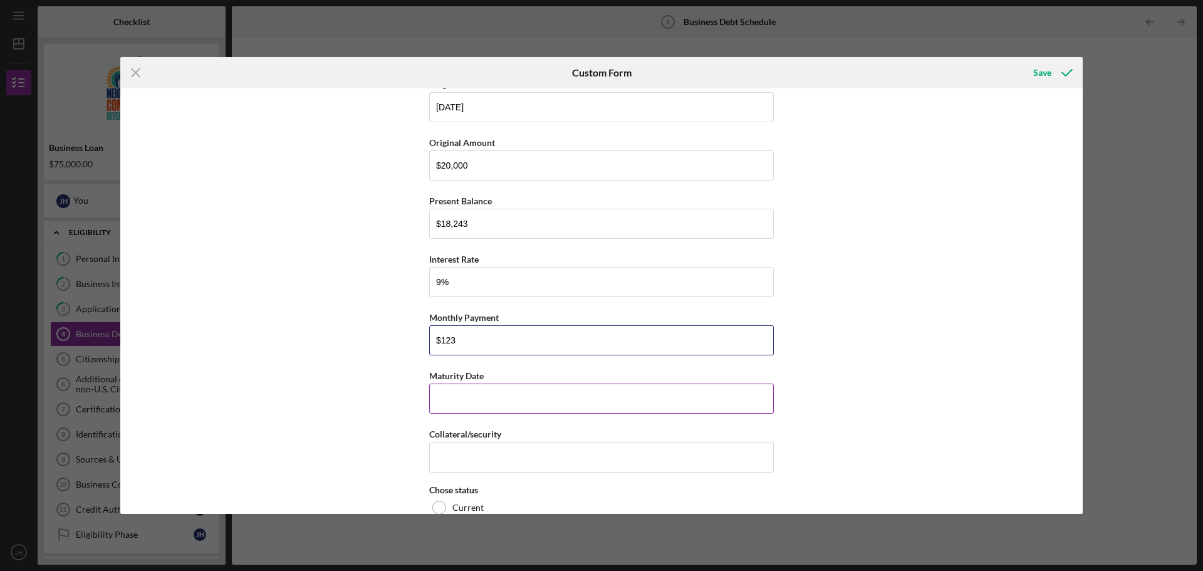
type input "$123"
click at [451, 400] on input "Maturity Date" at bounding box center [601, 398] width 345 height 30
type input "[DATE]"
click at [477, 458] on input "Collateral/security" at bounding box center [601, 457] width 345 height 30
type input "N"
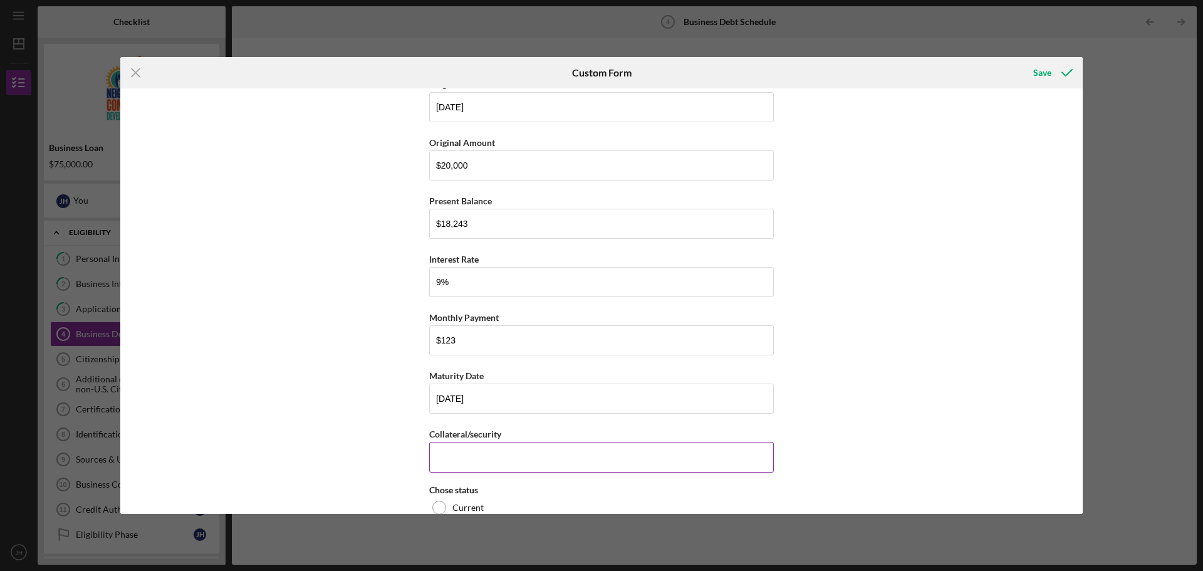
type input "N"
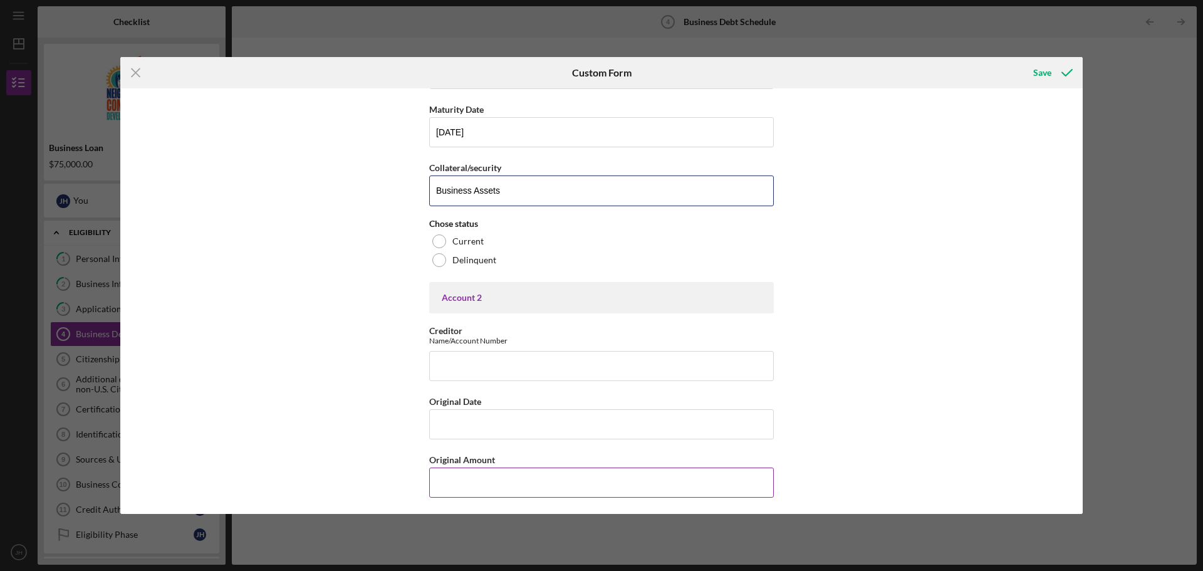
scroll to position [564, 0]
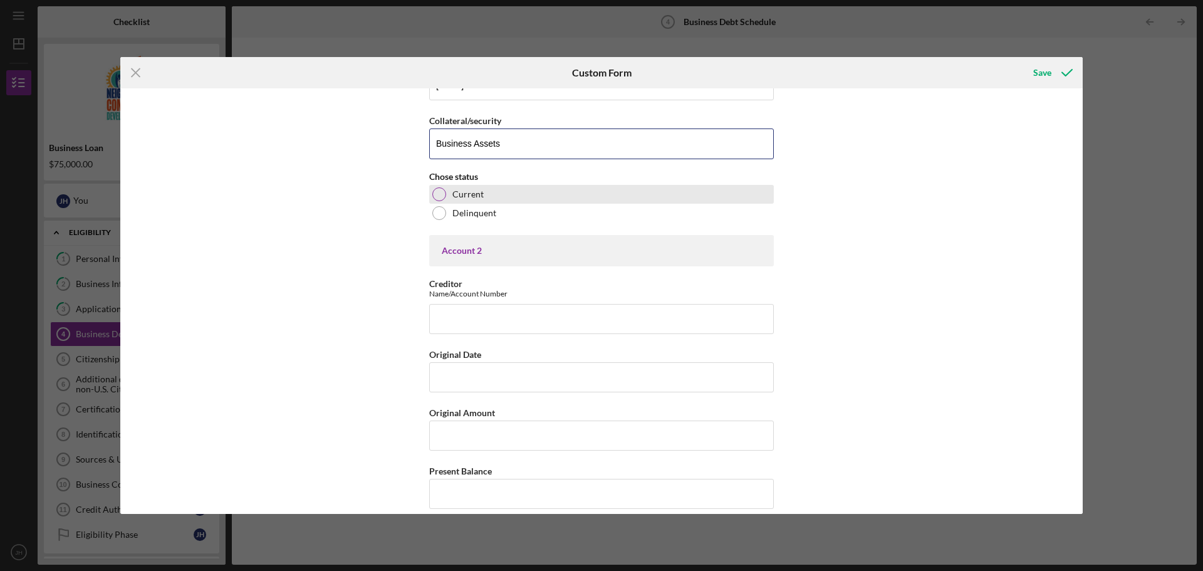
type input "Business Assets"
click at [439, 198] on div at bounding box center [439, 194] width 14 height 14
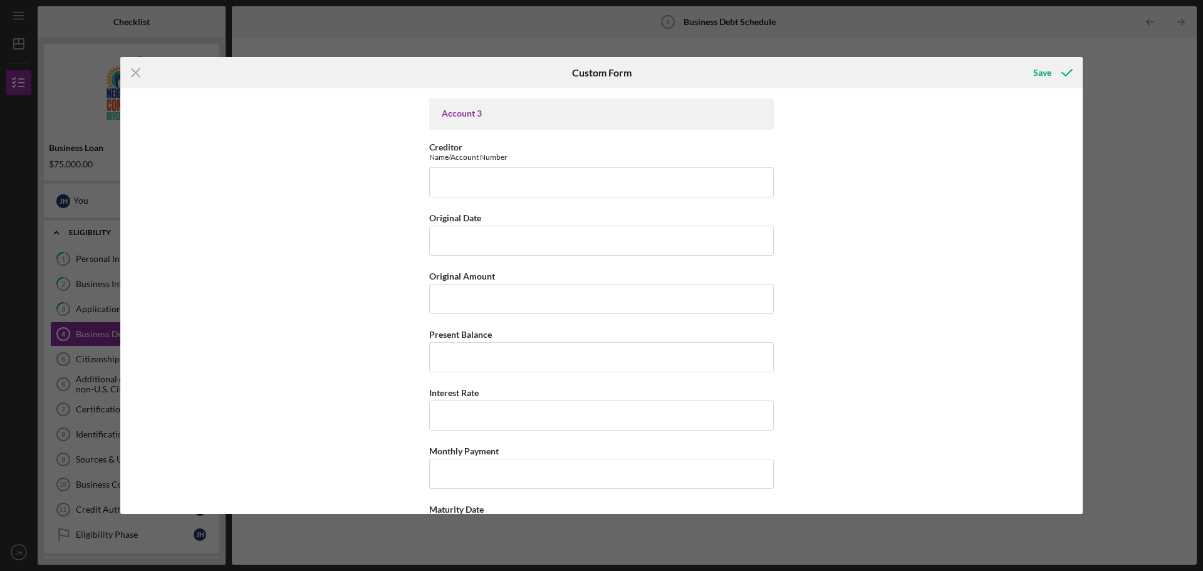
scroll to position [1316, 0]
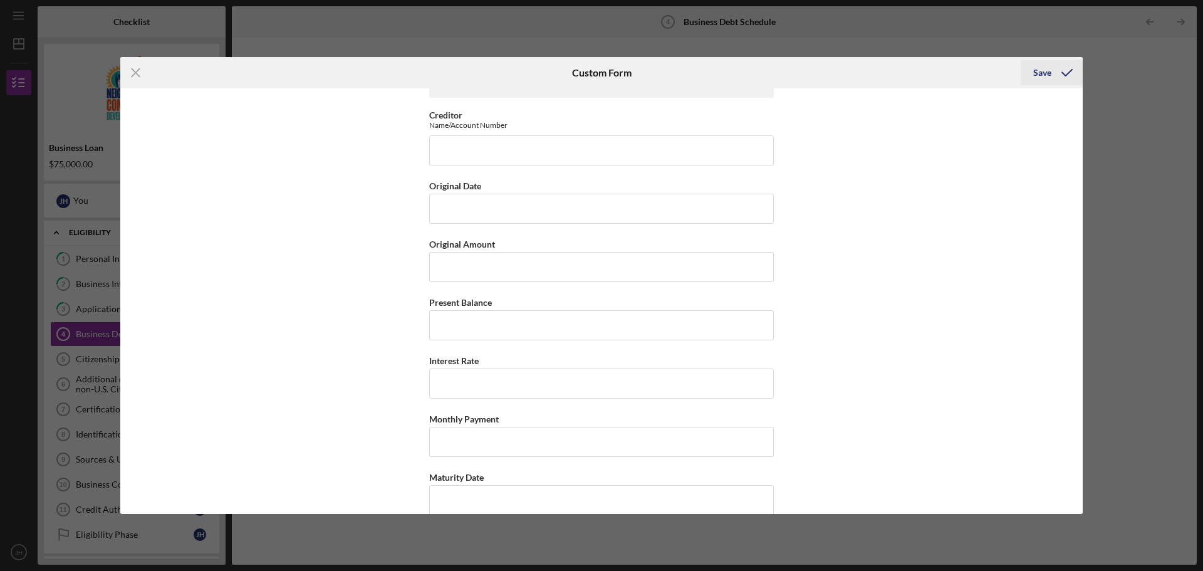
click at [1044, 66] on div "Save" at bounding box center [1042, 72] width 18 height 25
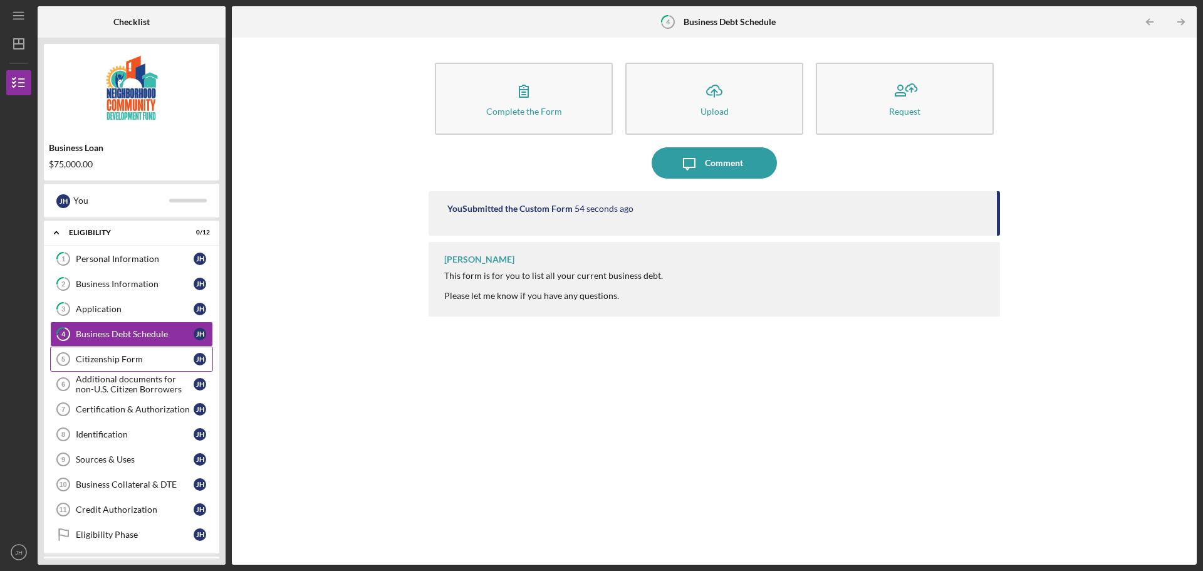
click at [108, 362] on div "Citizenship Form" at bounding box center [135, 359] width 118 height 10
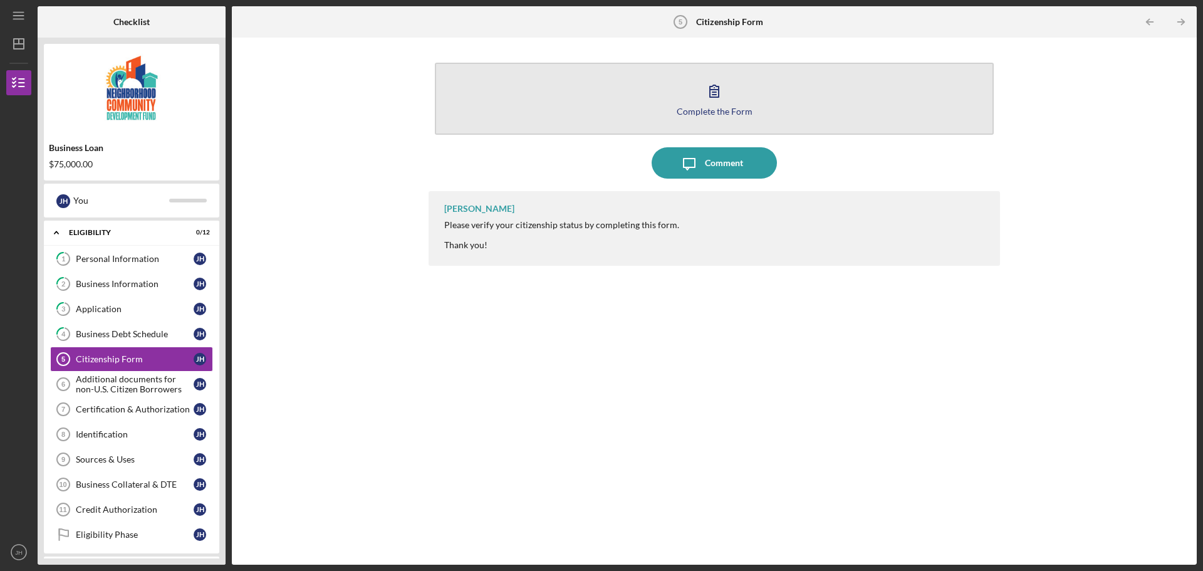
click at [715, 92] on icon "button" at bounding box center [714, 91] width 9 height 12
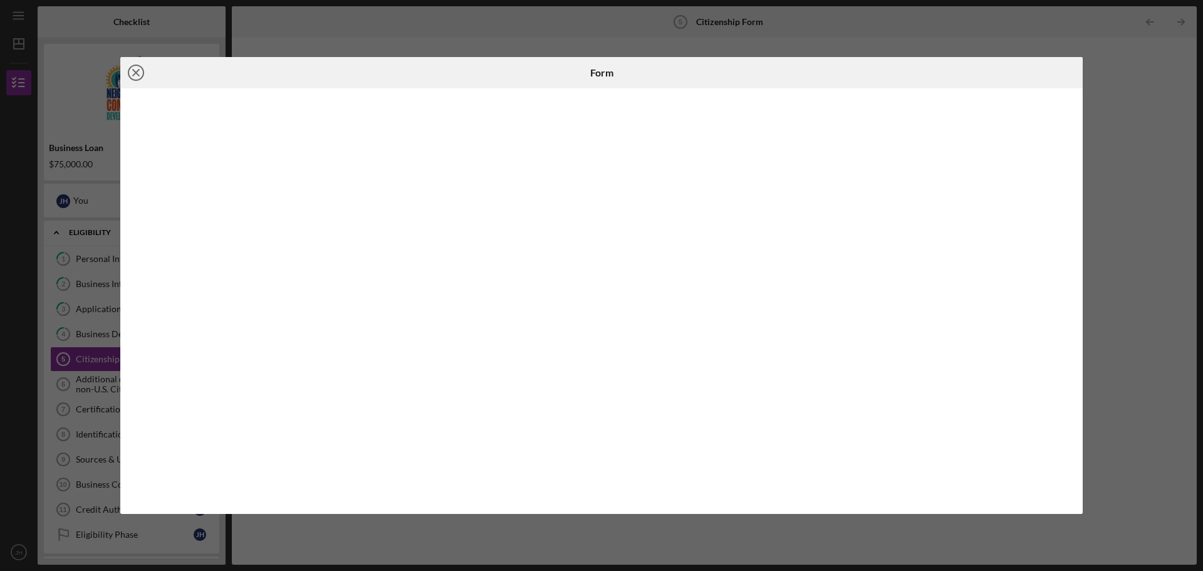
click at [138, 73] on icon "Icon/Close" at bounding box center [135, 72] width 31 height 31
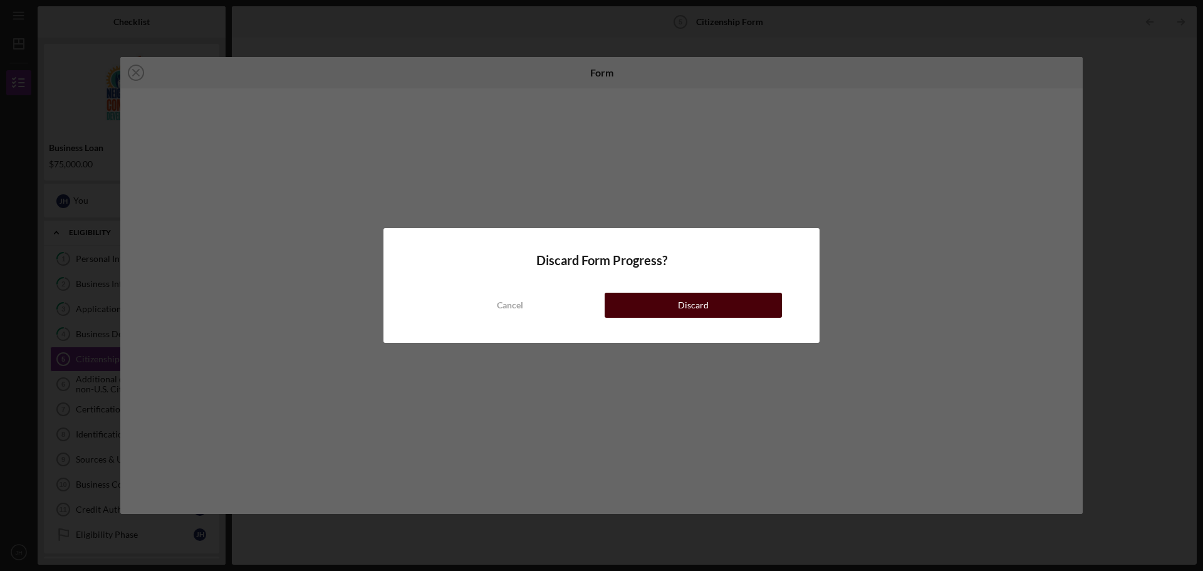
click at [677, 310] on button "Discard" at bounding box center [693, 305] width 177 height 25
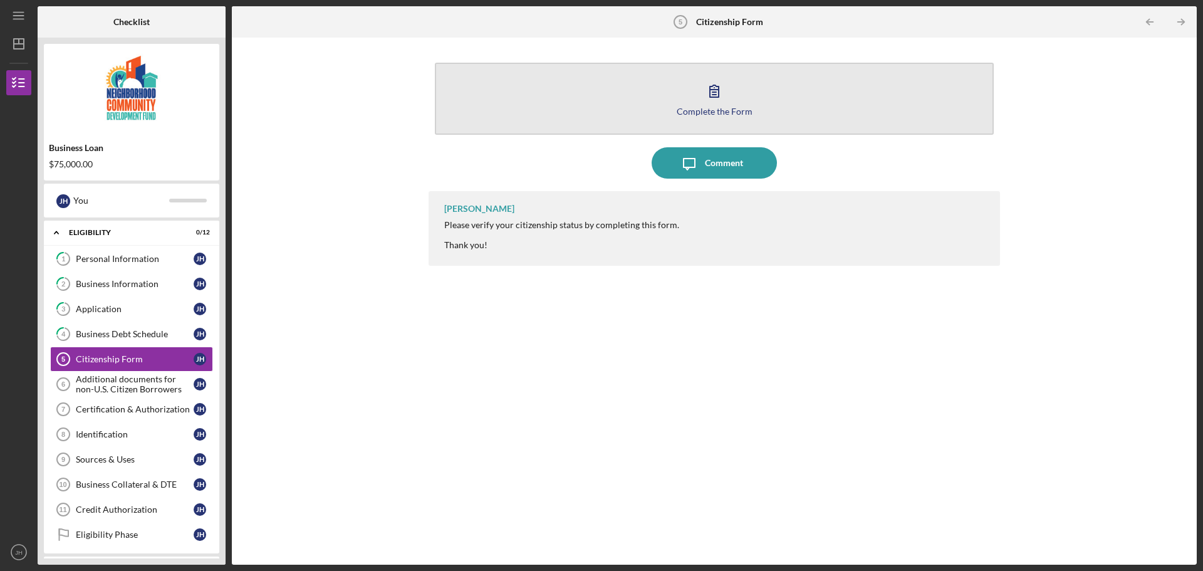
click at [717, 83] on icon "button" at bounding box center [714, 90] width 31 height 31
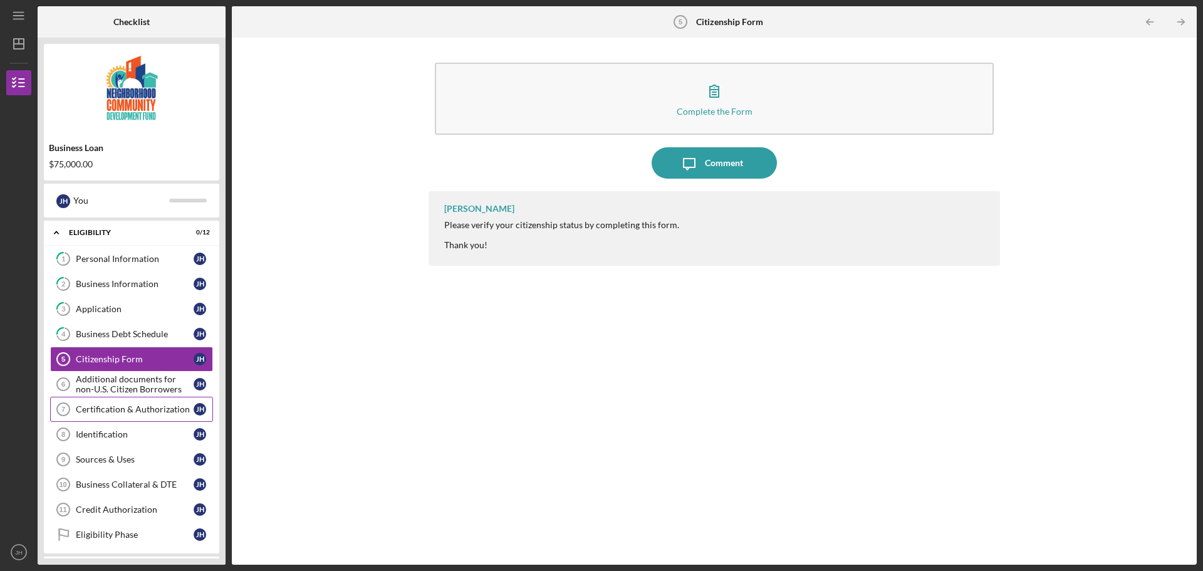
click at [107, 410] on div "Certification & Authorization" at bounding box center [135, 409] width 118 height 10
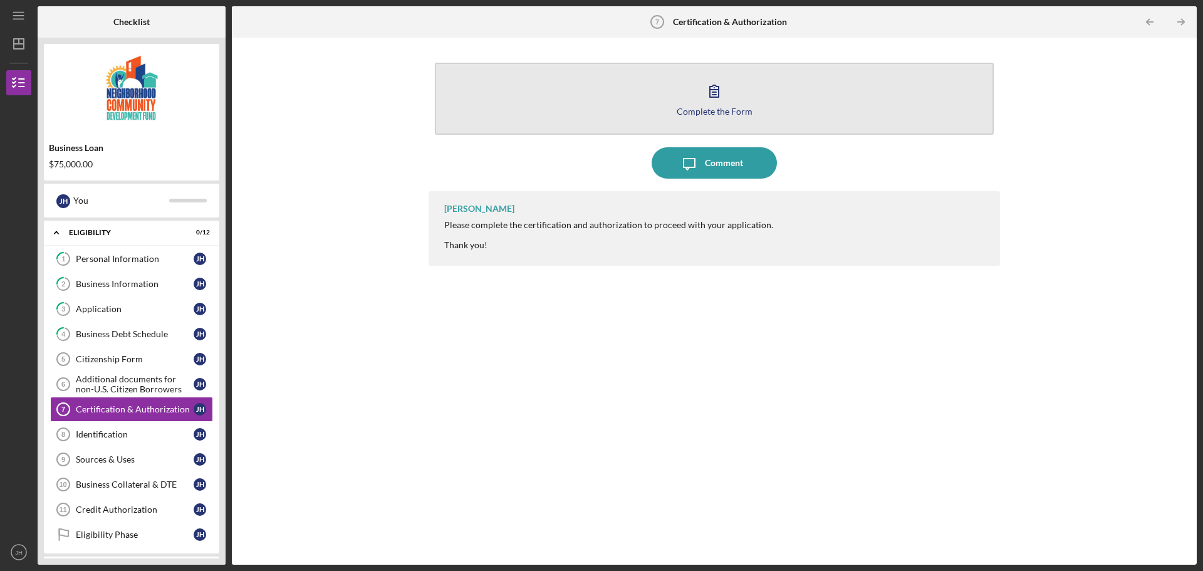
click at [715, 107] on div "Complete the Form" at bounding box center [715, 111] width 76 height 9
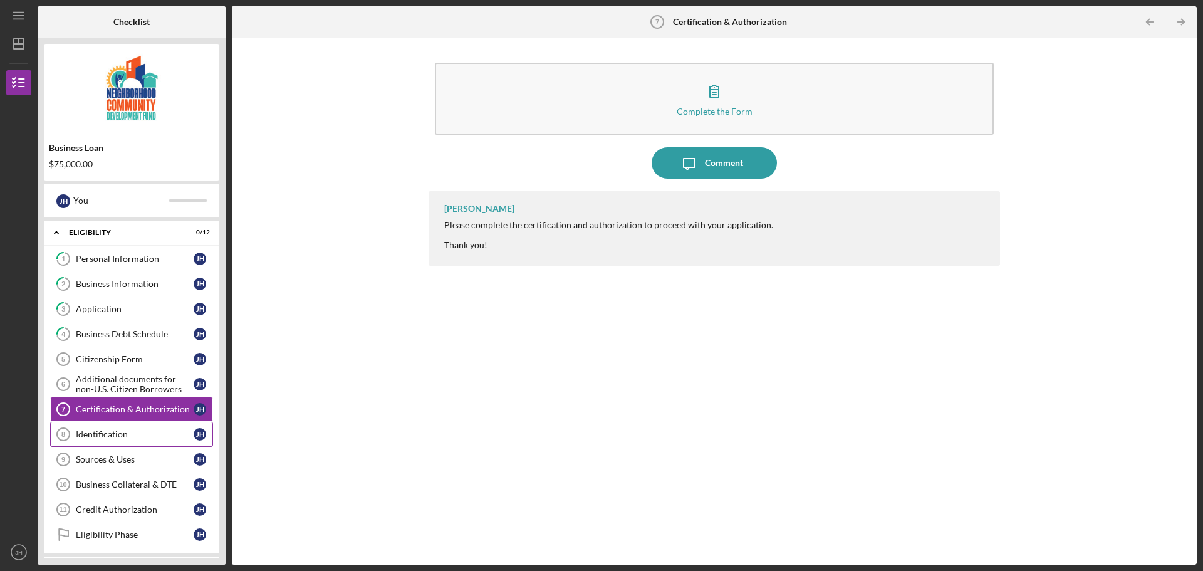
click at [114, 432] on div "Identification" at bounding box center [135, 434] width 118 height 10
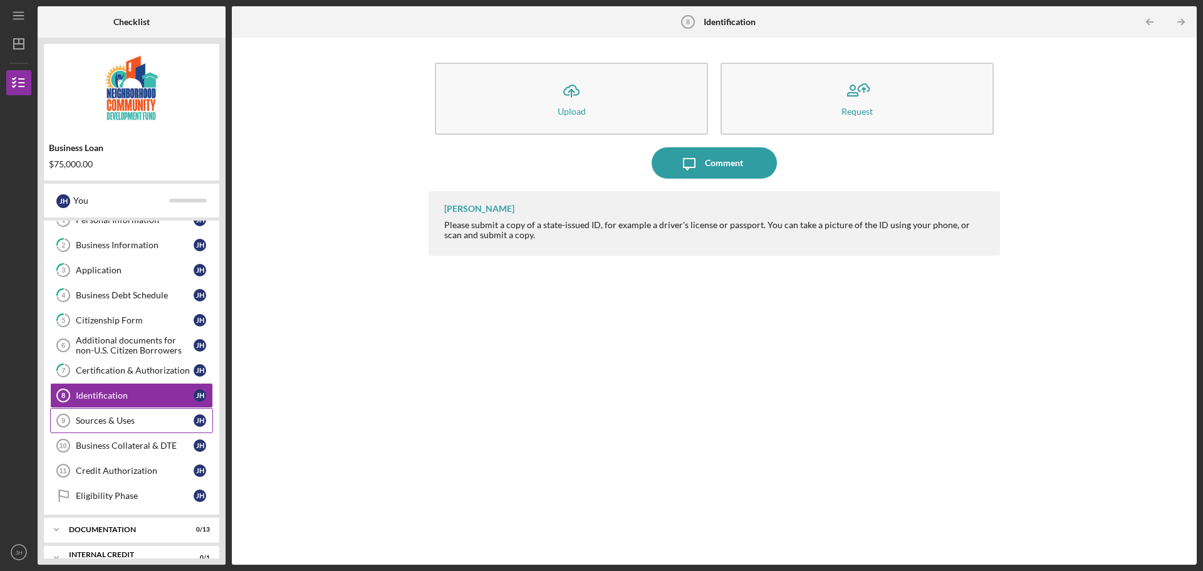
scroll to position [58, 0]
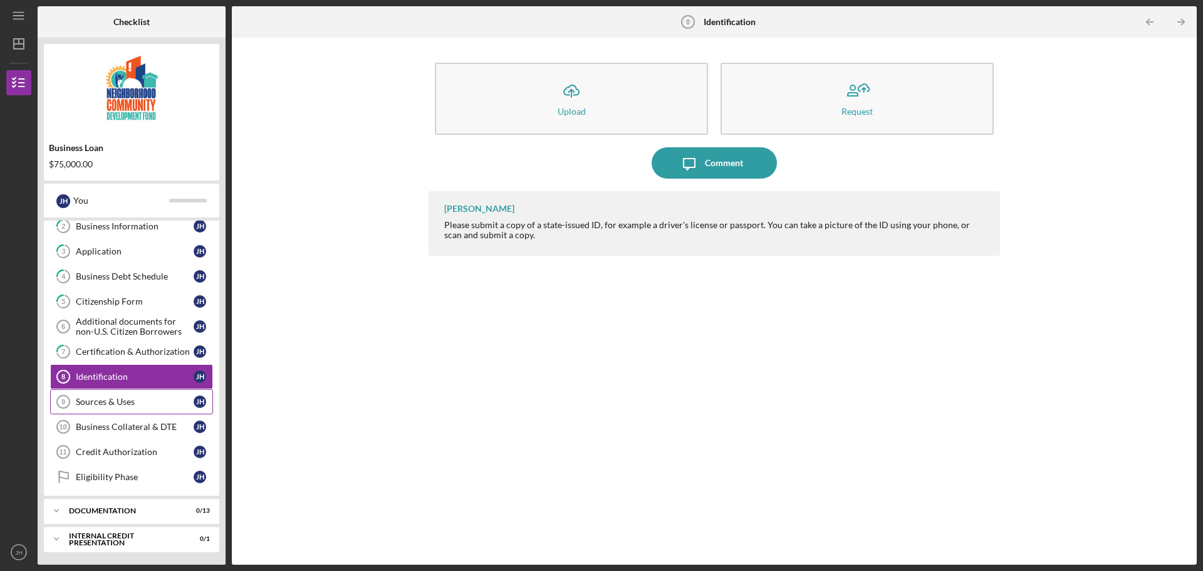
click at [100, 397] on div "Sources & Uses" at bounding box center [135, 402] width 118 height 10
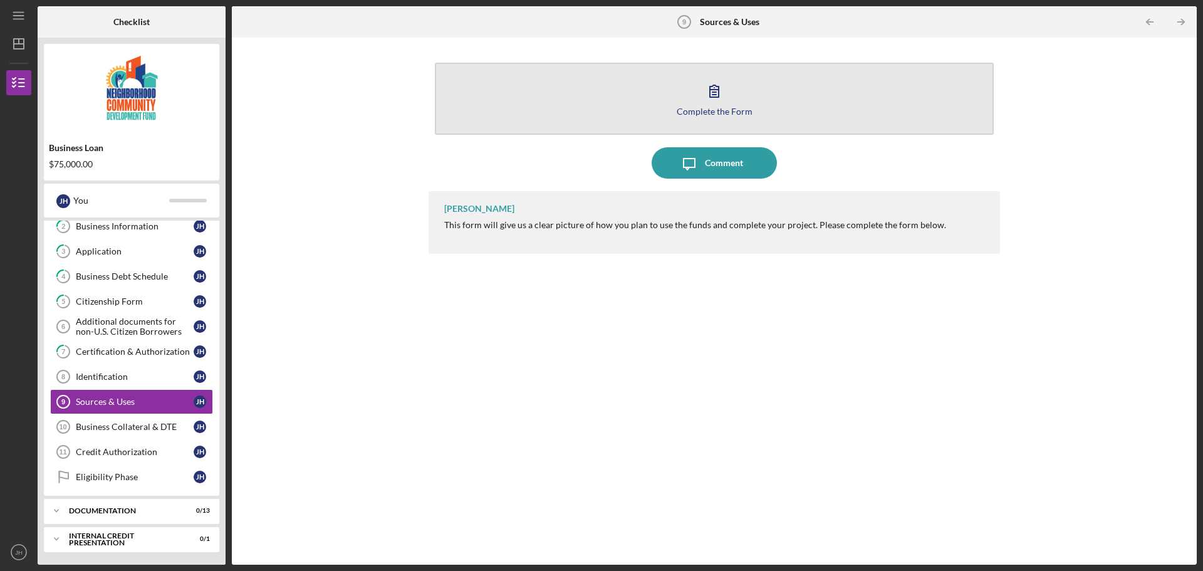
click at [722, 97] on icon "button" at bounding box center [714, 90] width 31 height 31
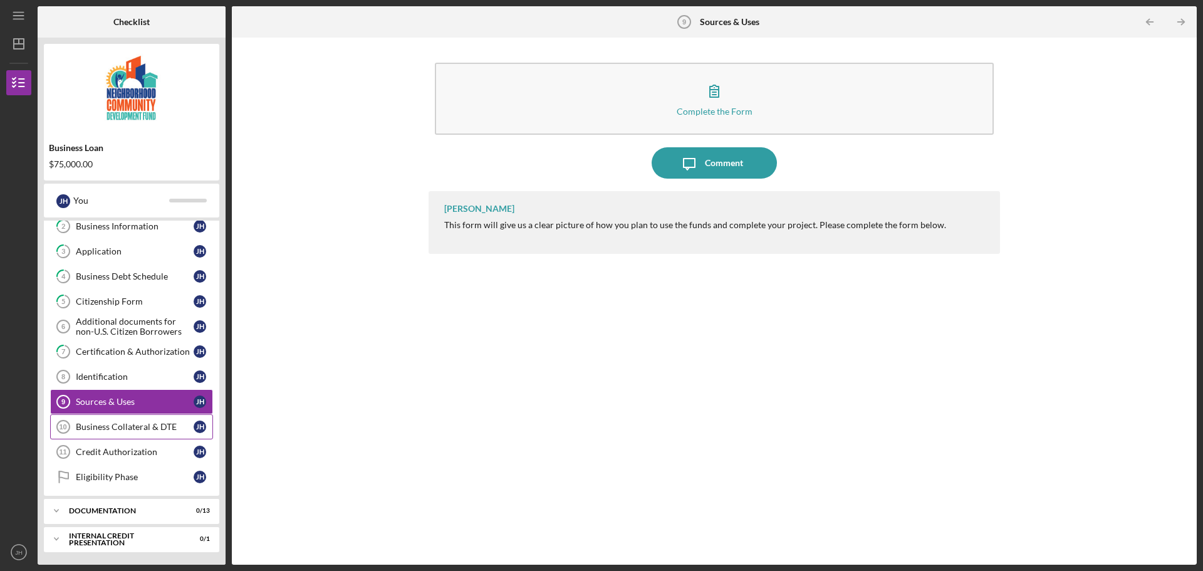
click at [100, 427] on div "Business Collateral & DTE" at bounding box center [135, 427] width 118 height 10
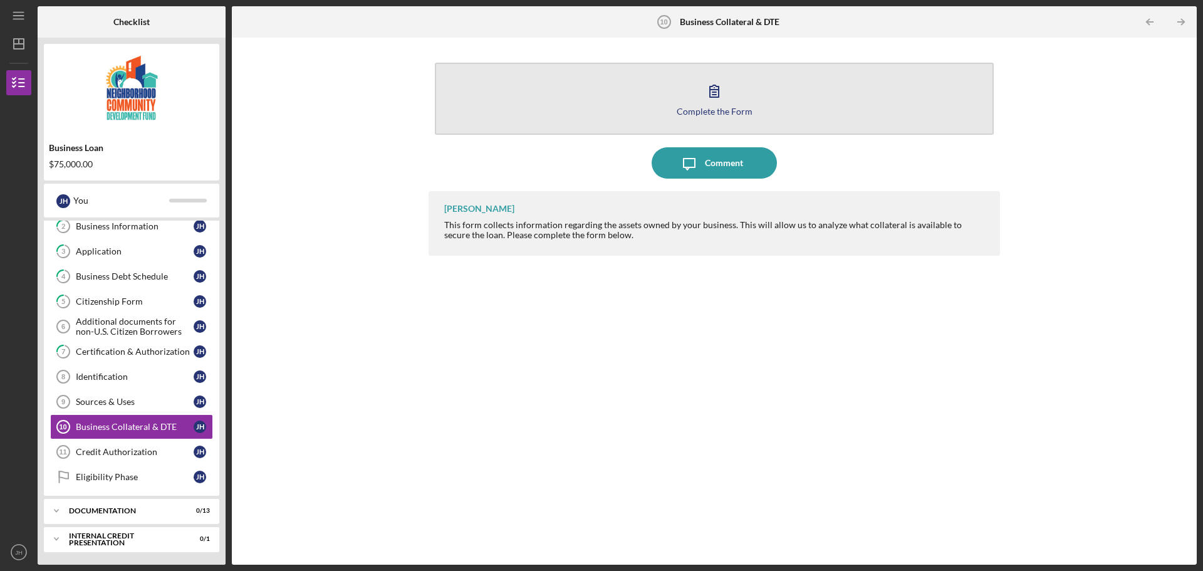
click at [712, 103] on icon "button" at bounding box center [714, 90] width 31 height 31
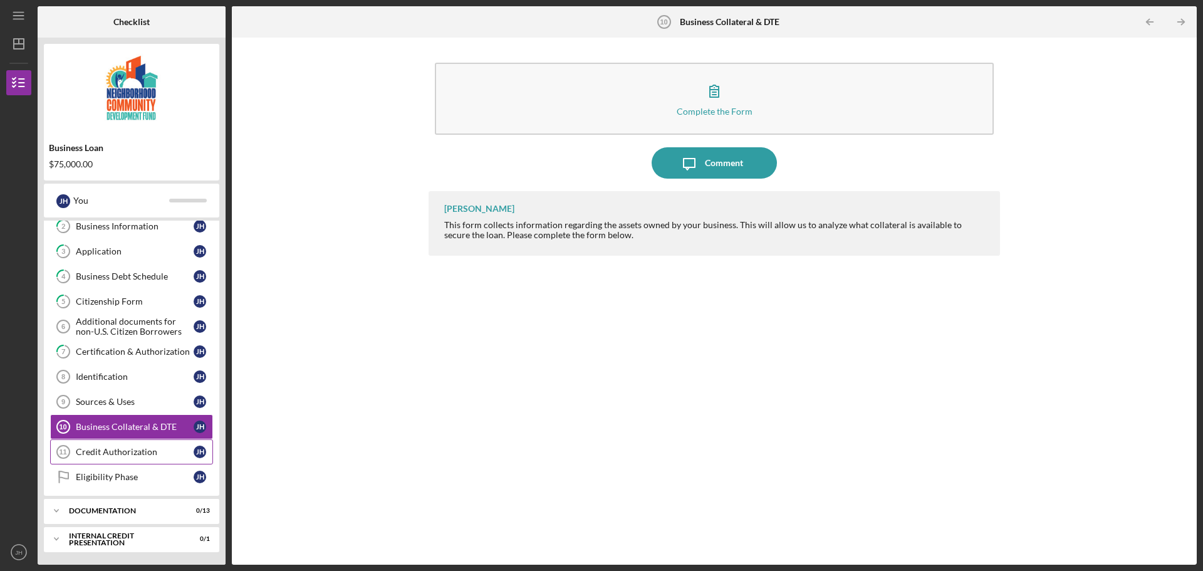
click at [108, 447] on div "Credit Authorization" at bounding box center [135, 452] width 118 height 10
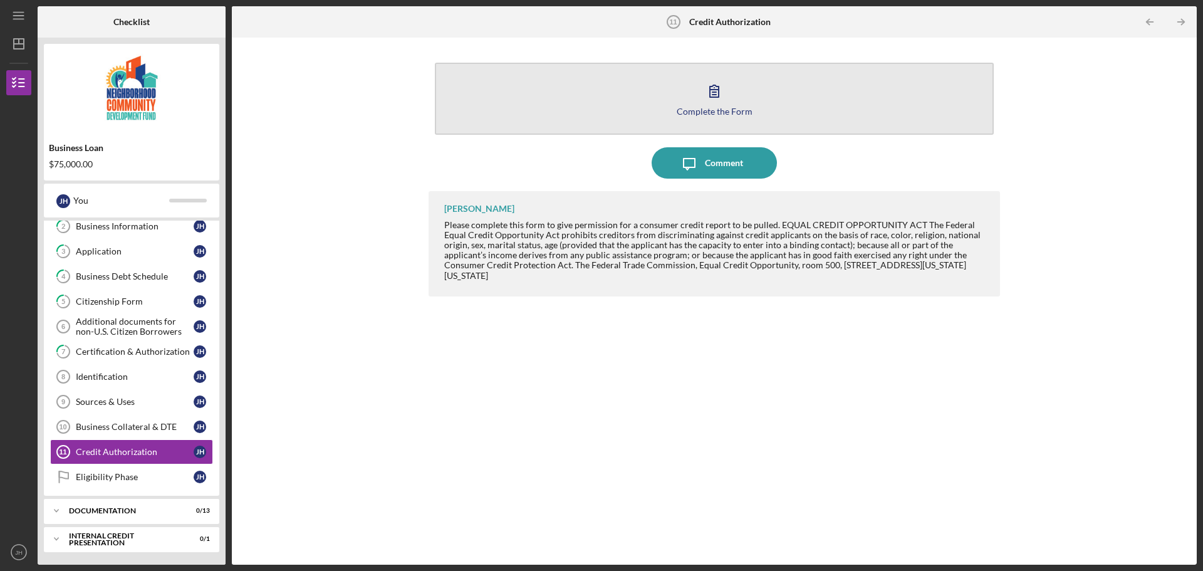
click at [711, 97] on icon "button" at bounding box center [714, 91] width 9 height 12
click at [715, 90] on icon "button" at bounding box center [714, 91] width 9 height 12
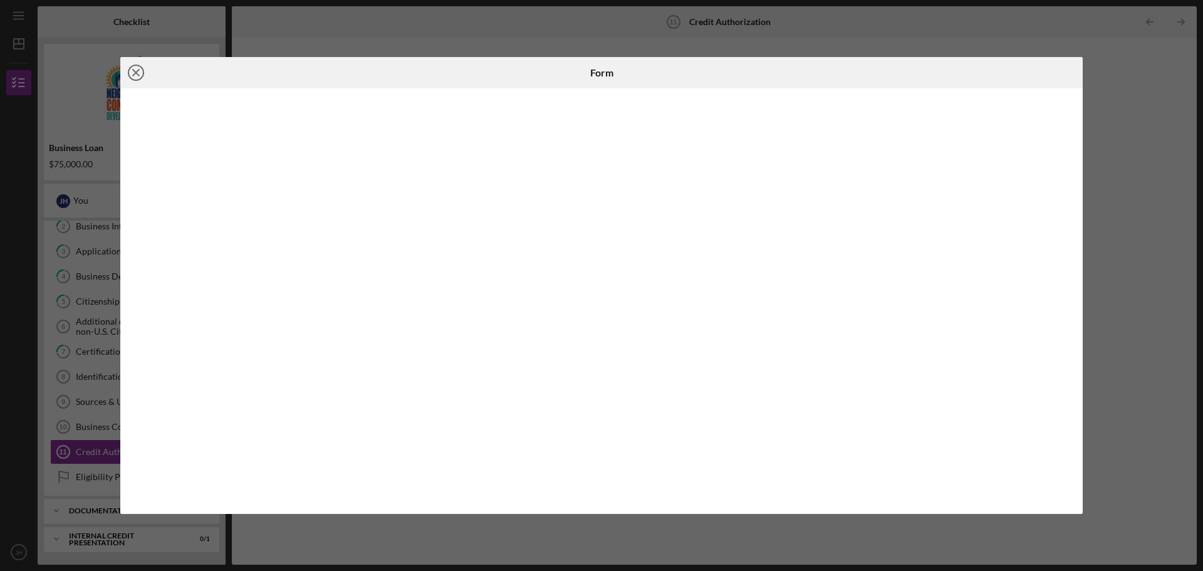
drag, startPoint x: 141, startPoint y: 70, endPoint x: 140, endPoint y: 78, distance: 8.2
click at [141, 71] on icon "Icon/Close" at bounding box center [135, 72] width 31 height 31
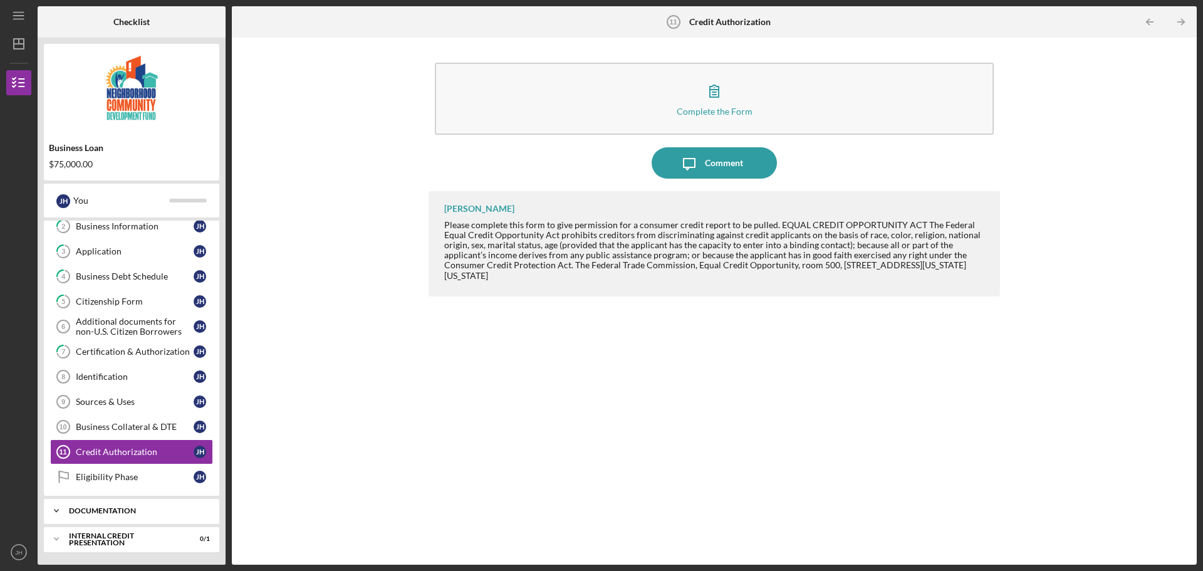
drag, startPoint x: 55, startPoint y: 510, endPoint x: 68, endPoint y: 506, distance: 13.3
click at [57, 510] on icon "Icon/Expander" at bounding box center [56, 510] width 25 height 25
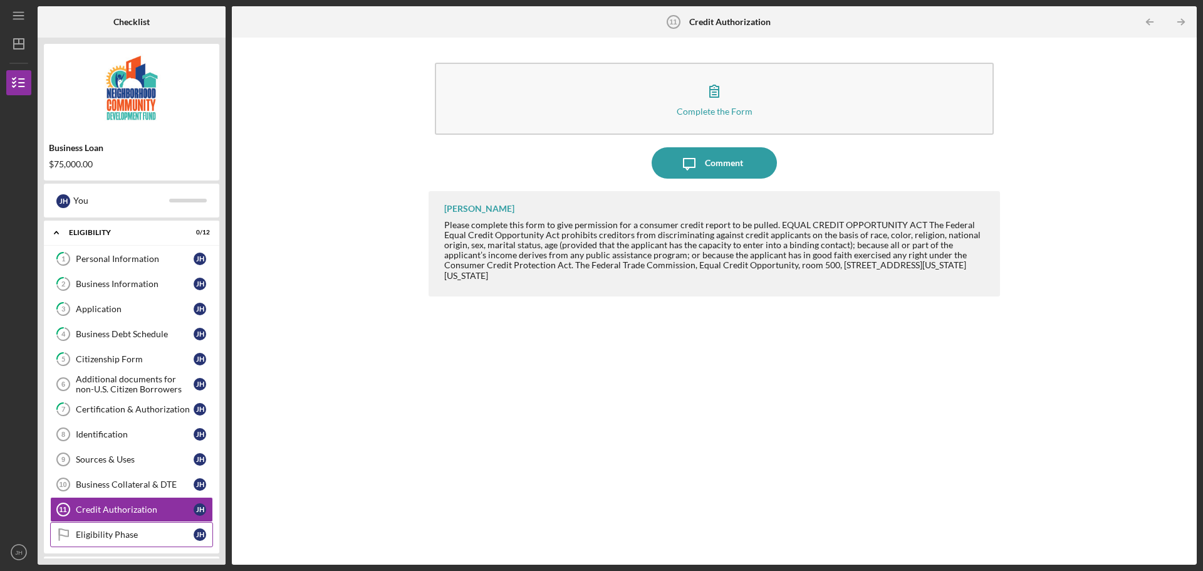
click at [115, 534] on div "Eligibility Phase" at bounding box center [135, 534] width 118 height 10
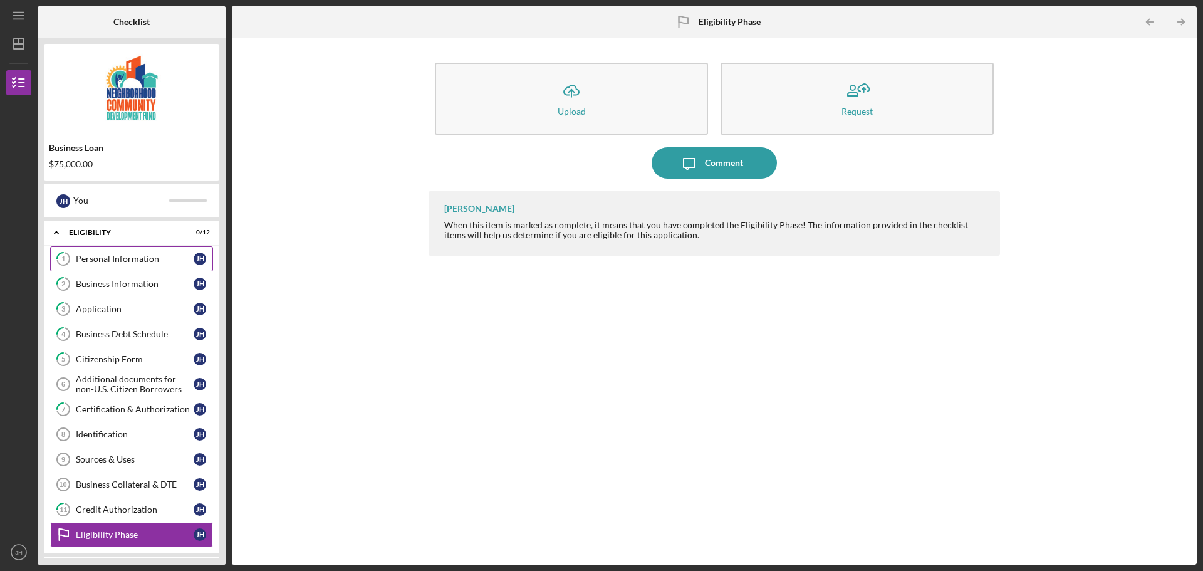
click at [90, 256] on div "Personal Information" at bounding box center [135, 259] width 118 height 10
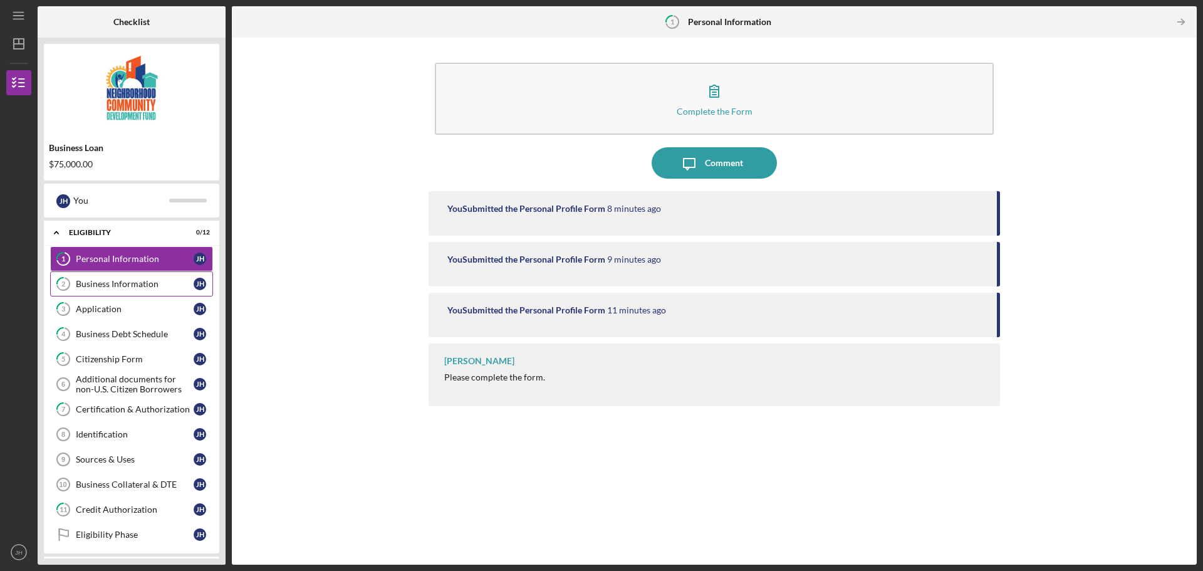
click at [100, 289] on link "2 Business Information [PERSON_NAME]" at bounding box center [131, 283] width 163 height 25
